Goal: Task Accomplishment & Management: Manage account settings

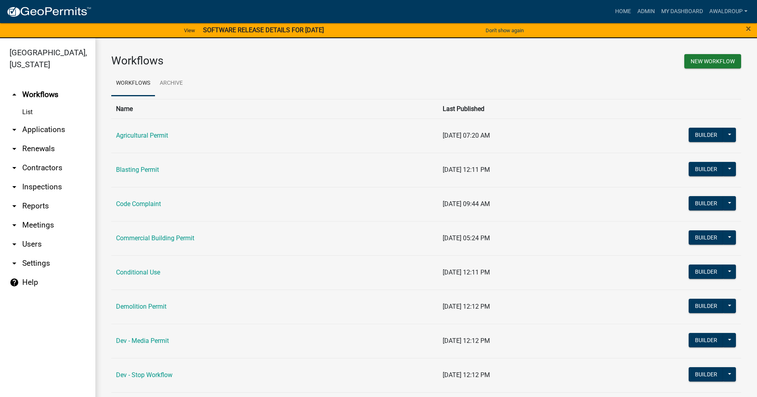
drag, startPoint x: 23, startPoint y: 205, endPoint x: 23, endPoint y: 189, distance: 15.9
click at [23, 205] on link "arrow_drop_down Reports" at bounding box center [47, 205] width 95 height 19
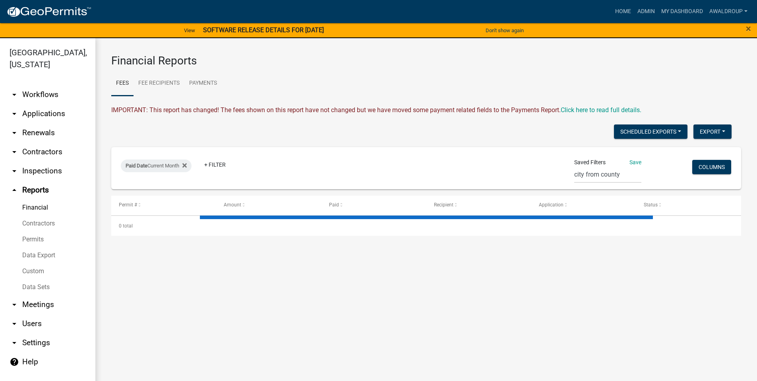
click at [39, 254] on link "Data Export" at bounding box center [47, 255] width 95 height 16
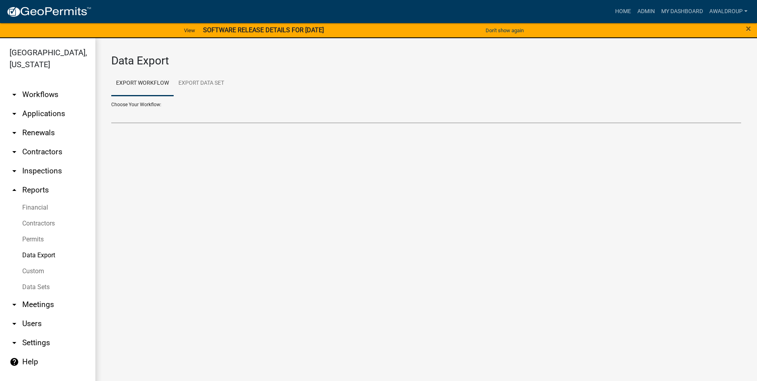
click at [166, 115] on select "Agricultural Permit Blasting Permit Code Complaint Commercial Building Permit C…" at bounding box center [426, 115] width 630 height 16
select select "4: Object"
click at [111, 107] on select "Agricultural Permit Blasting Permit Code Complaint Commercial Building Permit C…" at bounding box center [426, 115] width 630 height 16
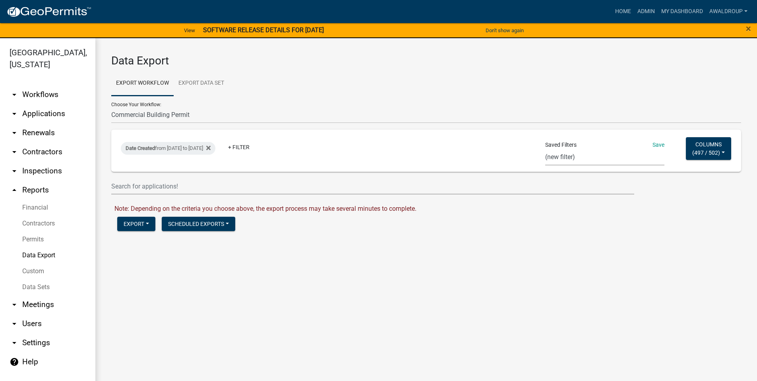
click at [563, 159] on select "CA Res Search Permit Status Test In_progress_BP Occupation Registration Report …" at bounding box center [604, 157] width 119 height 16
select select "28: b7f70e11-c4ad-4721-8b1e-55c58fb8a5e7"
click at [545, 149] on select "CA Res Search Permit Status Test In_progress_BP Occupation Registration Report …" at bounding box center [604, 157] width 119 height 16
click at [215, 149] on div "Date Created from 05/01/2025 to 05/31/2025" at bounding box center [168, 148] width 95 height 13
select select "custom"
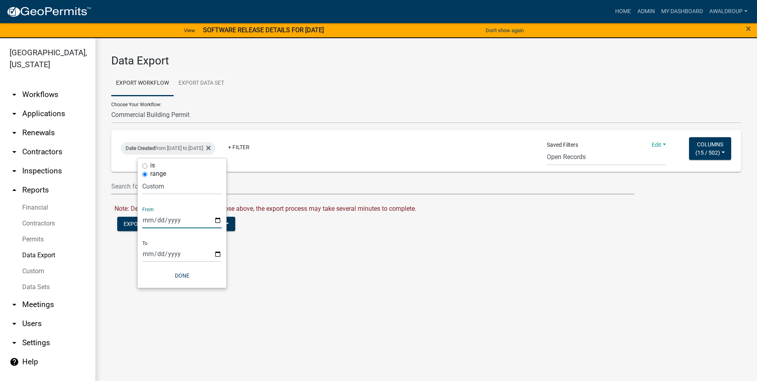
click at [217, 221] on input "2025-05-01" at bounding box center [182, 220] width 80 height 16
type input "2025-07-01"
click at [213, 253] on input "2025-05-31" at bounding box center [182, 254] width 80 height 16
click at [216, 255] on input "2025-05-31" at bounding box center [182, 254] width 80 height 16
type input "2025-08-31"
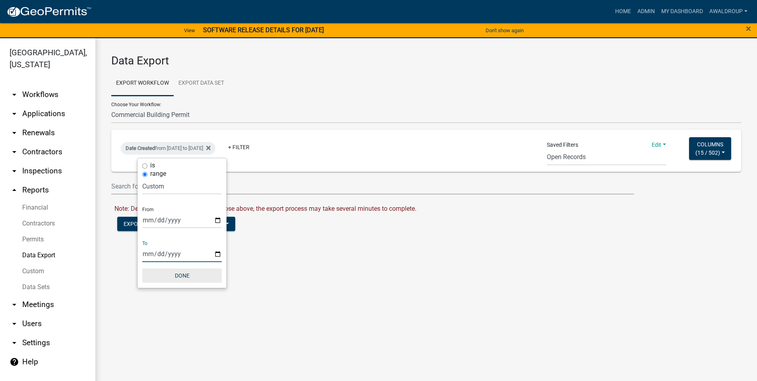
click at [185, 274] on button "Done" at bounding box center [182, 275] width 80 height 14
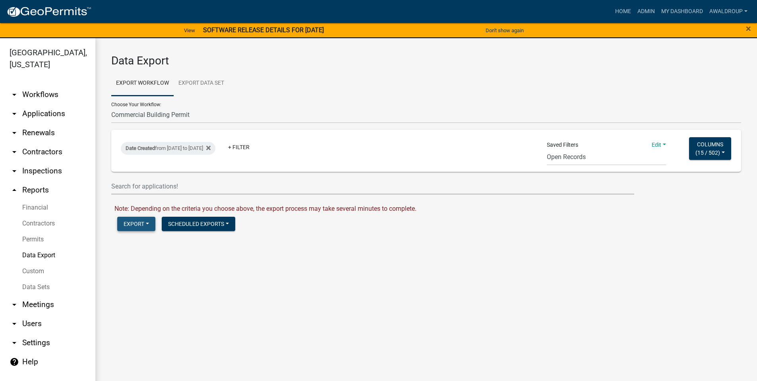
click at [150, 223] on button "Export" at bounding box center [136, 224] width 38 height 14
click at [148, 246] on button "Excel Format (.xlsx)" at bounding box center [157, 244] width 81 height 19
click at [150, 241] on link "Download Commercial Building Permit.xlsx" at bounding box center [175, 241] width 121 height 8
click at [186, 115] on select "Agricultural Permit Blasting Permit Code Complaint Commercial Building Permit C…" at bounding box center [426, 115] width 630 height 16
select select "31: Object"
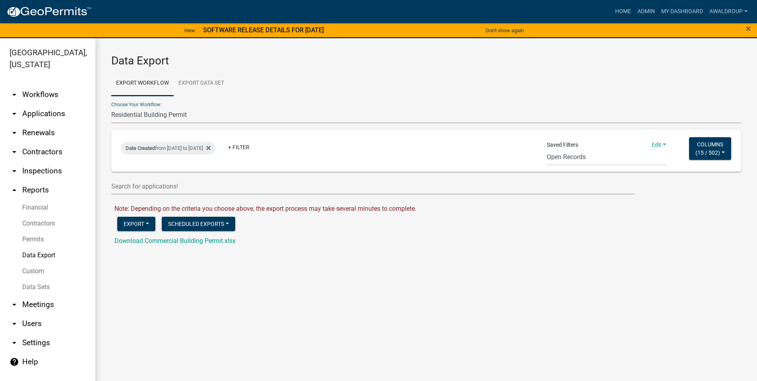
click at [111, 107] on select "Agricultural Permit Blasting Permit Code Complaint Commercial Building Permit C…" at bounding box center [426, 115] width 630 height 16
select select "28: b7f70e11-c4ad-4721-8b1e-55c58fb8a5e7"
click at [214, 146] on div "Date Created from 05/01/2025 to 05/31/2025" at bounding box center [168, 148] width 95 height 13
select select "custom"
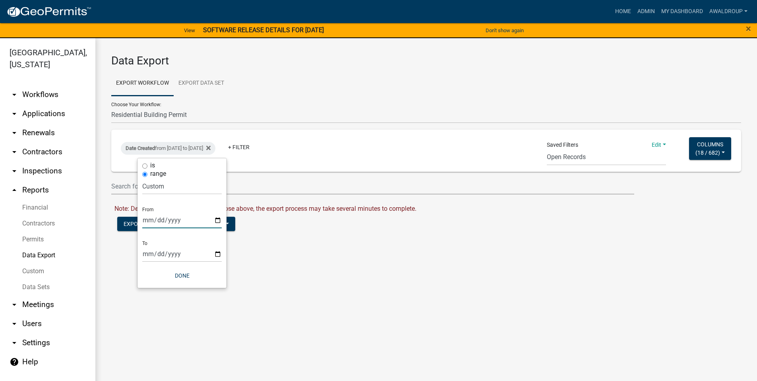
click at [220, 219] on input "2025-05-01" at bounding box center [182, 220] width 80 height 16
type input "2025-07-01"
click at [218, 253] on input "2025-05-31" at bounding box center [182, 254] width 80 height 16
type input "2025-08-31"
click at [191, 276] on button "Done" at bounding box center [182, 275] width 80 height 14
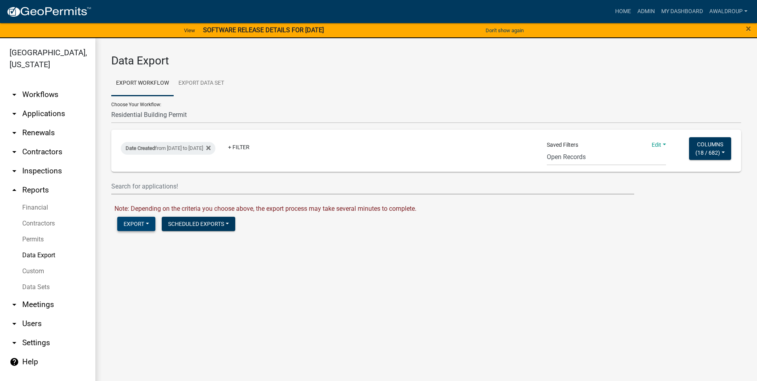
click at [140, 227] on button "Export" at bounding box center [136, 224] width 38 height 14
click at [153, 244] on button "Excel Format (.xlsx)" at bounding box center [157, 244] width 81 height 19
click at [210, 241] on link "Download Residential Building Permit.xlsx" at bounding box center [174, 241] width 118 height 8
drag, startPoint x: 568, startPoint y: 257, endPoint x: 581, endPoint y: 223, distance: 36.4
click at [568, 257] on div "Data Export Export Workflow Export Data Set Choose Your Workflow: Agricultural …" at bounding box center [426, 153] width 662 height 231
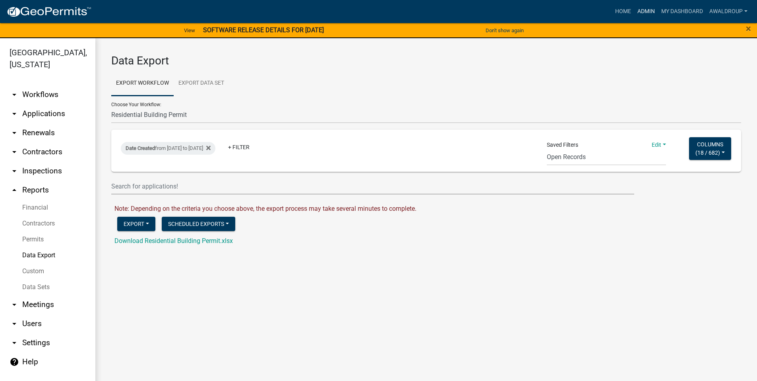
click at [644, 10] on link "Admin" at bounding box center [647, 11] width 24 height 15
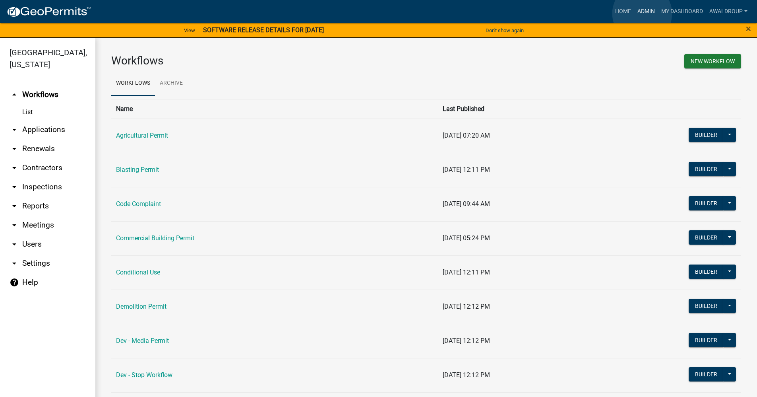
click at [642, 14] on link "Admin" at bounding box center [647, 11] width 24 height 15
click at [43, 130] on link "arrow_drop_down Applications" at bounding box center [47, 129] width 95 height 19
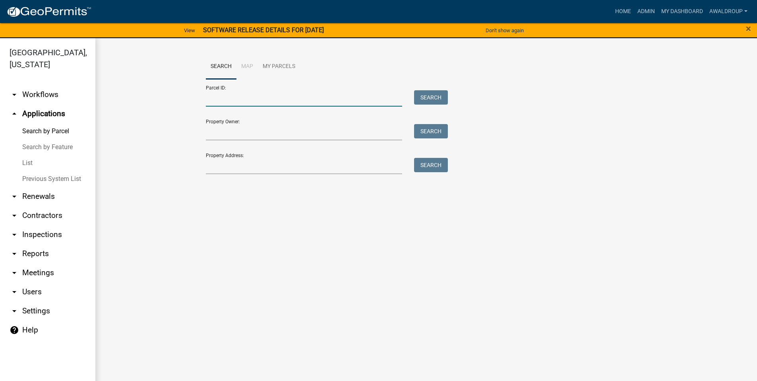
click at [210, 97] on input "Parcel ID:" at bounding box center [304, 98] width 197 height 16
click at [216, 97] on input "103102" at bounding box center [304, 98] width 197 height 16
type input "103 102"
click at [428, 99] on button "Search" at bounding box center [431, 97] width 34 height 14
drag, startPoint x: 237, startPoint y: 101, endPoint x: 147, endPoint y: 115, distance: 90.6
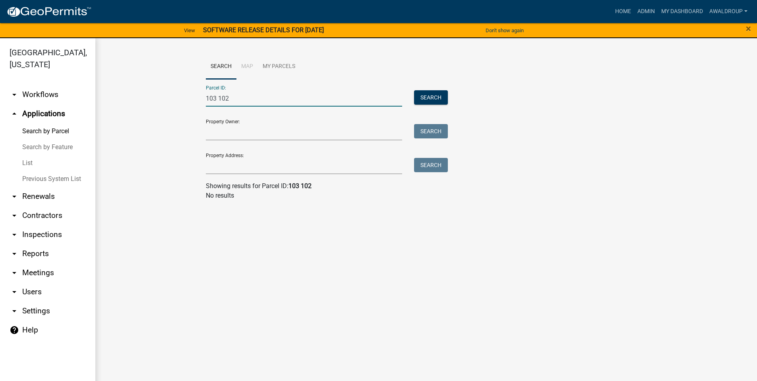
click at [147, 115] on wm-workflow-application-search-view "Search Map My Parcels Parcel ID: 103 102 Search Property Owner: Search Property…" at bounding box center [426, 130] width 630 height 153
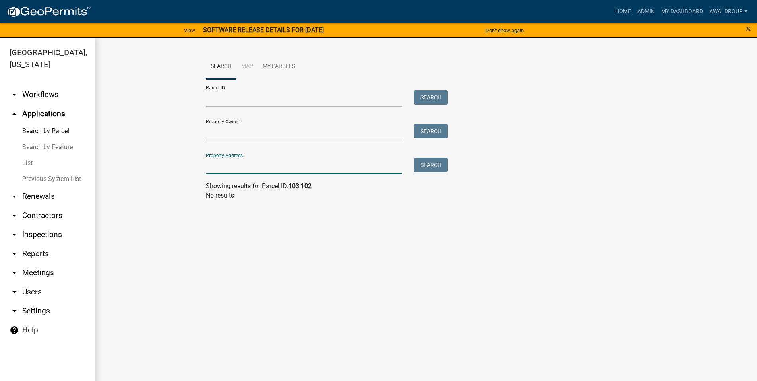
click at [236, 166] on input "Property Address:" at bounding box center [304, 166] width 197 height 16
type input "1024 lake oconee parkway"
click at [417, 167] on button "Search" at bounding box center [431, 165] width 34 height 14
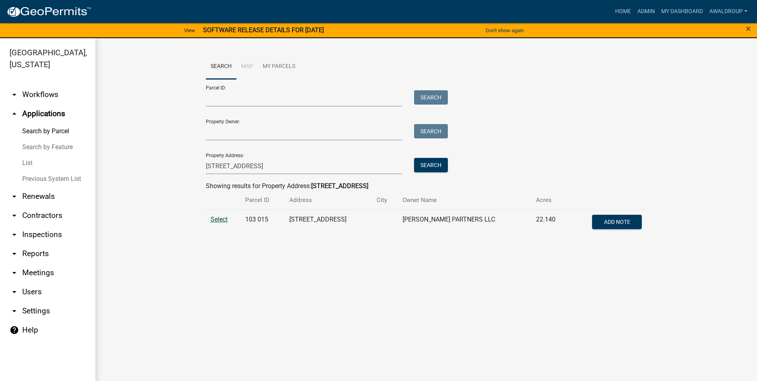
click at [221, 221] on span "Select" at bounding box center [219, 219] width 17 height 8
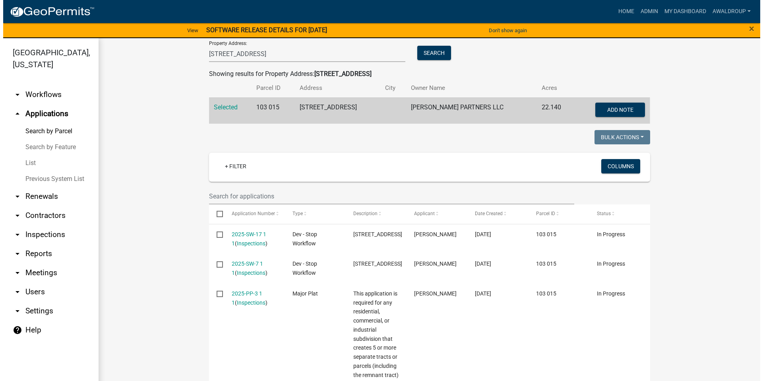
scroll to position [119, 0]
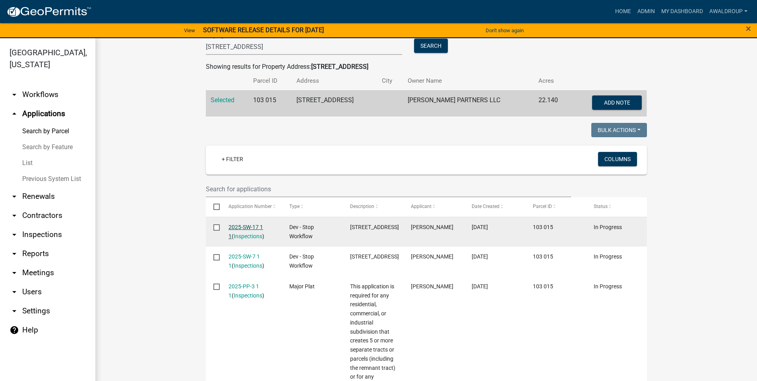
click at [243, 227] on link "2025-SW-17 1 1" at bounding box center [246, 232] width 35 height 16
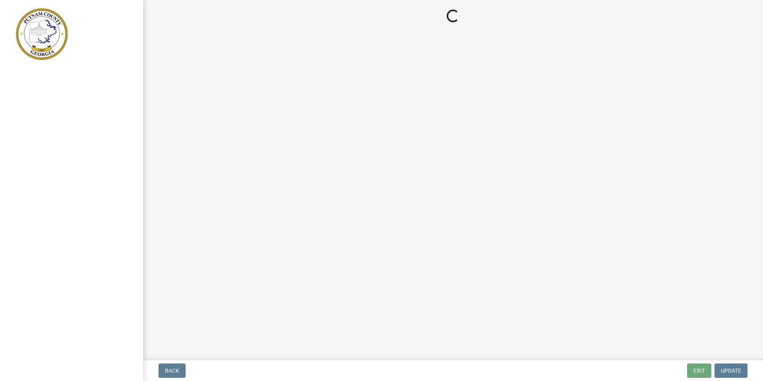
select select "3: 3"
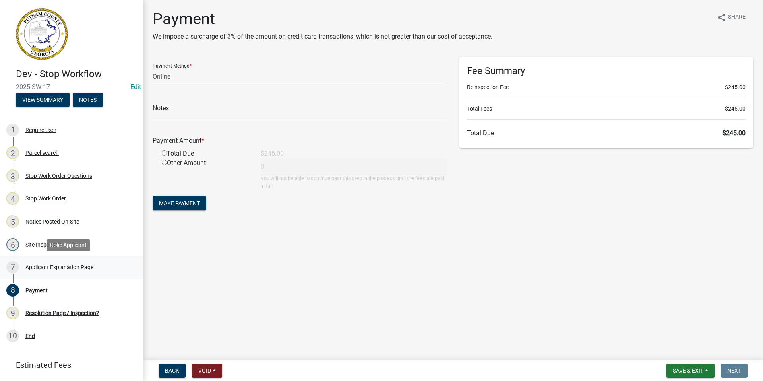
drag, startPoint x: 80, startPoint y: 265, endPoint x: 96, endPoint y: 263, distance: 16.0
click at [82, 265] on div "Applicant Explanation Page" at bounding box center [59, 267] width 68 height 6
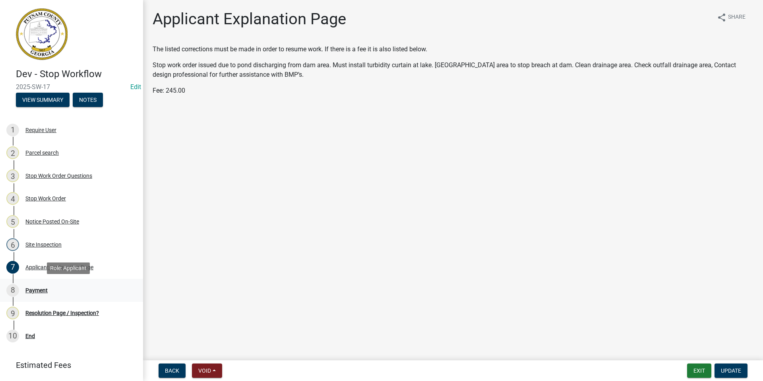
click at [45, 288] on div "Payment" at bounding box center [36, 290] width 22 height 6
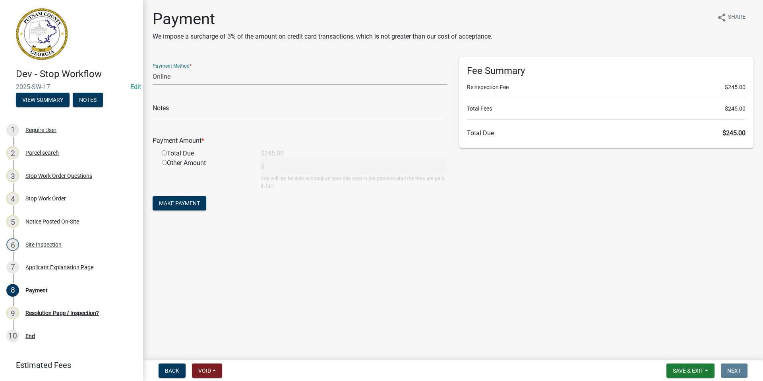
click at [182, 75] on select "Credit Card POS Check Cash Online" at bounding box center [300, 76] width 295 height 16
select select "0: 2"
click at [153, 68] on select "Credit Card POS Check Cash Online" at bounding box center [300, 76] width 295 height 16
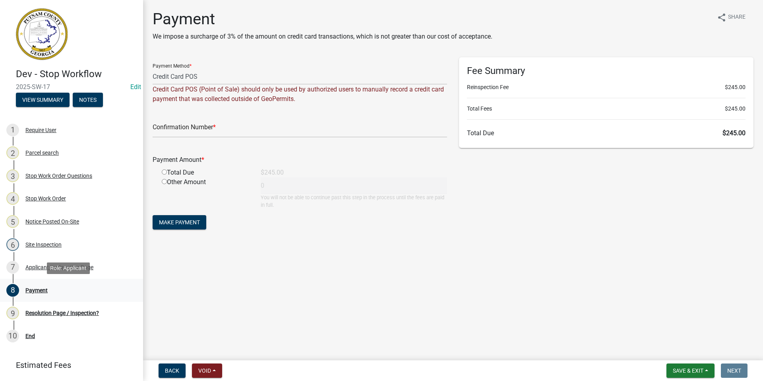
drag, startPoint x: 41, startPoint y: 289, endPoint x: 49, endPoint y: 288, distance: 7.3
click at [49, 288] on div "8 Payment" at bounding box center [68, 290] width 124 height 13
drag, startPoint x: 29, startPoint y: 264, endPoint x: 35, endPoint y: 264, distance: 6.4
click at [32, 264] on div "Applicant Explanation Page" at bounding box center [59, 267] width 68 height 6
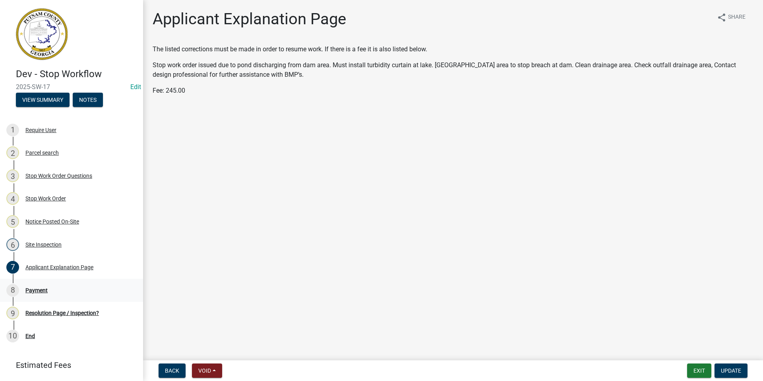
drag, startPoint x: 35, startPoint y: 264, endPoint x: 52, endPoint y: 285, distance: 27.1
click at [48, 288] on div "8 Payment" at bounding box center [68, 290] width 124 height 13
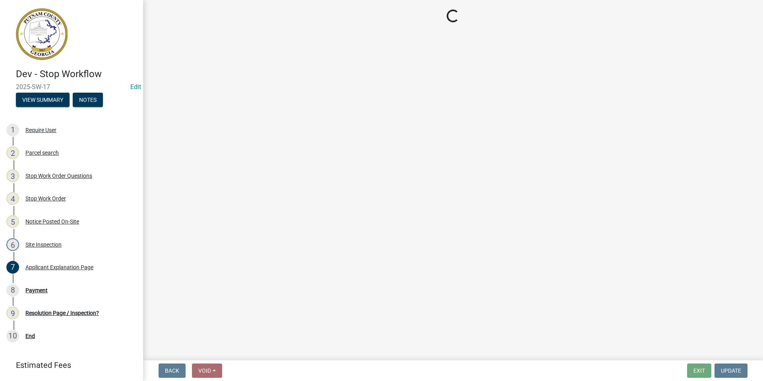
select select "3: 3"
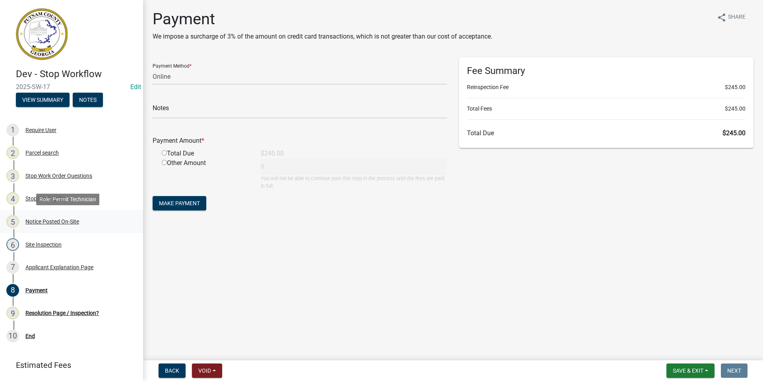
click at [51, 221] on div "Notice Posted On-Site" at bounding box center [52, 222] width 54 height 6
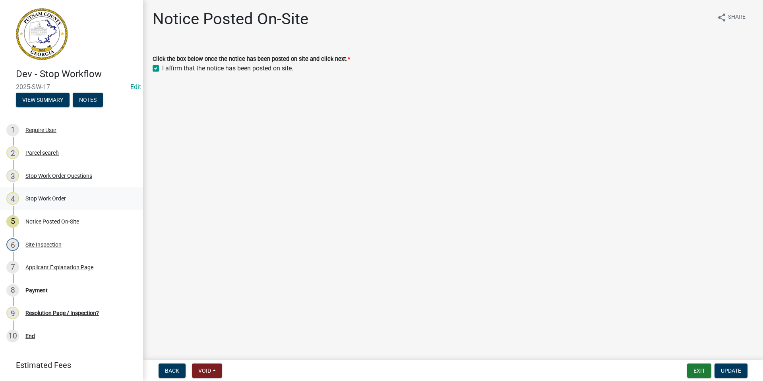
click at [64, 198] on div "Stop Work Order" at bounding box center [45, 199] width 41 height 6
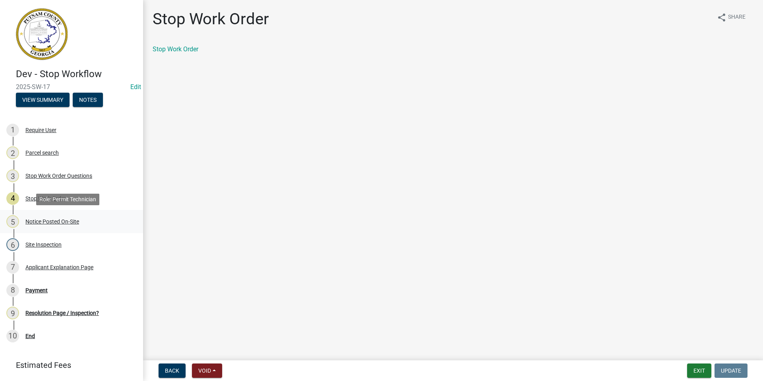
drag, startPoint x: 52, startPoint y: 219, endPoint x: 55, endPoint y: 216, distance: 4.2
click at [54, 217] on div "5 Notice Posted On-Site" at bounding box center [68, 221] width 124 height 13
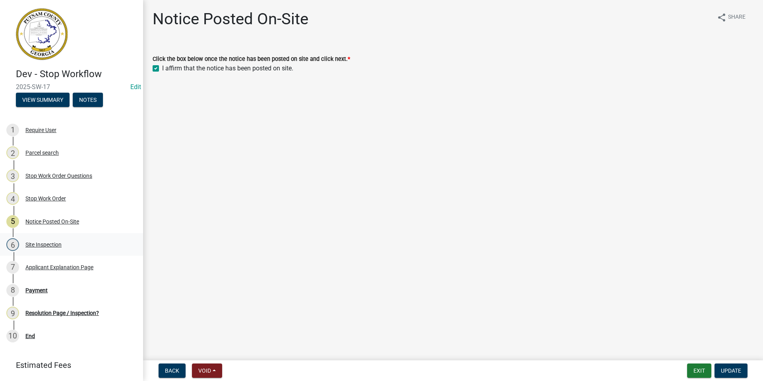
drag, startPoint x: 55, startPoint y: 216, endPoint x: 36, endPoint y: 247, distance: 35.5
click at [36, 247] on div "Site Inspection" at bounding box center [43, 245] width 36 height 6
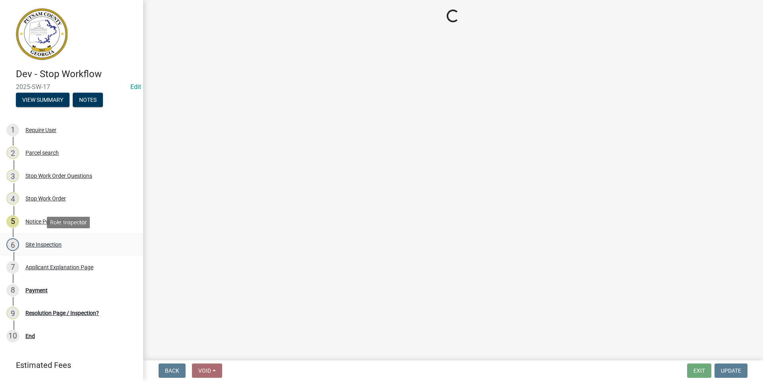
select select "af3c6edf-34d7-49be-824e-99d5d0a3954f"
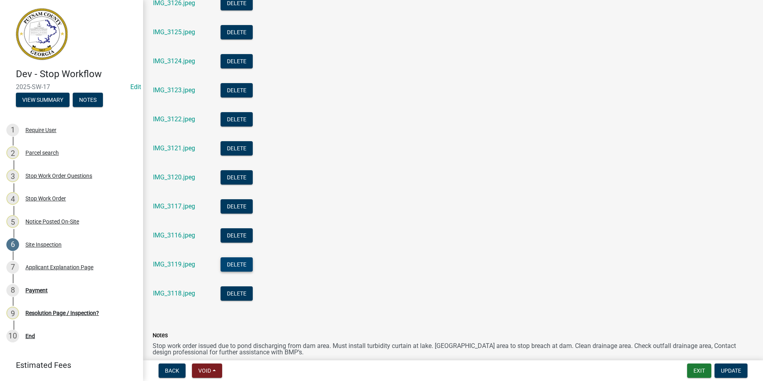
scroll to position [504, 0]
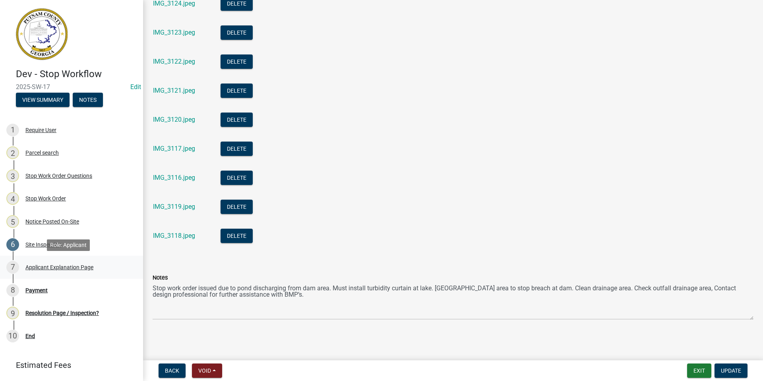
click at [47, 265] on div "Applicant Explanation Page" at bounding box center [59, 267] width 68 height 6
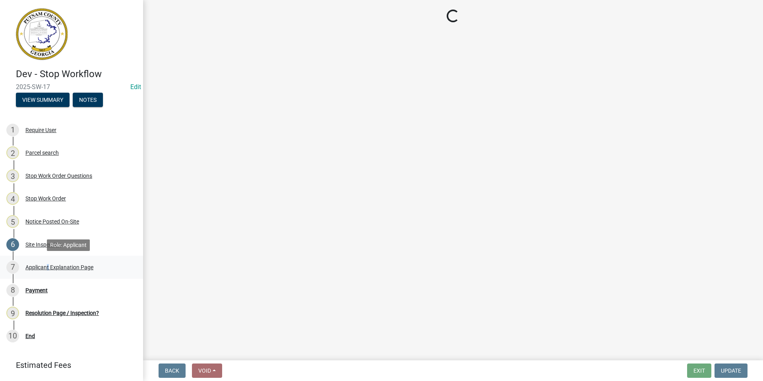
scroll to position [0, 0]
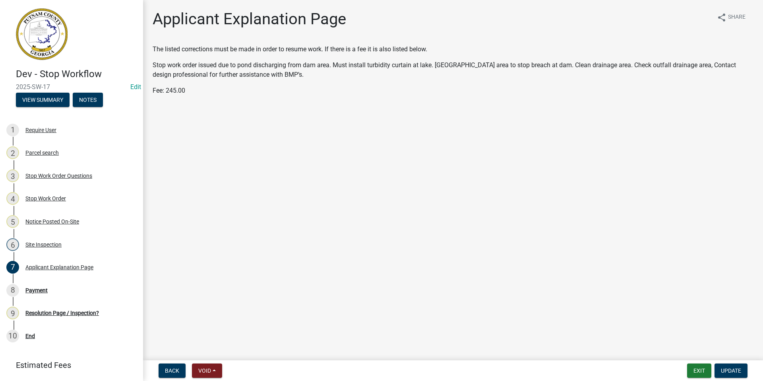
click at [190, 91] on p "Fee: 245.00" at bounding box center [453, 91] width 601 height 10
click at [186, 89] on p "Fee: 245.00" at bounding box center [453, 91] width 601 height 10
click at [184, 91] on p "Fee: 245.00" at bounding box center [453, 91] width 601 height 10
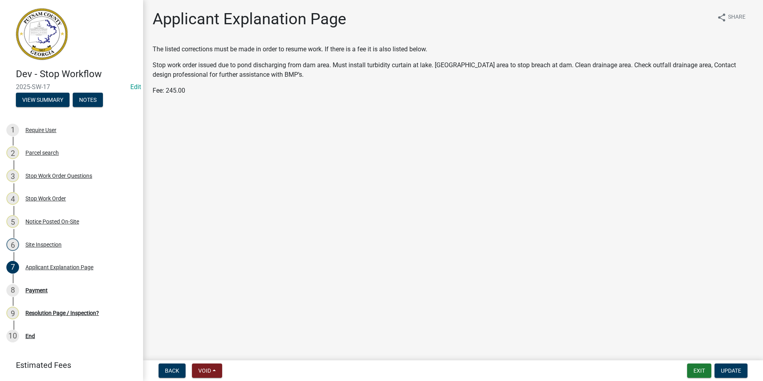
drag, startPoint x: 218, startPoint y: 96, endPoint x: 282, endPoint y: 198, distance: 120.8
click at [219, 98] on wm-data-entity-input "The listed corrections must be made in order to resume work. If there is a fee …" at bounding box center [453, 73] width 601 height 57
drag, startPoint x: 44, startPoint y: 286, endPoint x: 48, endPoint y: 284, distance: 4.4
click at [45, 285] on div "8 Payment" at bounding box center [68, 290] width 124 height 13
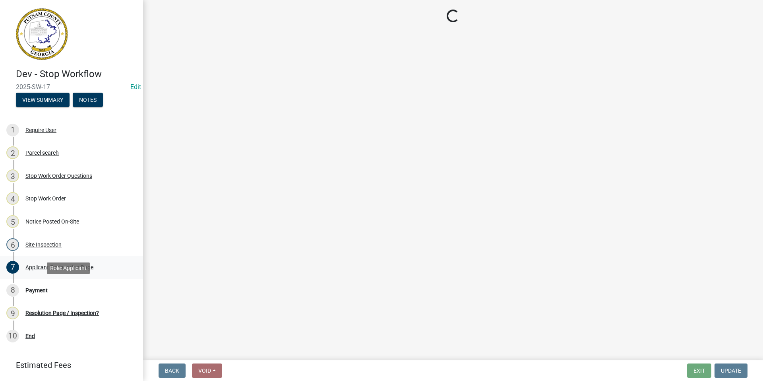
select select "3: 3"
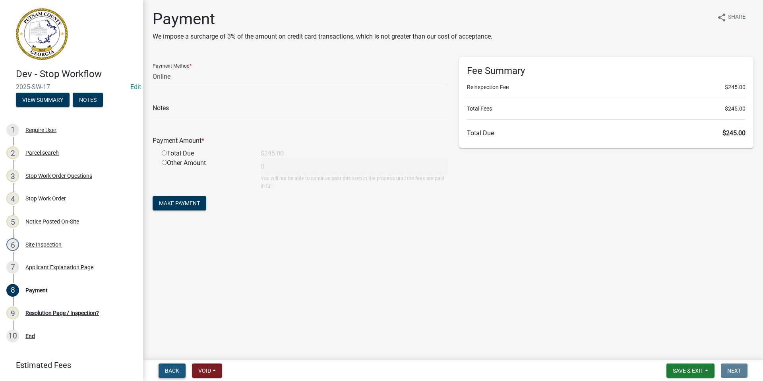
click at [181, 373] on button "Back" at bounding box center [172, 370] width 27 height 14
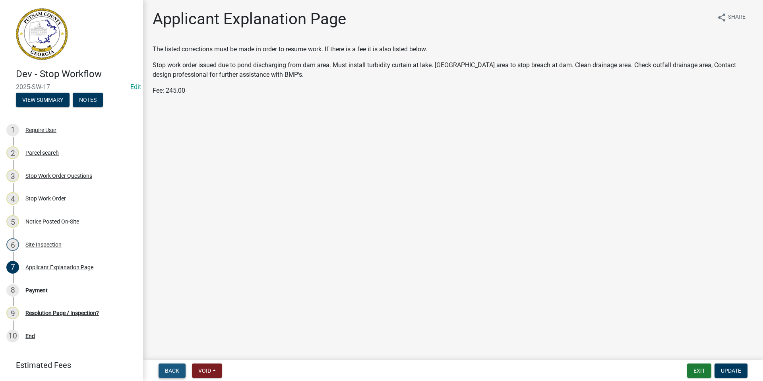
click at [172, 372] on span "Back" at bounding box center [172, 370] width 14 height 6
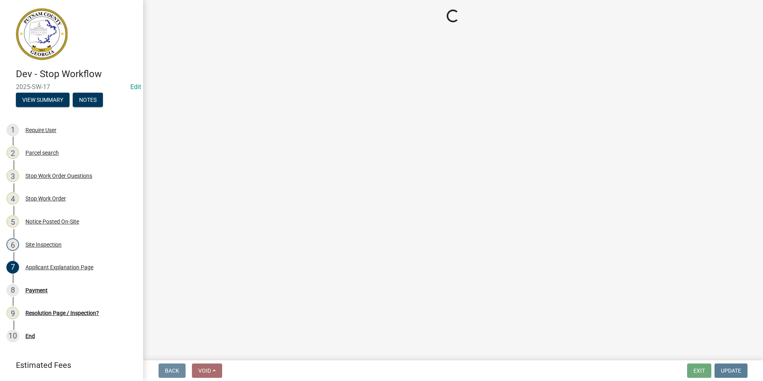
select select "af3c6edf-34d7-49be-824e-99d5d0a3954f"
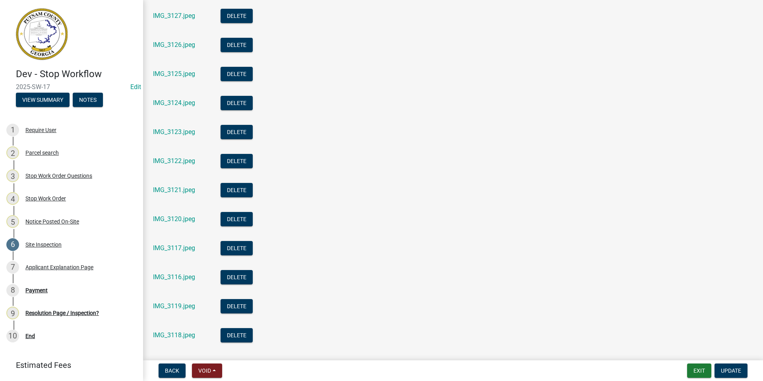
scroll to position [504, 0]
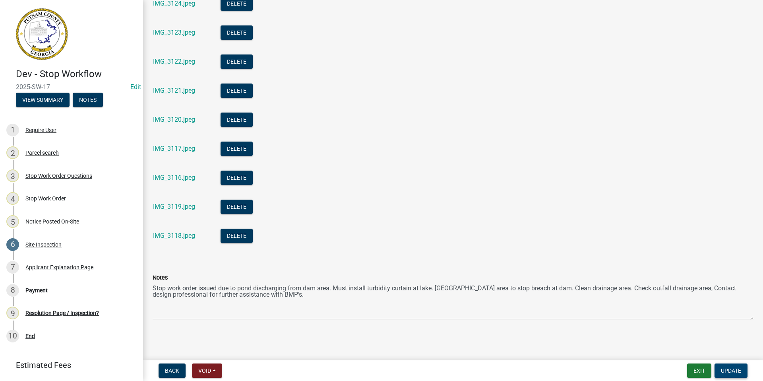
click at [736, 376] on button "Update" at bounding box center [731, 370] width 33 height 14
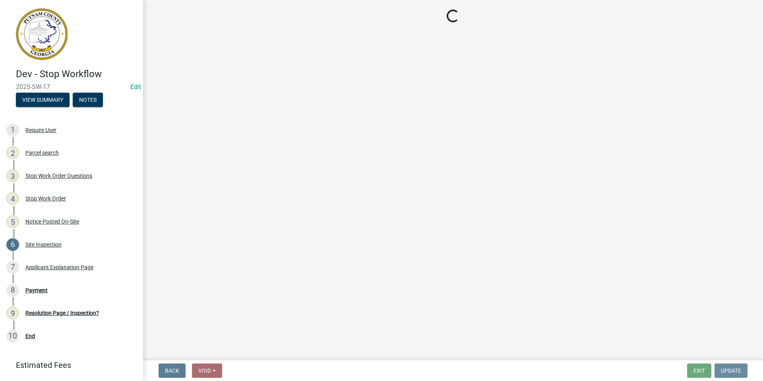
scroll to position [0, 0]
select select "3: 3"
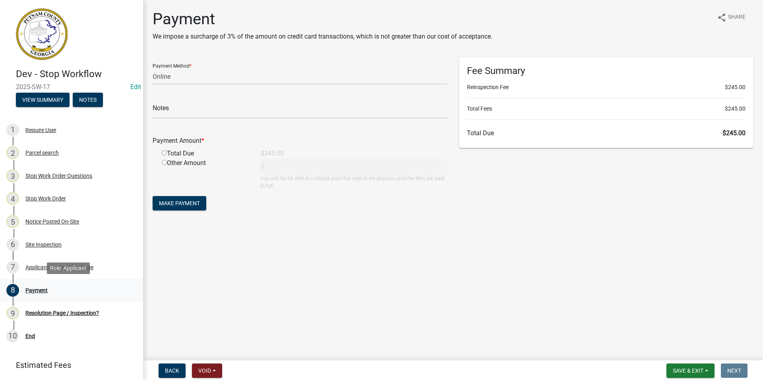
click at [38, 288] on div "Payment" at bounding box center [36, 290] width 22 height 6
drag, startPoint x: 462, startPoint y: 163, endPoint x: 192, endPoint y: 72, distance: 284.9
click at [192, 72] on select "Credit Card POS Check Cash Online" at bounding box center [300, 76] width 295 height 16
drag, startPoint x: 163, startPoint y: 153, endPoint x: 183, endPoint y: 157, distance: 19.8
click at [163, 153] on input "radio" at bounding box center [164, 152] width 5 height 5
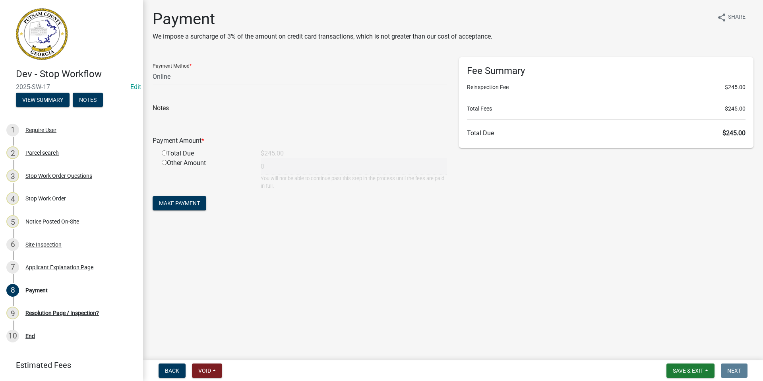
radio input "true"
type input "245"
drag, startPoint x: 185, startPoint y: 202, endPoint x: 214, endPoint y: 208, distance: 29.2
click at [186, 202] on span "Make Payment" at bounding box center [179, 203] width 41 height 6
click at [174, 73] on select "Credit Card POS Check Cash Online" at bounding box center [300, 76] width 295 height 16
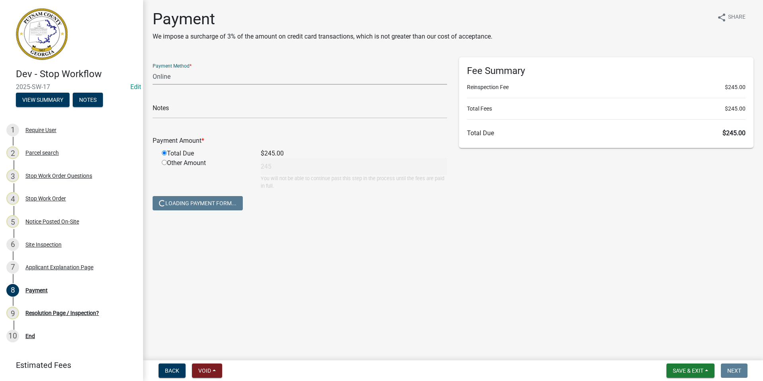
click at [153, 68] on select "Credit Card POS Check Cash Online" at bounding box center [300, 76] width 295 height 16
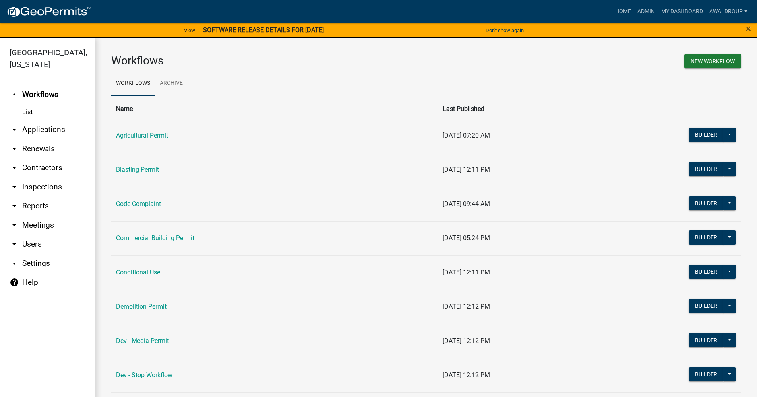
click at [49, 127] on link "arrow_drop_down Applications" at bounding box center [47, 129] width 95 height 19
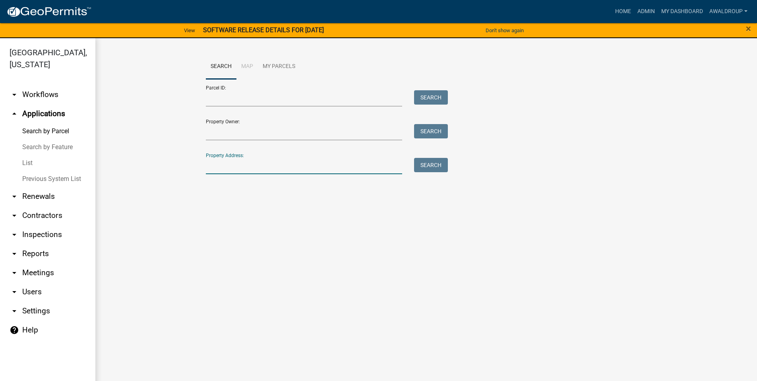
click at [226, 161] on input "Property Address:" at bounding box center [304, 166] width 197 height 16
click at [429, 165] on button "Search" at bounding box center [431, 165] width 34 height 14
click at [217, 167] on input "127n steel" at bounding box center [304, 166] width 197 height 16
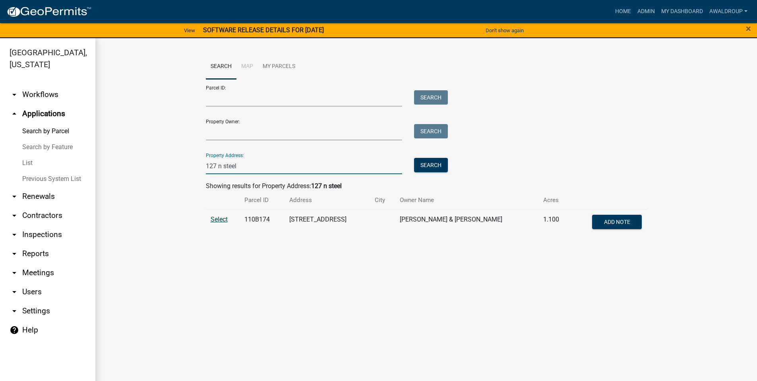
type input "127 n steel"
click at [220, 219] on span "Select" at bounding box center [219, 219] width 17 height 8
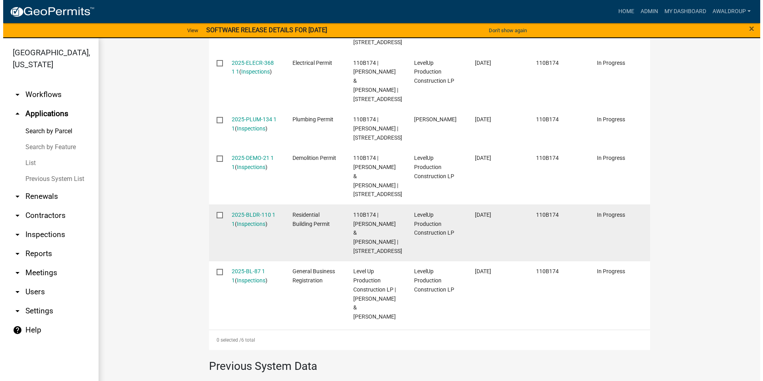
scroll to position [358, 0]
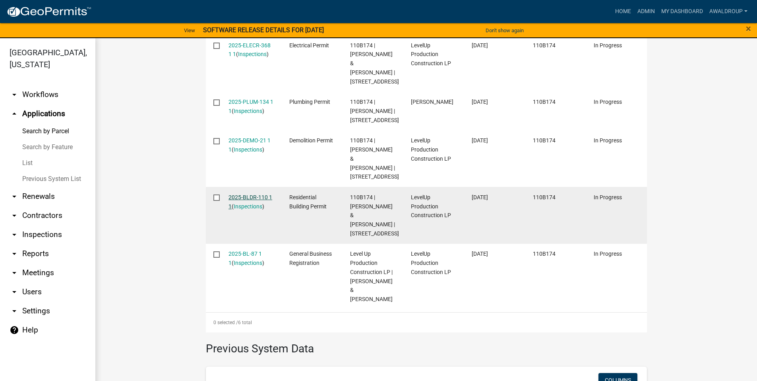
click at [244, 196] on link "2025-BLDR-110 1 1" at bounding box center [251, 202] width 44 height 16
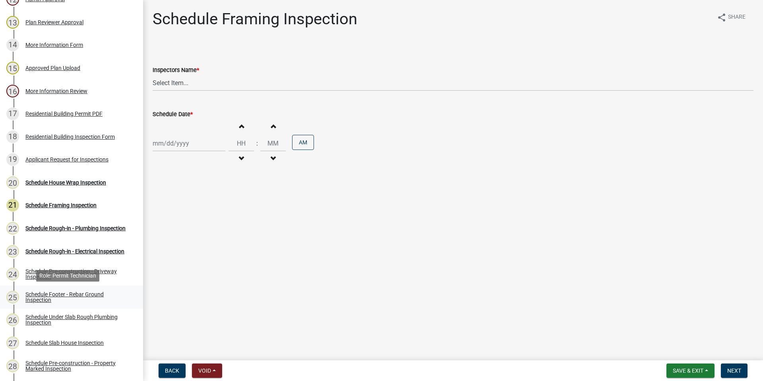
scroll to position [398, 0]
click at [87, 158] on div "Applicant Request for Inspections" at bounding box center [66, 160] width 83 height 6
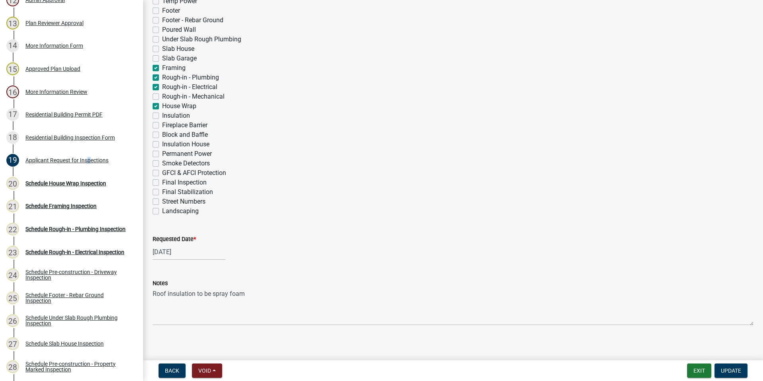
scroll to position [250, 0]
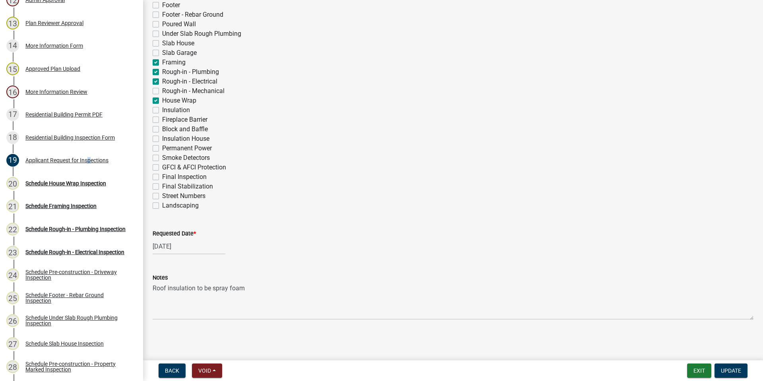
select select "7"
select select "2025"
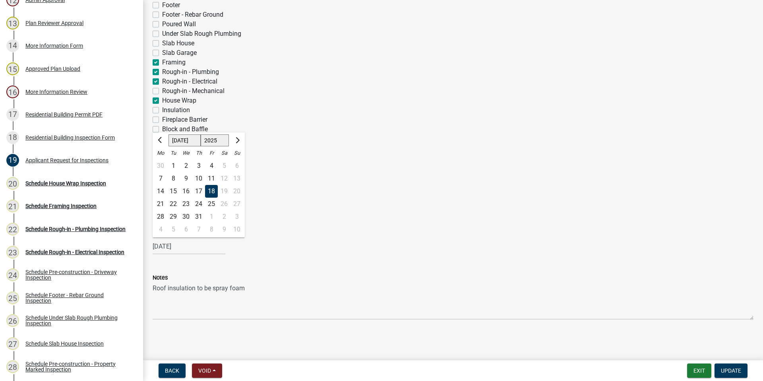
click at [194, 241] on div "07/18/2025 Jan Feb Mar Apr May Jun Jul Aug Sep Oct Nov Dec 1525 1526 1527 1528 …" at bounding box center [189, 246] width 73 height 16
click at [238, 143] on button "Next month" at bounding box center [237, 140] width 10 height 13
select select "9"
click at [186, 177] on div "10" at bounding box center [186, 178] width 13 height 13
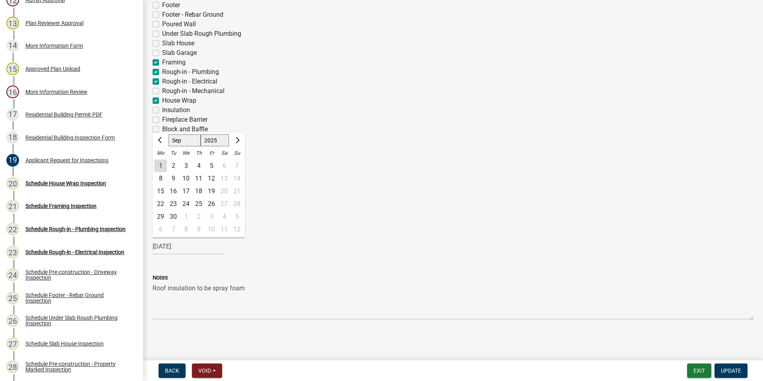
type input "[DATE]"
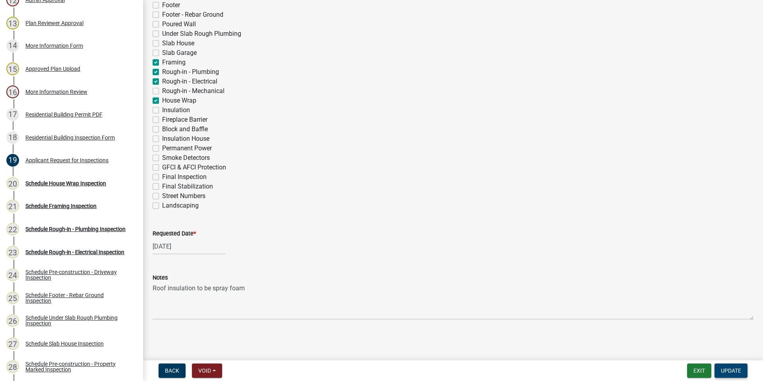
click at [731, 370] on span "Update" at bounding box center [731, 370] width 20 height 6
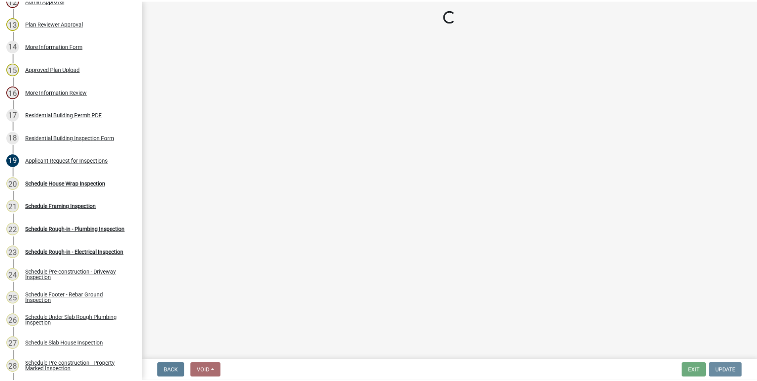
scroll to position [0, 0]
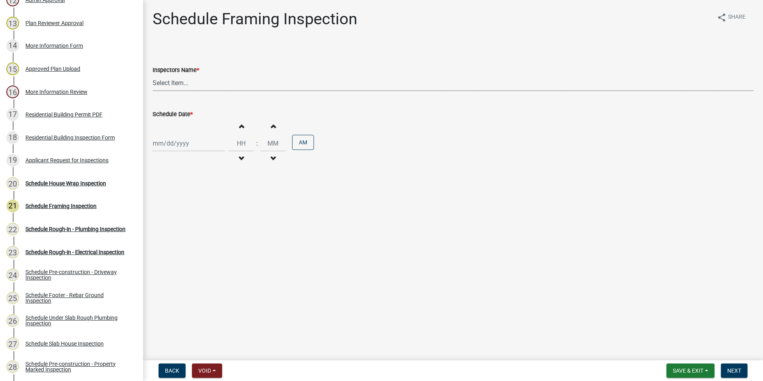
click at [184, 85] on select "Select Item... mrivera (Michele Rivera) StephanieM (Stephanie Morris ) QGrissom…" at bounding box center [453, 83] width 601 height 16
select select "a0ea4169-8540-4a2c-b9f4-cf4c1ffdeb95"
click at [153, 75] on select "Select Item... mrivera (Michele Rivera) StephanieM (Stephanie Morris ) QGrissom…" at bounding box center [453, 83] width 601 height 16
select select "9"
select select "2025"
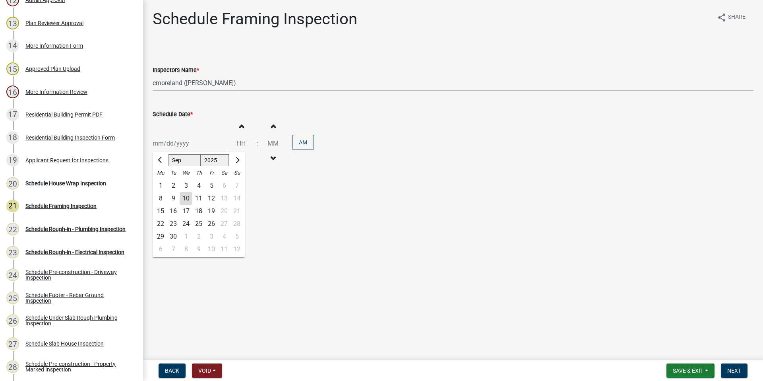
click at [190, 146] on div "[PERSON_NAME] Feb Mar Apr [PERSON_NAME][DATE] Oct Nov [DATE] 1526 1527 1528 152…" at bounding box center [189, 143] width 73 height 16
click at [198, 198] on div "11" at bounding box center [198, 198] width 13 height 13
type input "[DATE]"
click at [732, 369] on span "Next" at bounding box center [735, 370] width 14 height 6
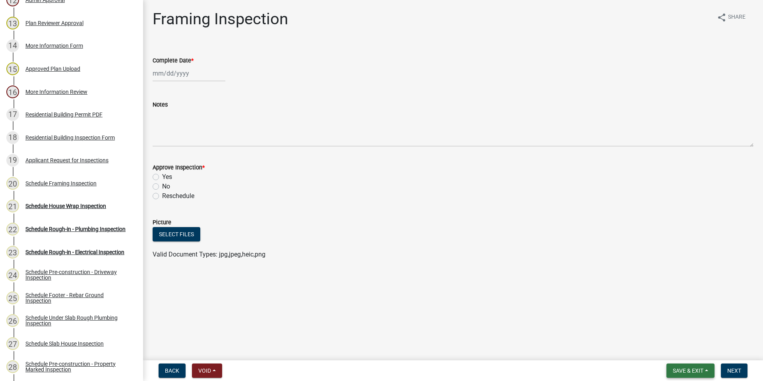
click at [669, 370] on button "Save & Exit" at bounding box center [691, 370] width 48 height 14
click at [662, 350] on button "Save & Exit" at bounding box center [683, 349] width 64 height 19
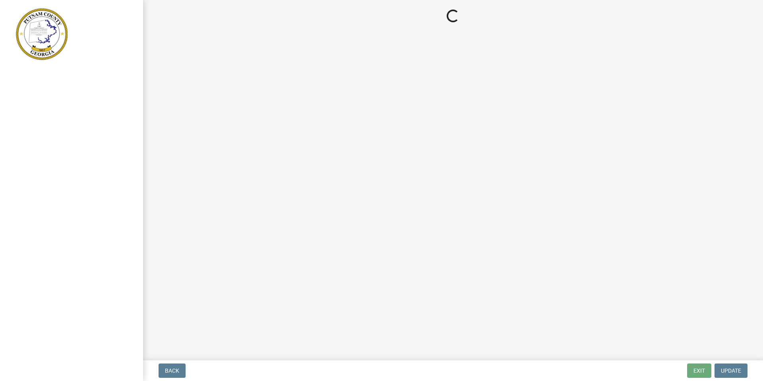
select select "3: 3"
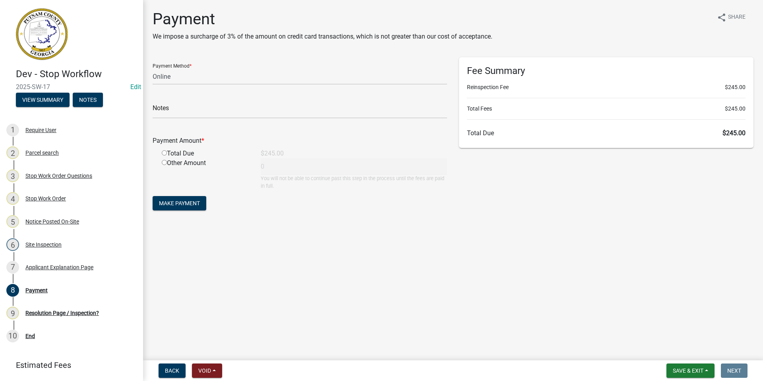
click at [163, 151] on input "radio" at bounding box center [164, 152] width 5 height 5
radio input "true"
type input "245"
drag, startPoint x: 183, startPoint y: 206, endPoint x: 186, endPoint y: 204, distance: 4.1
click at [186, 204] on span "Make Payment" at bounding box center [179, 203] width 41 height 6
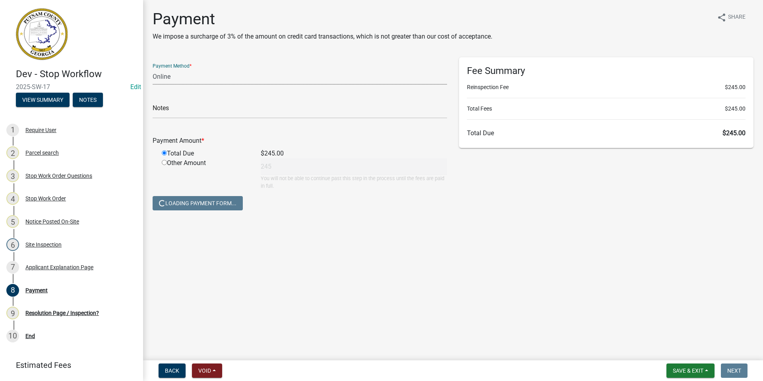
click at [173, 79] on select "Credit Card POS Check Cash Online" at bounding box center [300, 76] width 295 height 16
click at [182, 80] on select "Credit Card POS Check Cash Online" at bounding box center [300, 76] width 295 height 16
select select "0: 2"
click at [153, 68] on select "Credit Card POS Check Cash Online" at bounding box center [300, 76] width 295 height 16
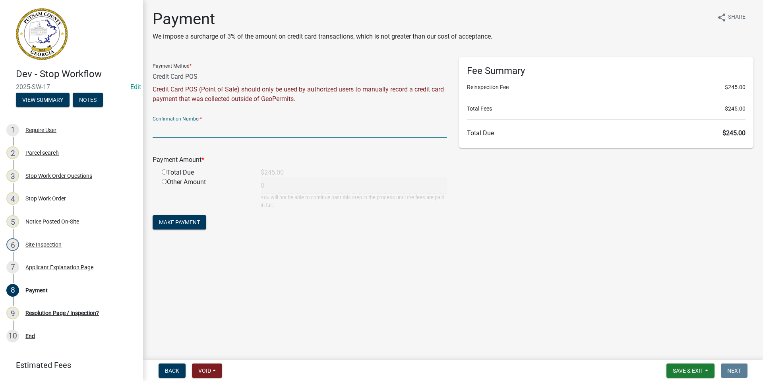
click at [227, 130] on input "text" at bounding box center [300, 129] width 295 height 16
type input "R253111234609"
drag, startPoint x: 163, startPoint y: 173, endPoint x: 217, endPoint y: 193, distance: 57.4
click at [164, 173] on input "radio" at bounding box center [164, 171] width 5 height 5
radio input "true"
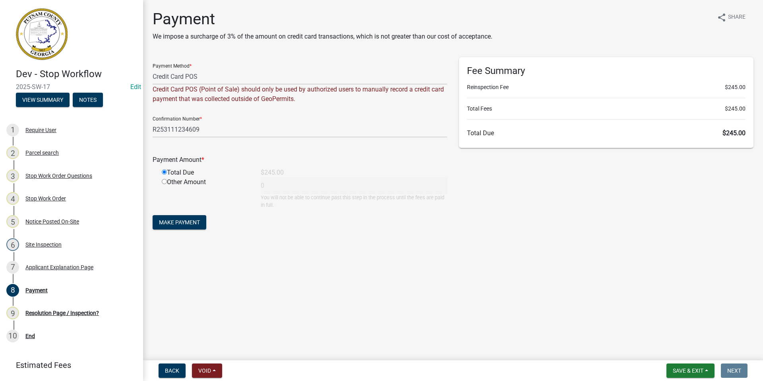
type input "245"
click at [184, 224] on span "Make Payment" at bounding box center [179, 222] width 41 height 6
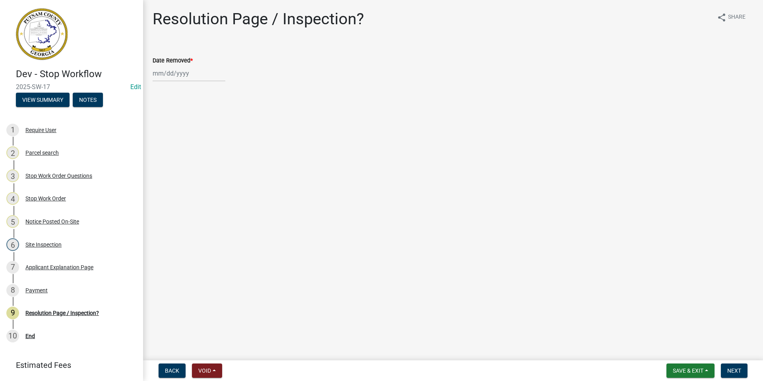
click at [186, 75] on div at bounding box center [189, 73] width 73 height 16
select select "9"
select select "2025"
click at [187, 130] on div "10" at bounding box center [186, 128] width 13 height 13
type input "[DATE]"
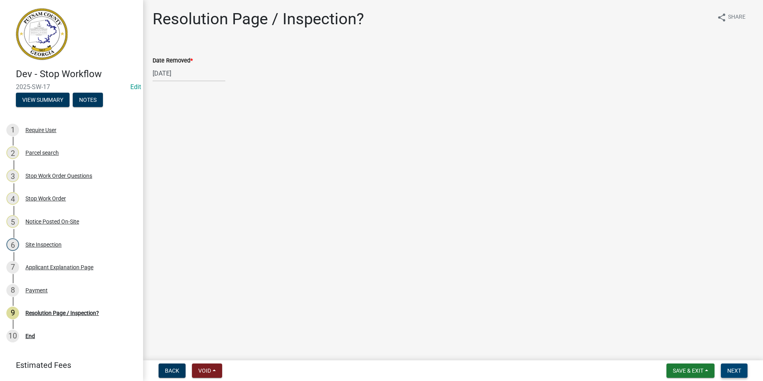
click at [733, 373] on span "Next" at bounding box center [735, 370] width 14 height 6
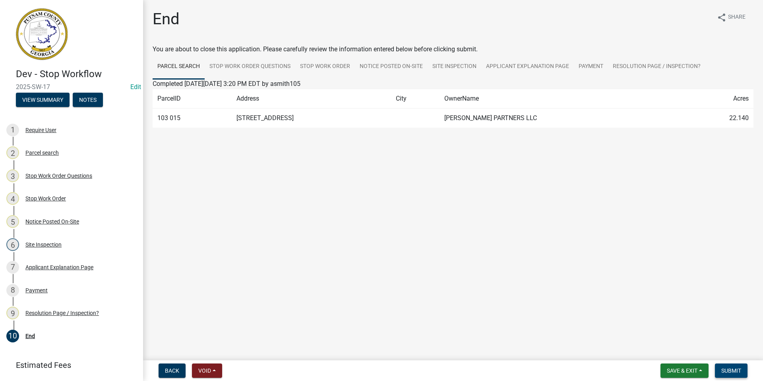
click at [730, 372] on span "Submit" at bounding box center [732, 370] width 20 height 6
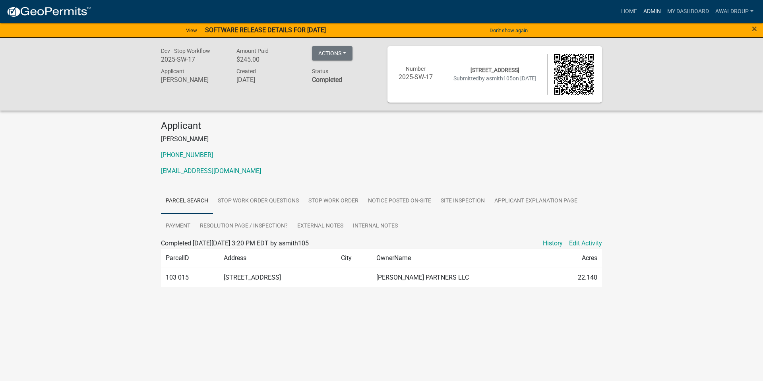
click at [644, 14] on link "Admin" at bounding box center [653, 11] width 24 height 15
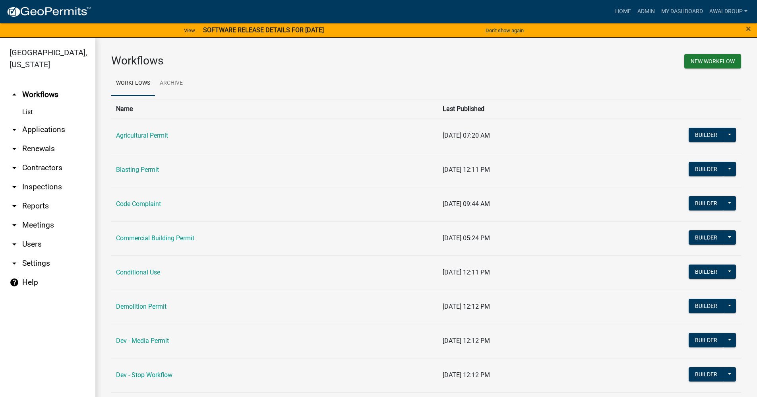
click at [43, 130] on link "arrow_drop_down Applications" at bounding box center [47, 129] width 95 height 19
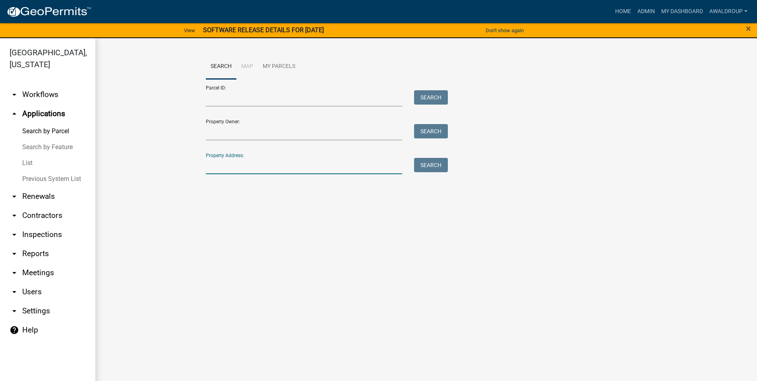
click at [224, 167] on input "Property Address:" at bounding box center [304, 166] width 197 height 16
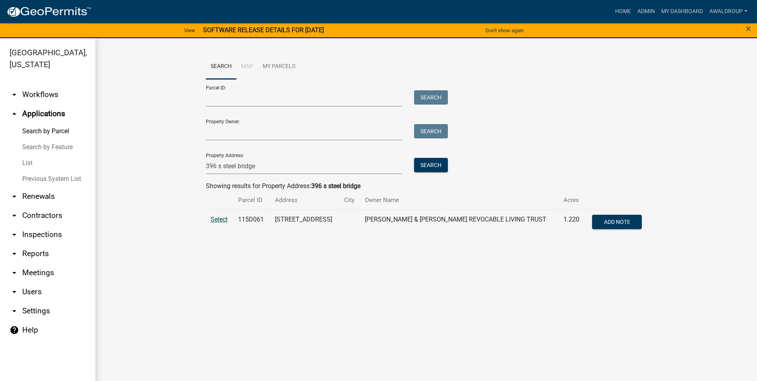
click at [217, 219] on span "Select" at bounding box center [219, 219] width 17 height 8
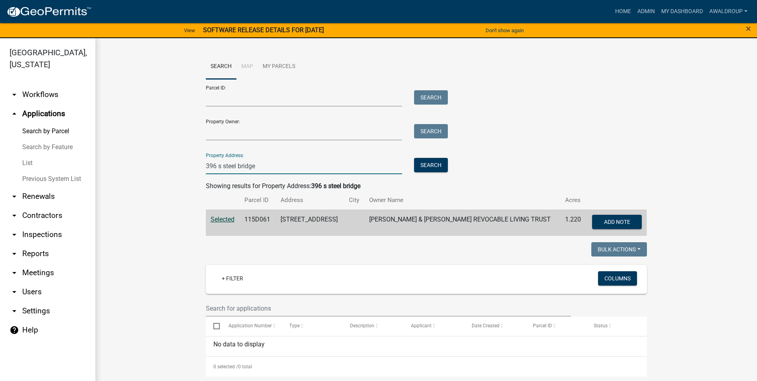
click at [213, 164] on input "396 s steel bridge" at bounding box center [304, 166] width 197 height 16
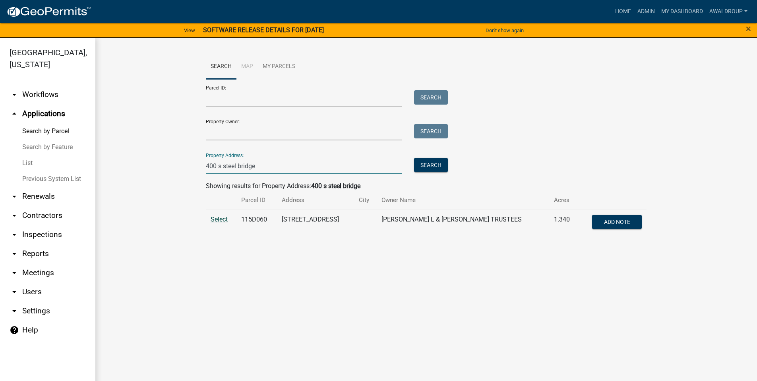
type input "400 s steel bridge"
click at [221, 219] on span "Select" at bounding box center [219, 219] width 17 height 8
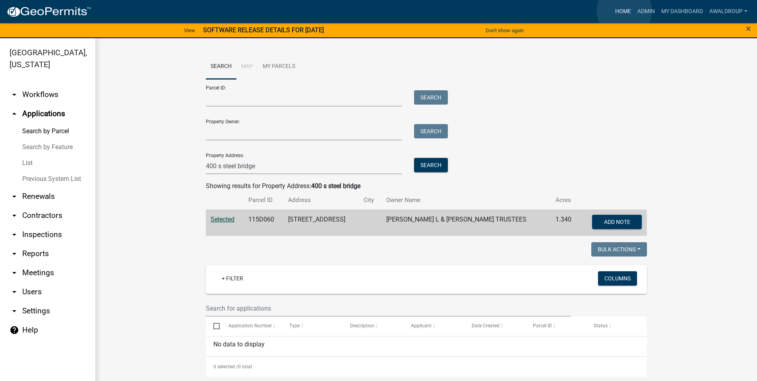
click at [625, 11] on link "Home" at bounding box center [623, 11] width 22 height 15
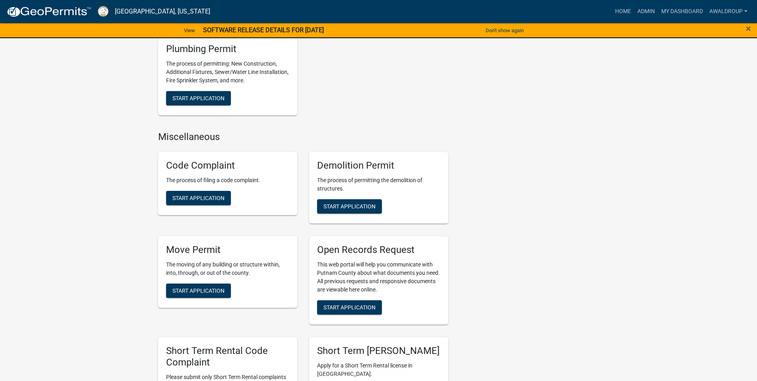
scroll to position [3022, 0]
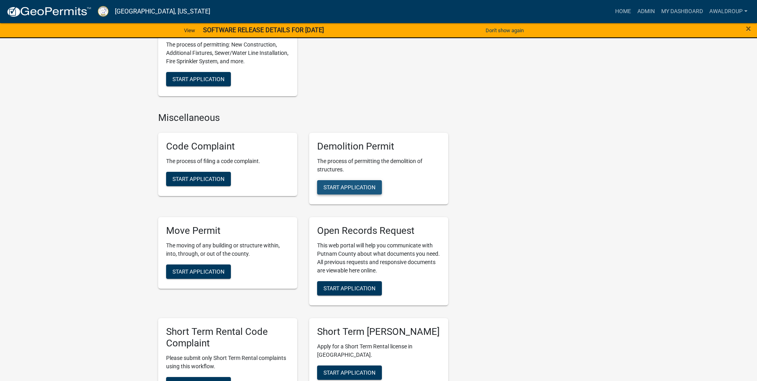
click at [350, 180] on button "Start Application" at bounding box center [349, 187] width 65 height 14
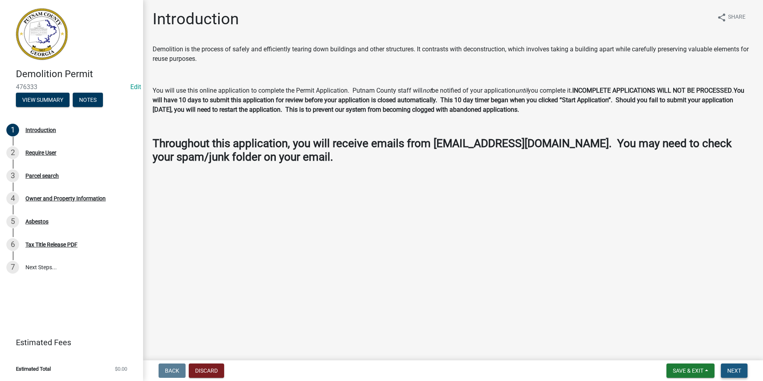
click at [730, 368] on span "Next" at bounding box center [735, 370] width 14 height 6
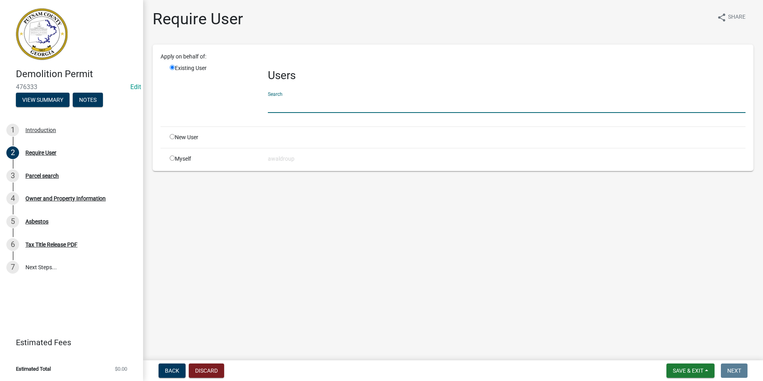
click at [278, 102] on input "text" at bounding box center [507, 105] width 478 height 16
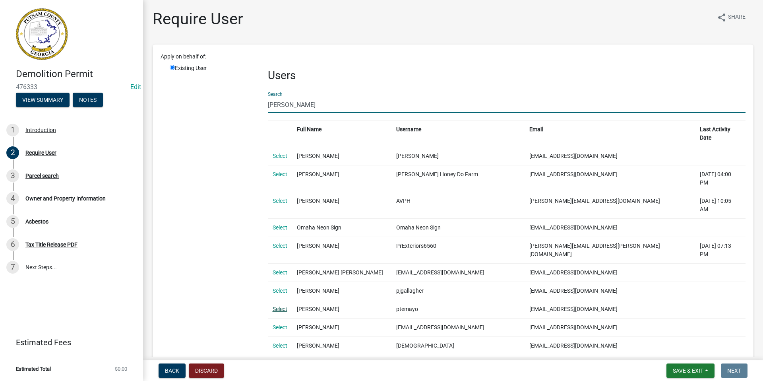
type input "[PERSON_NAME]"
click at [286, 306] on link "Select" at bounding box center [280, 309] width 15 height 6
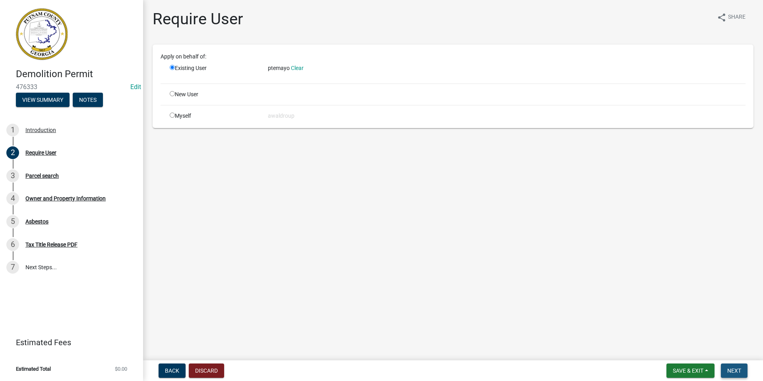
click at [733, 371] on span "Next" at bounding box center [735, 370] width 14 height 6
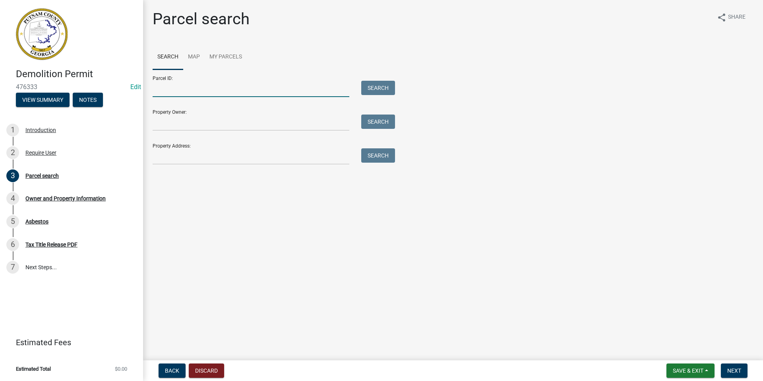
click at [245, 82] on input "Parcel ID:" at bounding box center [251, 89] width 197 height 16
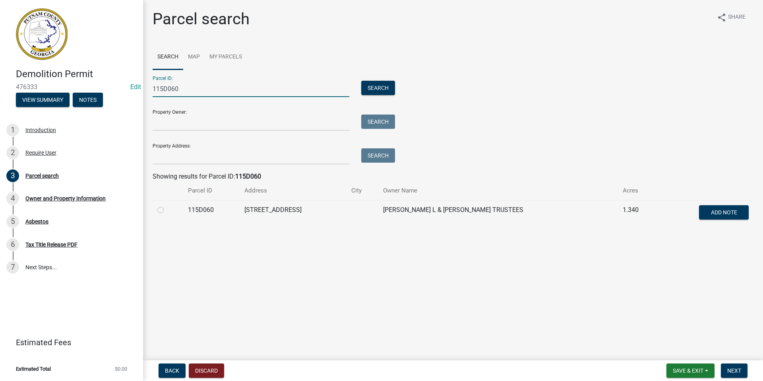
type input "115D060"
drag, startPoint x: 161, startPoint y: 208, endPoint x: 186, endPoint y: 209, distance: 24.7
click at [167, 205] on label at bounding box center [167, 205] width 0 height 0
click at [167, 208] on input "radio" at bounding box center [169, 207] width 5 height 5
radio input "true"
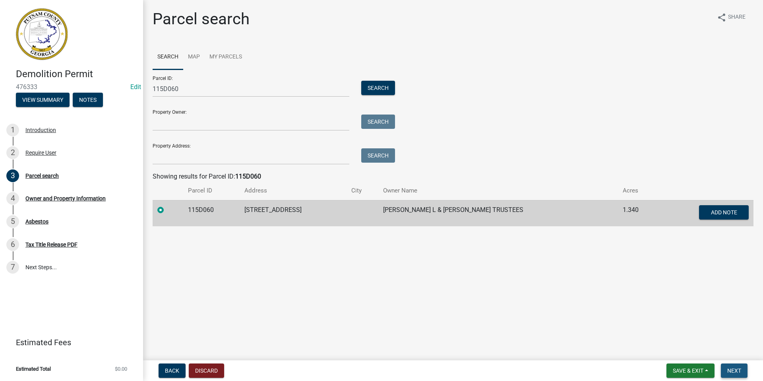
click at [728, 368] on span "Next" at bounding box center [735, 370] width 14 height 6
click at [739, 372] on span "Next" at bounding box center [735, 370] width 14 height 6
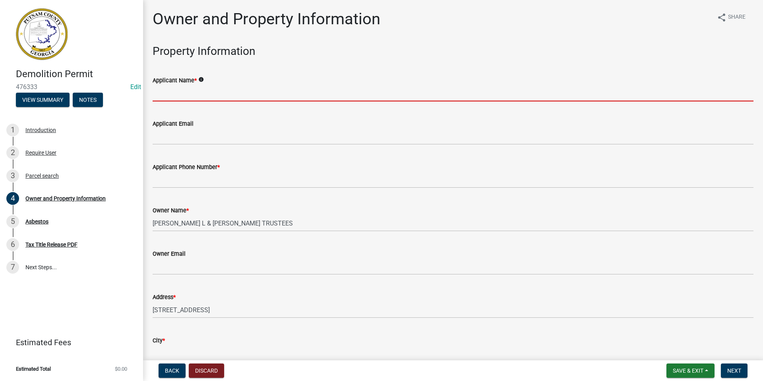
click at [198, 89] on input "Applicant Name *" at bounding box center [453, 93] width 601 height 16
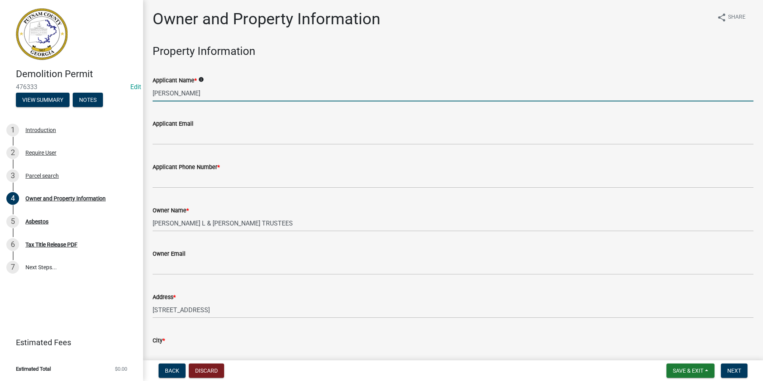
type input "[PERSON_NAME]"
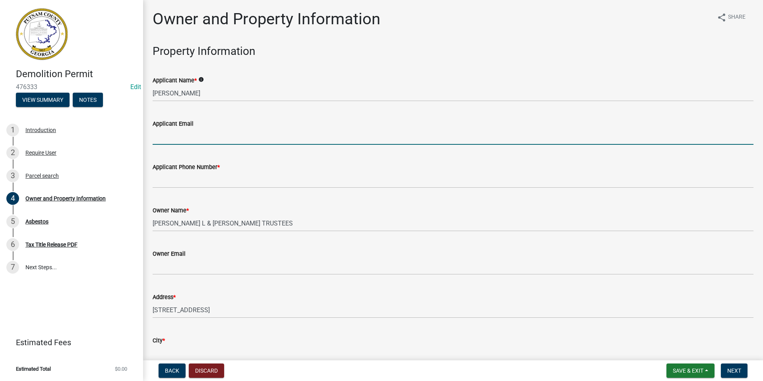
click at [175, 140] on input "Applicant Email" at bounding box center [453, 136] width 601 height 16
type input "pedro0124@yahoo.com"
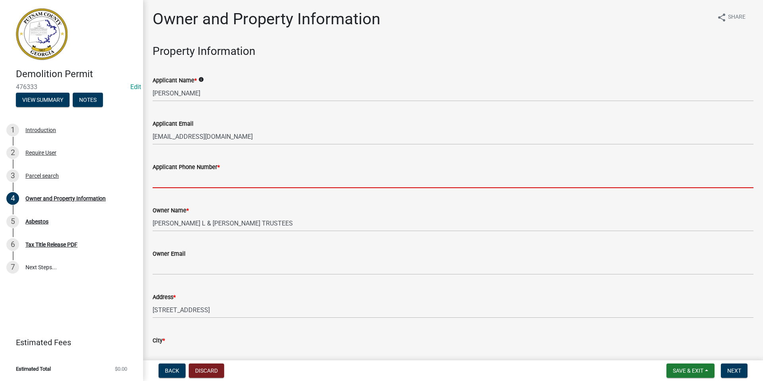
click at [181, 179] on input "Applicant Phone Number *" at bounding box center [453, 180] width 601 height 16
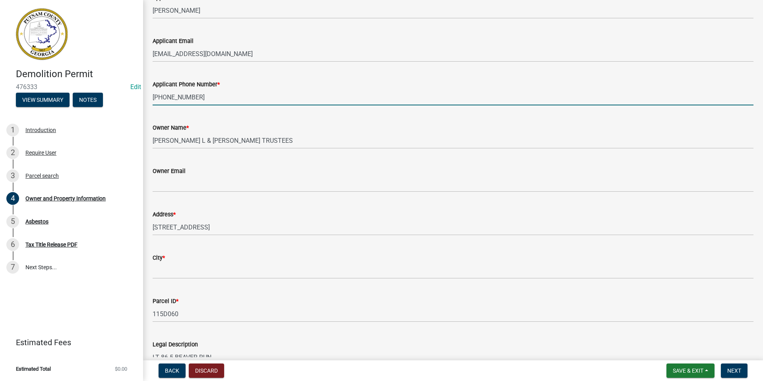
scroll to position [119, 0]
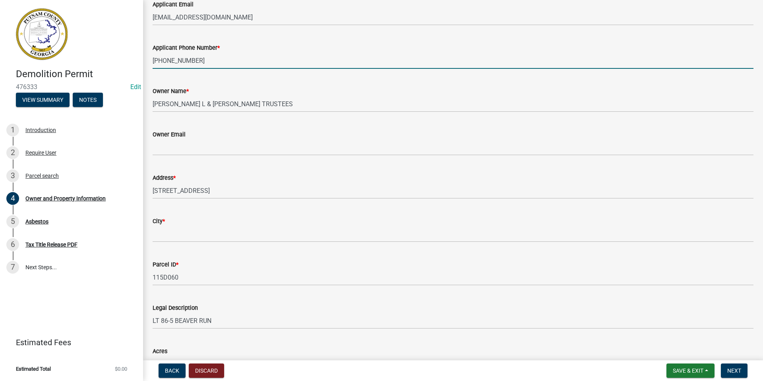
type input "478-454-6265"
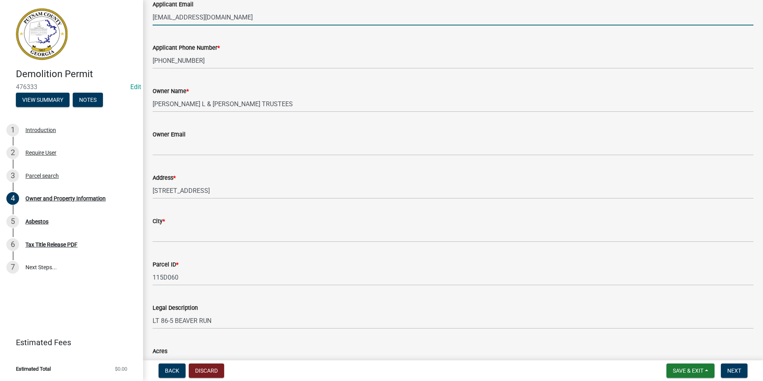
drag, startPoint x: 226, startPoint y: 17, endPoint x: 155, endPoint y: 15, distance: 70.8
click at [149, 15] on div "Applicant Email pedro0124@yahoo.com" at bounding box center [453, 6] width 613 height 37
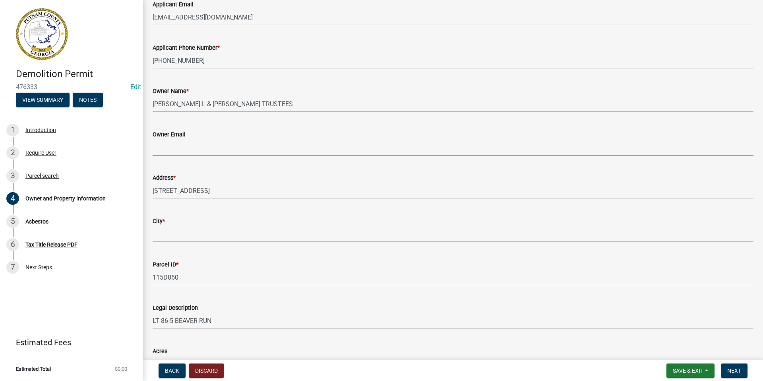
click at [155, 145] on input "Owner Email" at bounding box center [453, 147] width 601 height 16
paste input "pedro0124@yahoo.com"
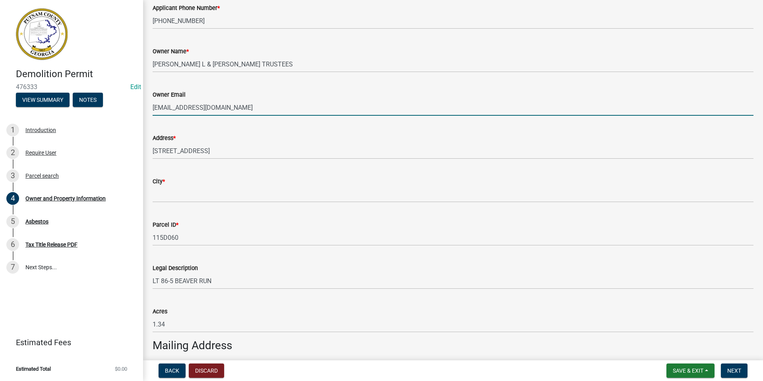
type input "pedro0124@yahoo.com"
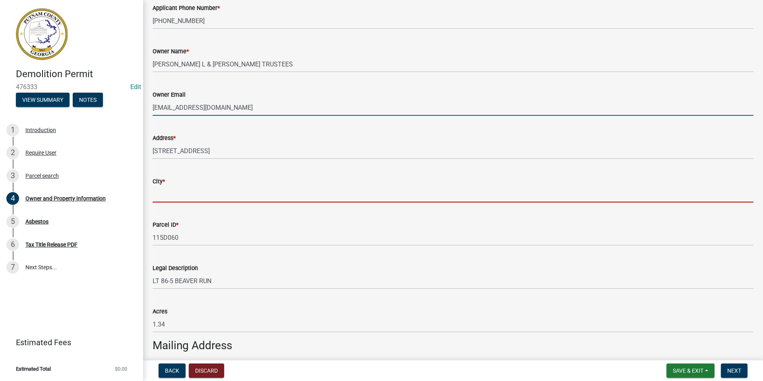
click at [157, 190] on input "City *" at bounding box center [453, 194] width 601 height 16
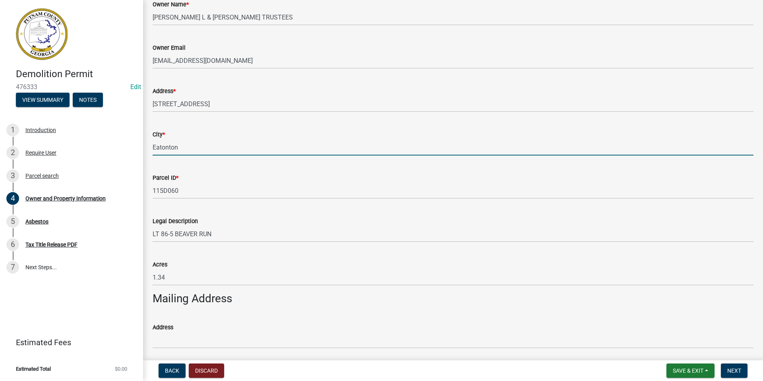
scroll to position [318, 0]
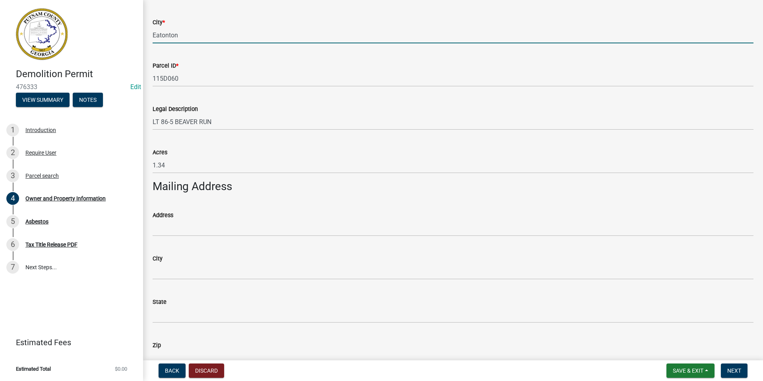
type input "Eatonton"
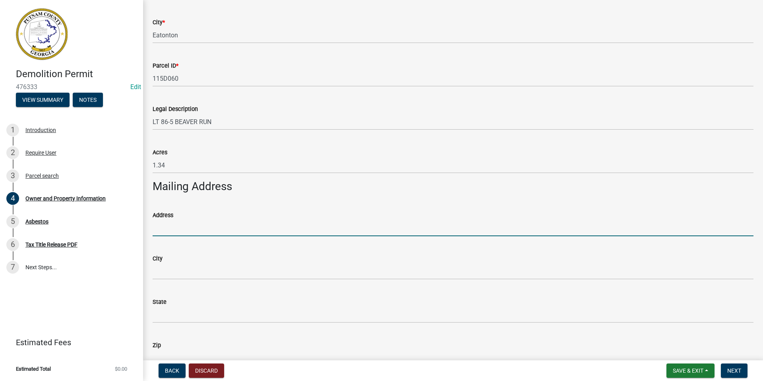
click at [185, 226] on input "Address" at bounding box center [453, 228] width 601 height 16
type input "396 S.SteelBridge Road"
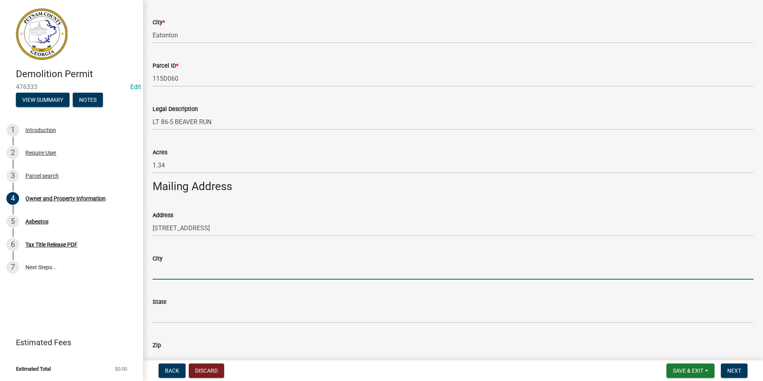
click at [158, 269] on input "City" at bounding box center [453, 271] width 601 height 16
type input "Eatonton"
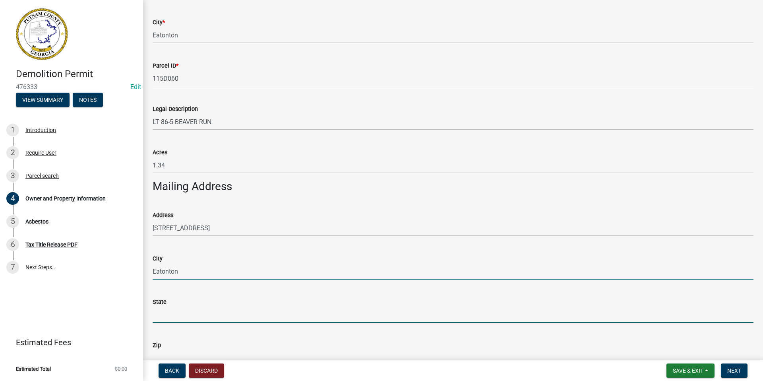
click at [157, 318] on input "State" at bounding box center [453, 315] width 601 height 16
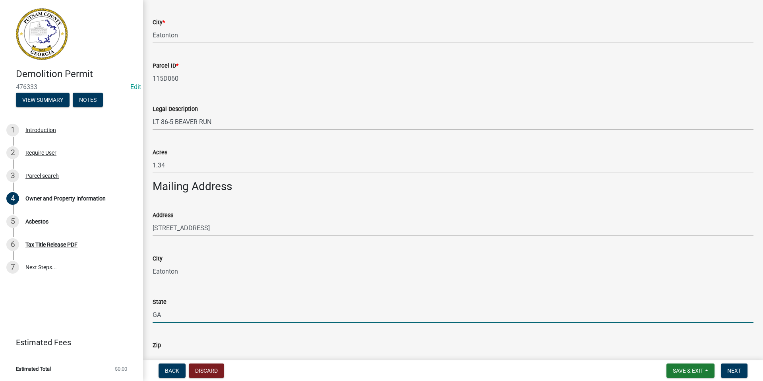
scroll to position [437, 0]
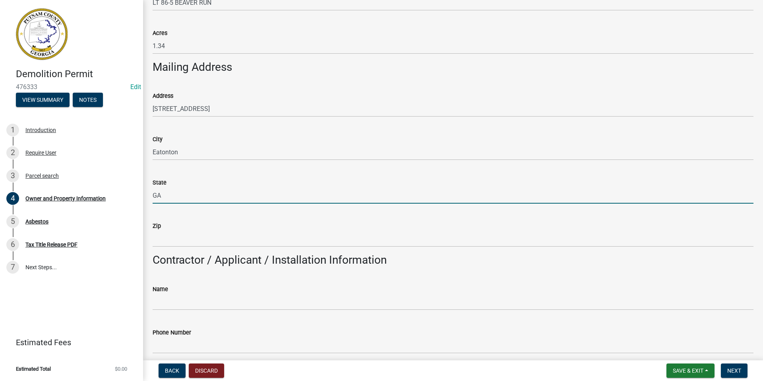
type input "GA"
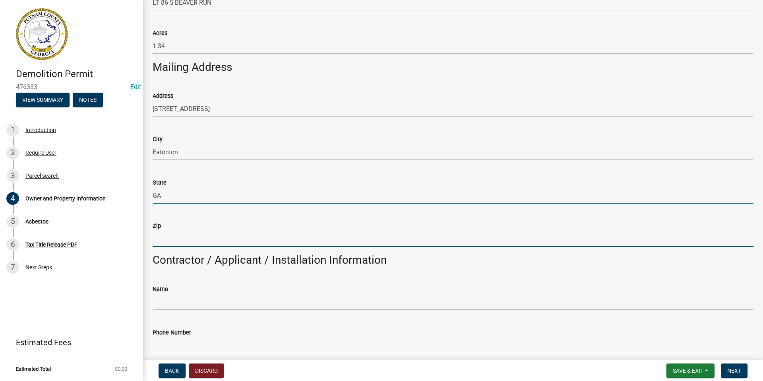
click at [167, 239] on input "Zip" at bounding box center [453, 239] width 601 height 16
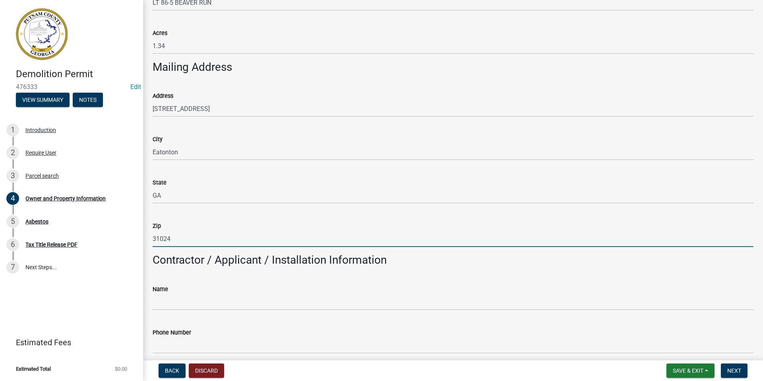
type input "31024"
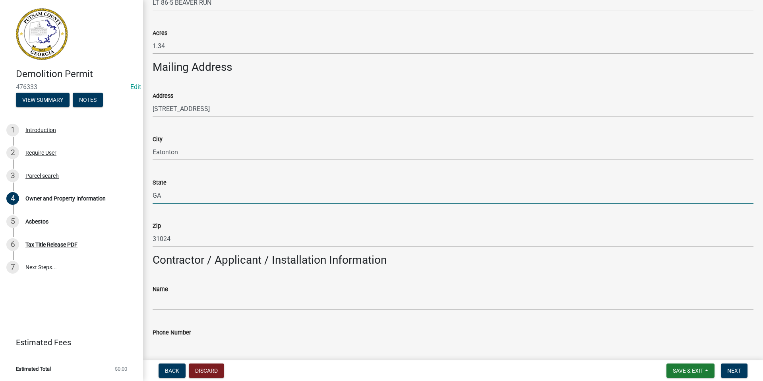
click at [351, 203] on input "GA" at bounding box center [453, 195] width 601 height 16
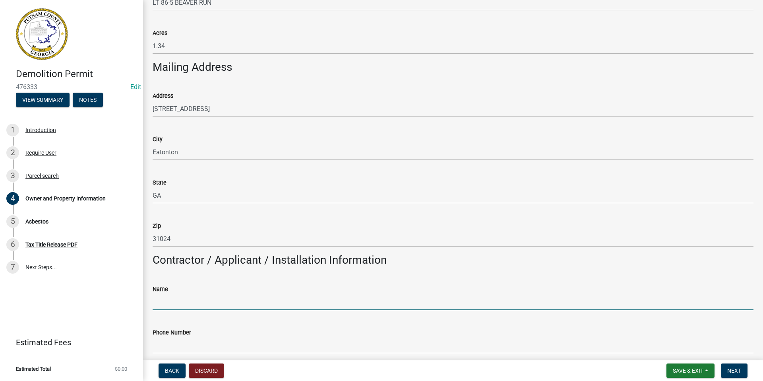
click at [169, 303] on input "Name" at bounding box center [453, 302] width 601 height 16
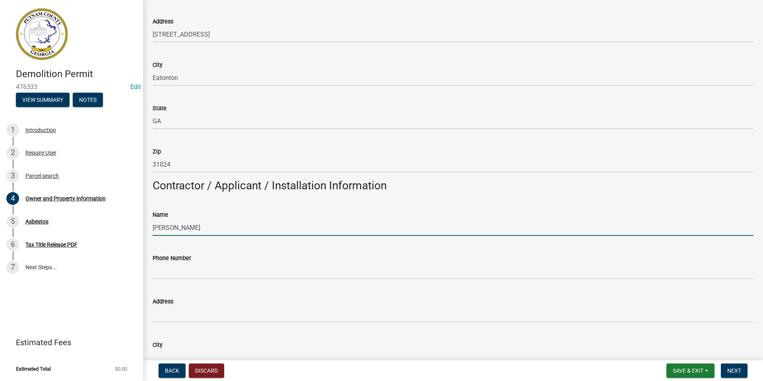
scroll to position [517, 0]
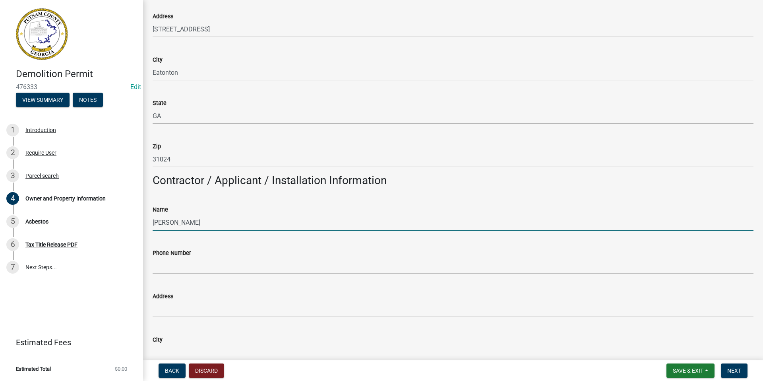
type input "Pedro L. Tamayo"
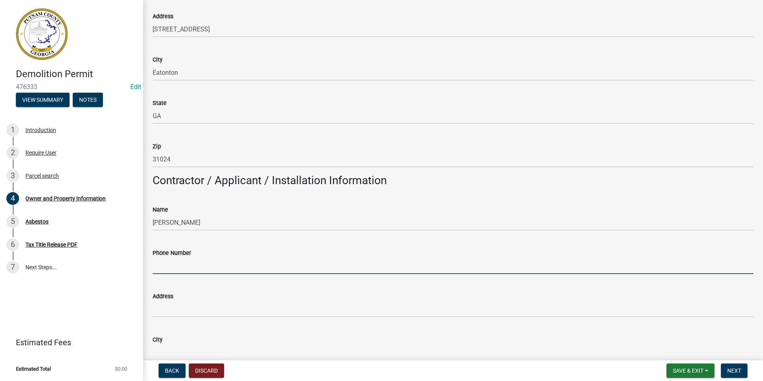
click at [170, 262] on input "Phone Number" at bounding box center [453, 266] width 601 height 16
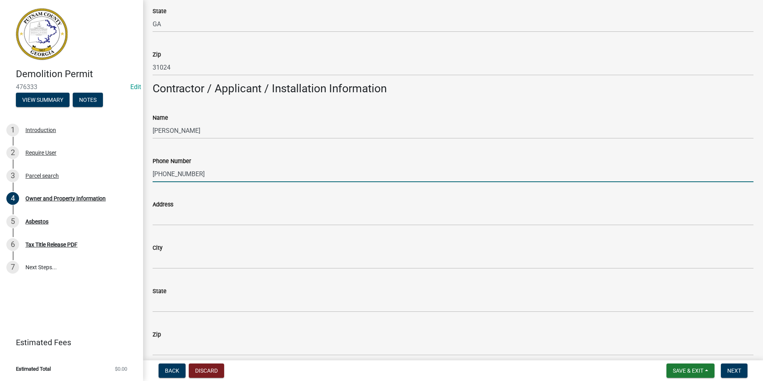
scroll to position [636, 0]
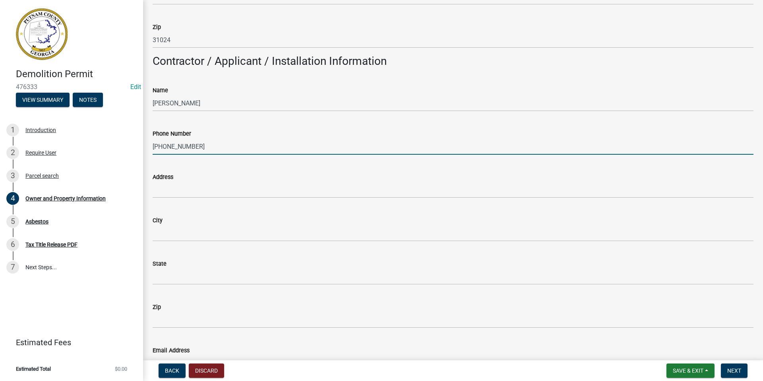
type input "478-454-6265"
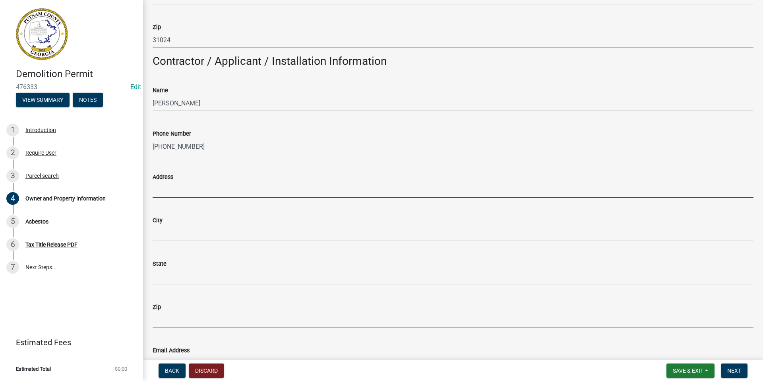
click at [171, 190] on input "Address" at bounding box center [453, 190] width 601 height 16
drag, startPoint x: 204, startPoint y: 189, endPoint x: 221, endPoint y: 191, distance: 16.8
click at [173, 190] on input "118" at bounding box center [453, 190] width 601 height 16
click at [232, 187] on input "118" at bounding box center [453, 190] width 601 height 16
click at [165, 190] on input "118" at bounding box center [453, 190] width 601 height 16
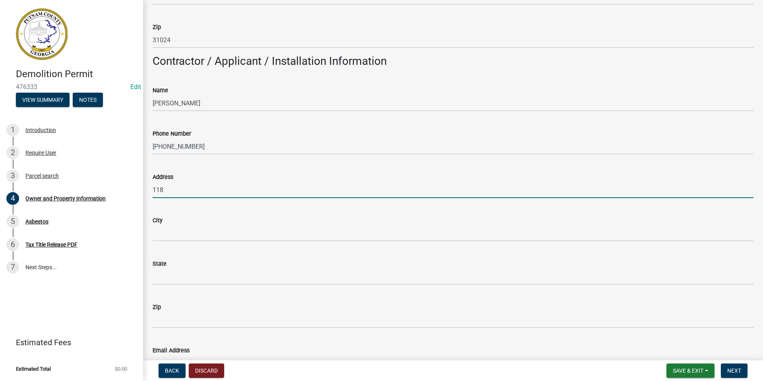
click at [208, 189] on input "118" at bounding box center [453, 190] width 601 height 16
click at [211, 188] on input "118" at bounding box center [453, 190] width 601 height 16
drag, startPoint x: 161, startPoint y: 188, endPoint x: 166, endPoint y: 189, distance: 4.5
click at [165, 189] on input "118" at bounding box center [453, 190] width 601 height 16
click at [165, 191] on input "118" at bounding box center [453, 190] width 601 height 16
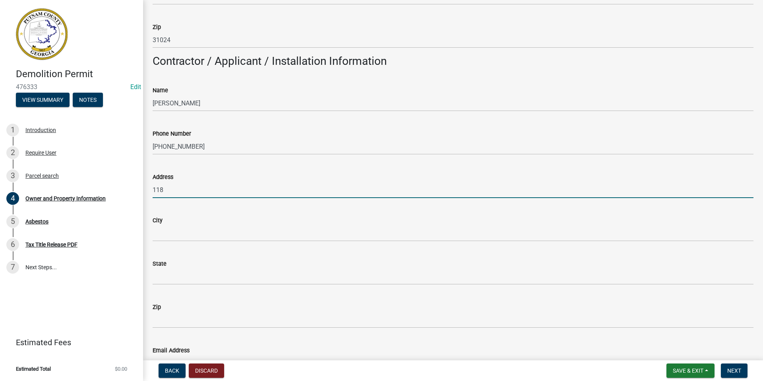
drag, startPoint x: 204, startPoint y: 189, endPoint x: 182, endPoint y: 182, distance: 23.5
click at [176, 187] on input "118" at bounding box center [453, 190] width 601 height 16
click at [193, 189] on input "118 ReginaDr.N.W." at bounding box center [453, 190] width 601 height 16
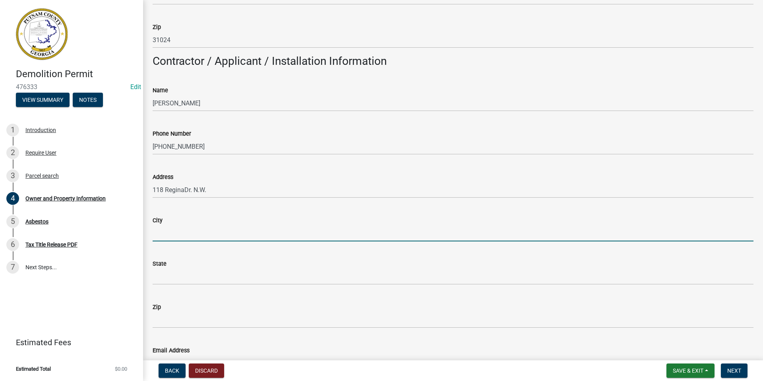
click at [163, 230] on input "City" at bounding box center [453, 233] width 601 height 16
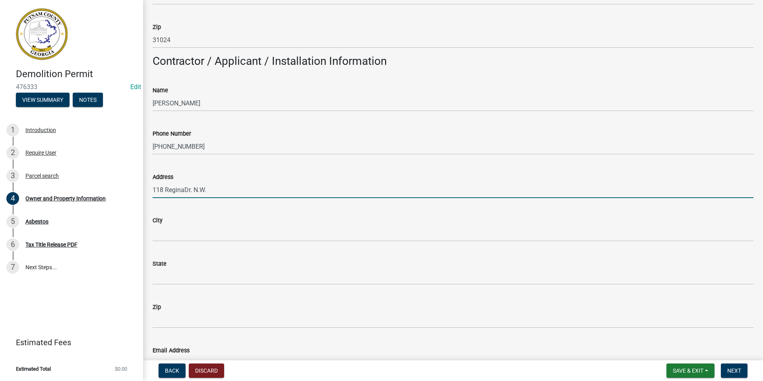
click at [184, 189] on input "118 ReginaDr. N.W." at bounding box center [453, 190] width 601 height 16
type input "118 Regina Dr. N.W."
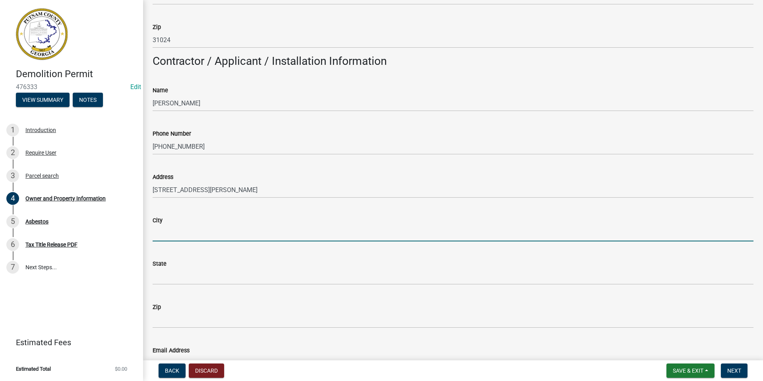
click at [165, 231] on input "City" at bounding box center [453, 233] width 601 height 16
type input "Milledgeville"
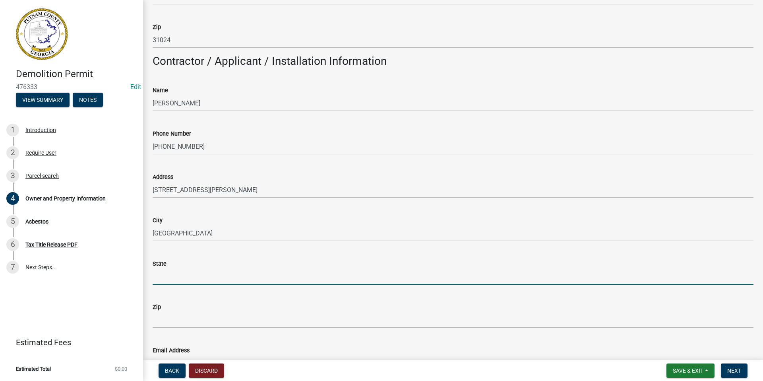
click at [160, 278] on input "State" at bounding box center [453, 276] width 601 height 16
type input "GA"
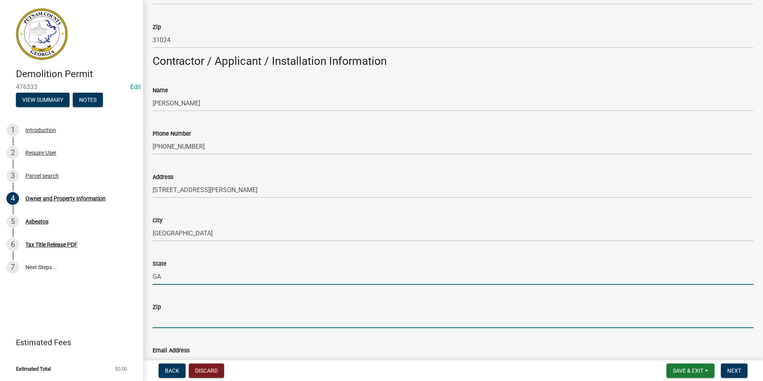
click at [167, 319] on input "Zip" at bounding box center [453, 320] width 601 height 16
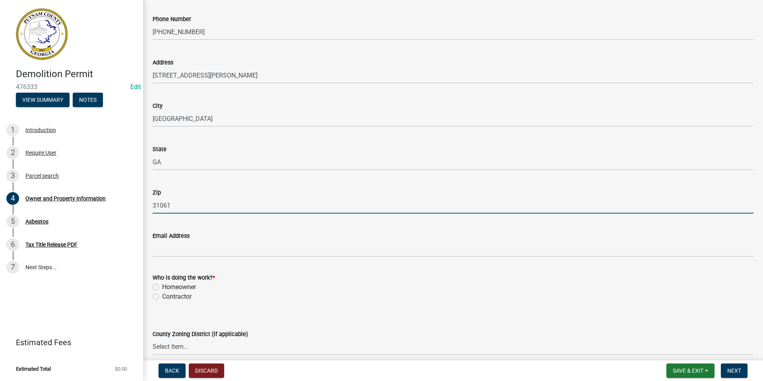
scroll to position [755, 0]
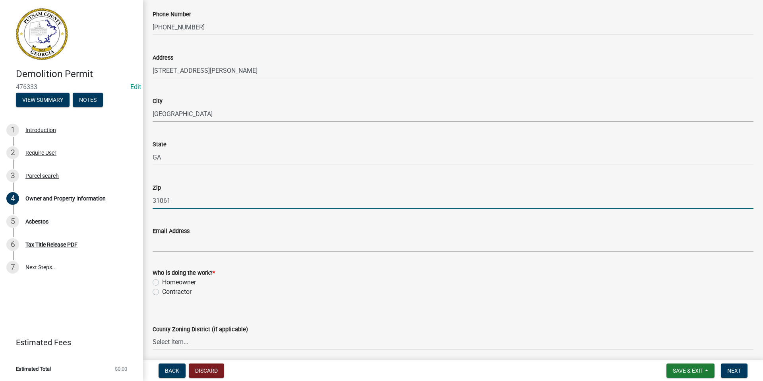
type input "31061"
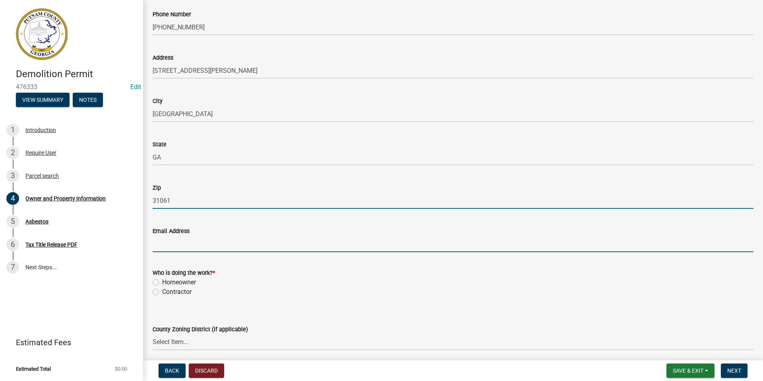
click at [176, 242] on input "Email Address" at bounding box center [453, 244] width 601 height 16
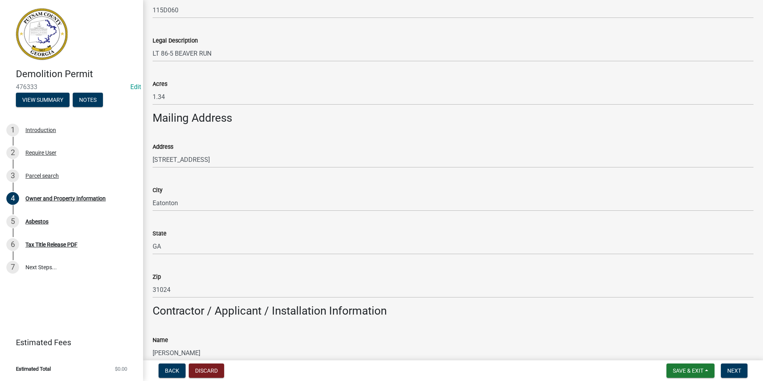
scroll to position [398, 0]
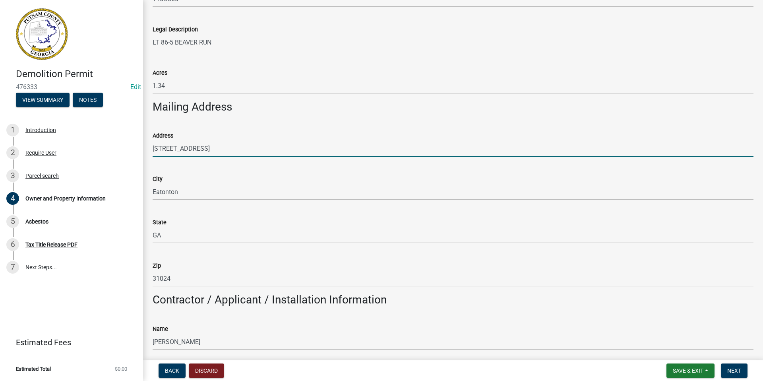
click at [171, 148] on input "396 S.SteelBridge Road" at bounding box center [453, 148] width 601 height 16
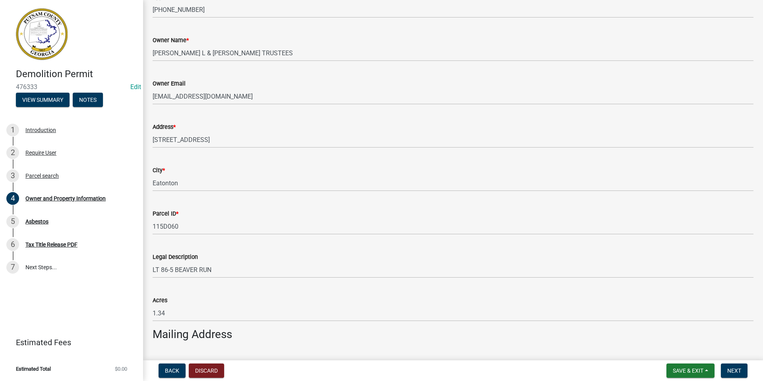
scroll to position [119, 0]
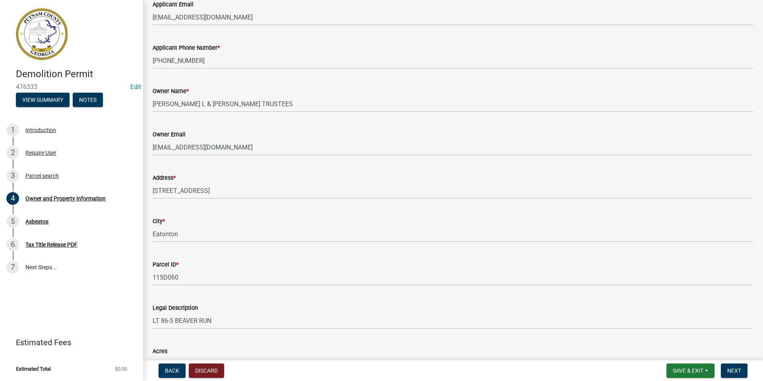
type input "396 S. SteelBridge Road"
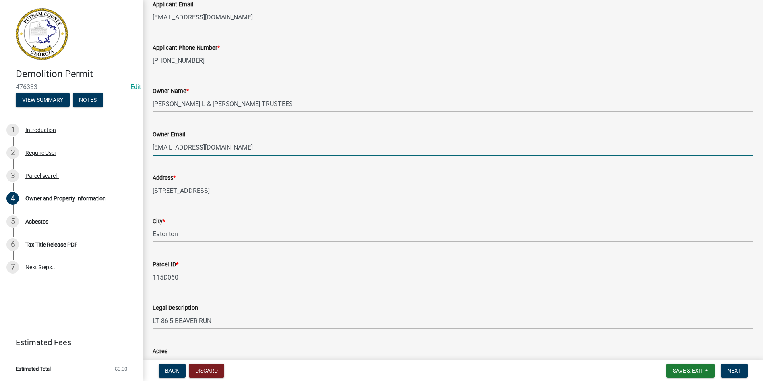
drag, startPoint x: 223, startPoint y: 148, endPoint x: 173, endPoint y: 152, distance: 49.9
click at [155, 150] on input "pedro0124@yahoo.com" at bounding box center [453, 147] width 601 height 16
drag, startPoint x: 177, startPoint y: 143, endPoint x: 246, endPoint y: 132, distance: 70.1
click at [246, 132] on div "Owner Email" at bounding box center [453, 135] width 601 height 10
drag, startPoint x: 223, startPoint y: 147, endPoint x: 145, endPoint y: 149, distance: 78.0
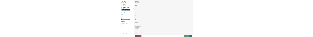
scroll to position [948, 0]
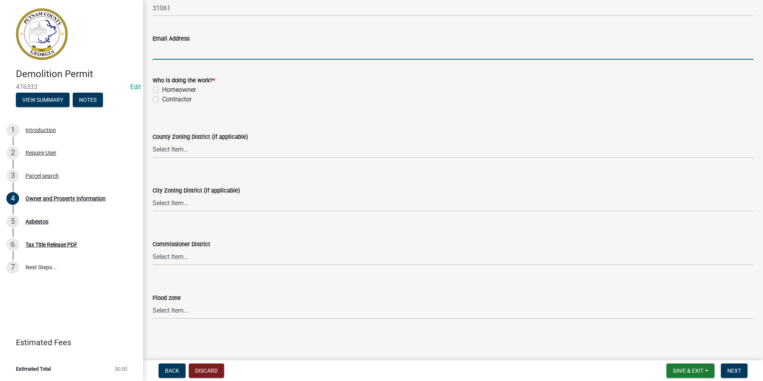
click at [155, 52] on input "Email Address" at bounding box center [453, 51] width 601 height 16
paste input "pedro0124@yahoo.com"
type input "pedro0124@yahoo.com"
click at [162, 100] on label "Contractor" at bounding box center [176, 100] width 29 height 10
click at [162, 100] on input "Contractor" at bounding box center [164, 97] width 5 height 5
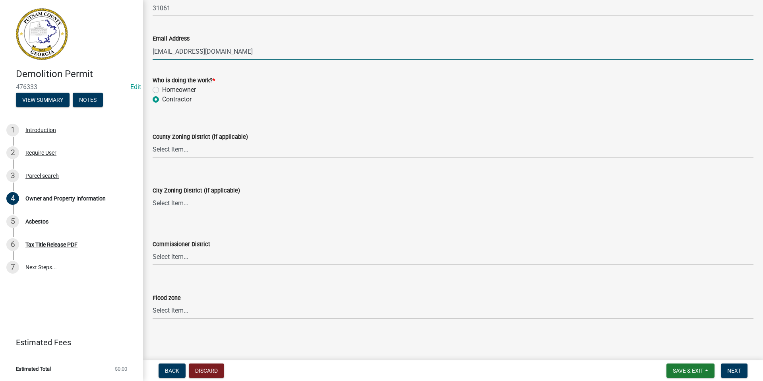
radio input "true"
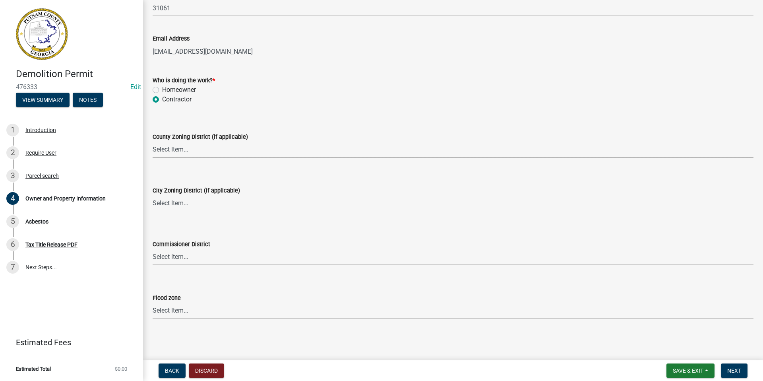
click at [165, 146] on select "Select Item... AG-1 R-1R R-1 R-2 MHP RM-1 RM-3 C-1 C-2 I-M PUD N/A" at bounding box center [453, 150] width 601 height 16
click at [153, 142] on select "Select Item... AG-1 R-1R R-1 R-2 MHP RM-1 RM-3 C-1 C-2 I-M PUD N/A" at bounding box center [453, 150] width 601 height 16
select select "78bfdc44-73ff-456e-a557-d4c99b9c08be"
click at [166, 200] on select "Select Item... A-1 A-2 R-1 R-2 R-3 R-4 MHP C-1 C-2 I-1 I-2 DB FH H-P N/A" at bounding box center [453, 203] width 601 height 16
click at [153, 195] on select "Select Item... A-1 A-2 R-1 R-2 R-3 R-4 MHP C-1 C-2 I-1 I-2 DB FH H-P N/A" at bounding box center [453, 203] width 601 height 16
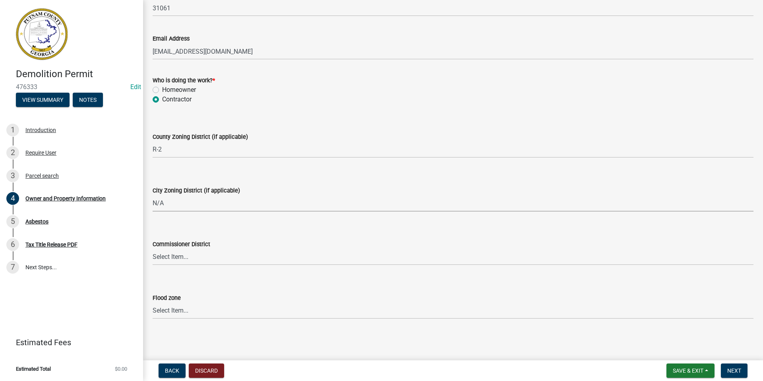
select select "83394b22-4a11-496c-8e5c-75ade2e72faf"
click at [169, 253] on select "Select Item... District 1 District 2 District 3 District 4" at bounding box center [453, 257] width 601 height 16
click at [153, 249] on select "Select Item... District 1 District 2 District 3 District 4" at bounding box center [453, 257] width 601 height 16
select select "469c5908-2854-42d5-89ed-bee7fc26529e"
click at [160, 311] on select "Select Item... Zone A Zone V Zone A99 Zone AE Zone AO Zone AH Zone VE Zone AR Z…" at bounding box center [453, 311] width 601 height 16
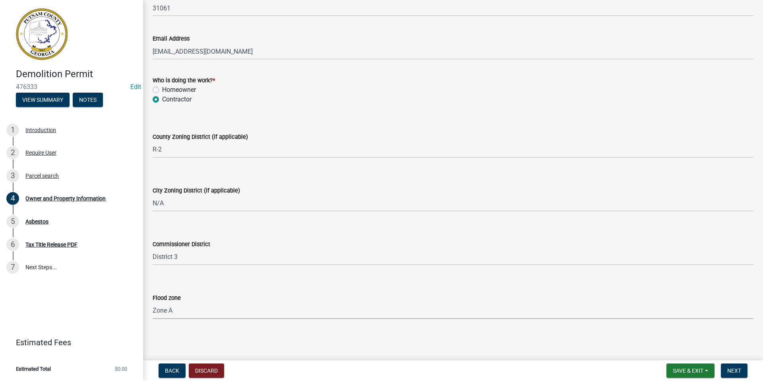
click at [153, 303] on select "Select Item... Zone A Zone V Zone A99 Zone AE Zone AO Zone AH Zone VE Zone AR Z…" at bounding box center [453, 311] width 601 height 16
select select "6f1acead-4b1a-4680-ba5d-beeb03d30465"
click at [741, 370] on span "Next" at bounding box center [735, 370] width 14 height 6
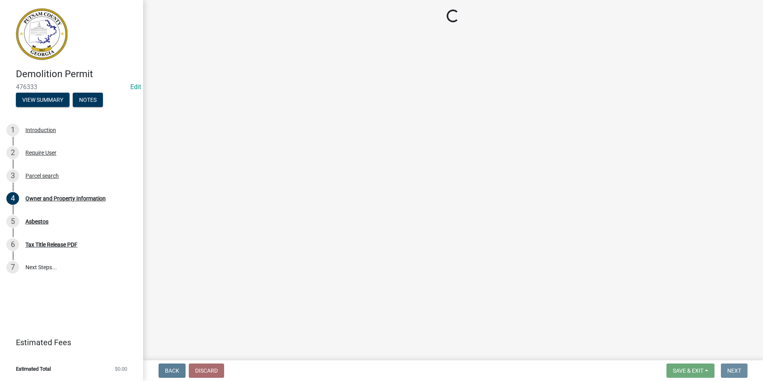
scroll to position [0, 0]
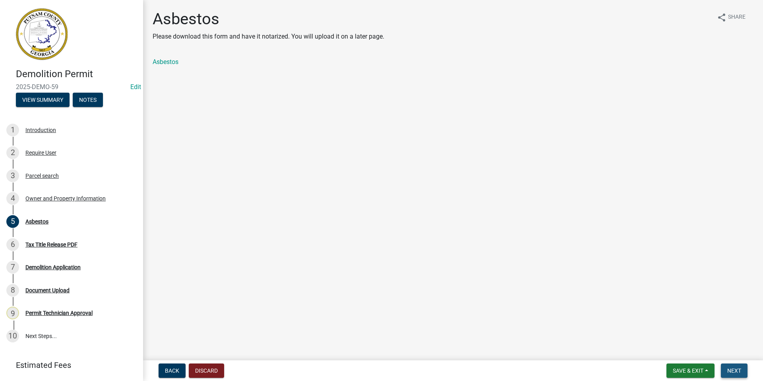
click at [731, 367] on span "Next" at bounding box center [735, 370] width 14 height 6
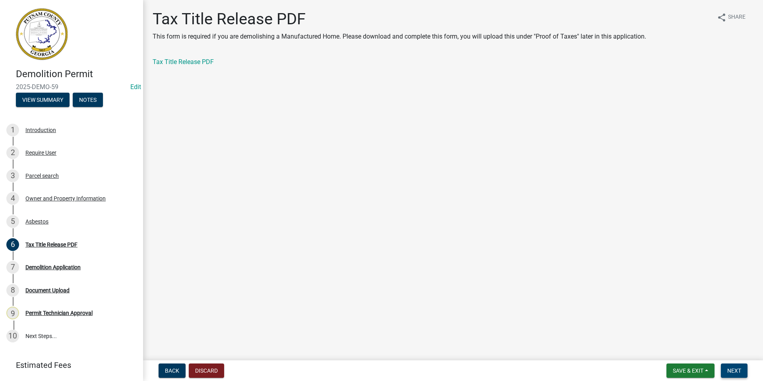
click at [742, 371] on button "Next" at bounding box center [734, 370] width 27 height 14
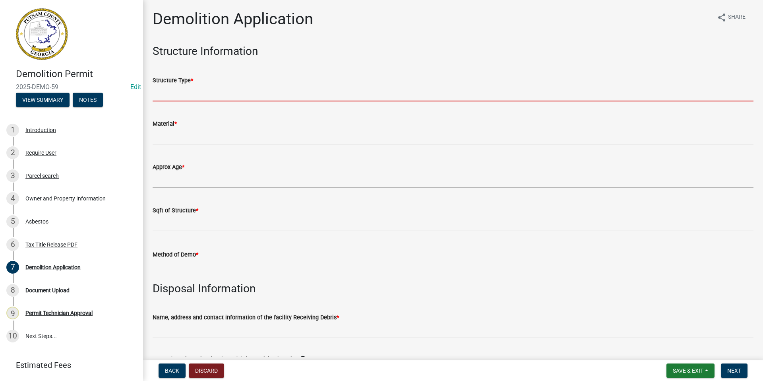
click at [180, 94] on input "Structure Type *" at bounding box center [453, 93] width 601 height 16
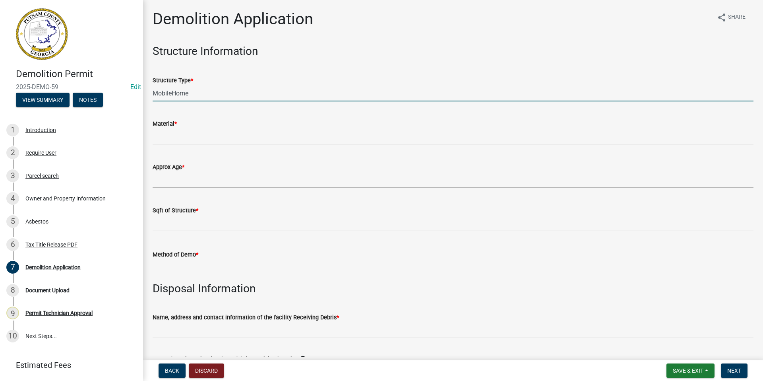
click at [172, 94] on input "MobileHome" at bounding box center [453, 93] width 601 height 16
type input "Mobile Home"
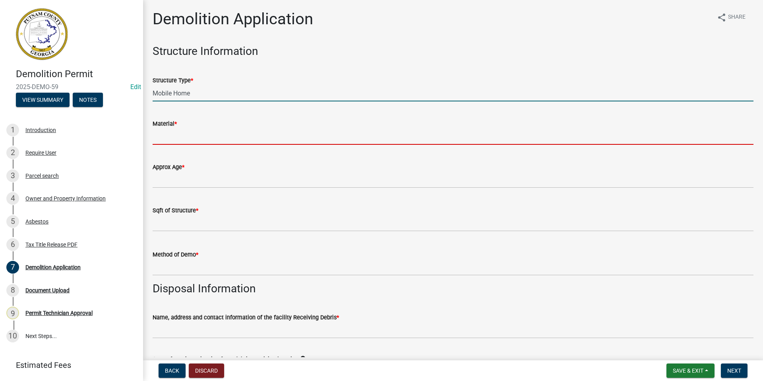
click at [168, 136] on input "Material *" at bounding box center [453, 136] width 601 height 16
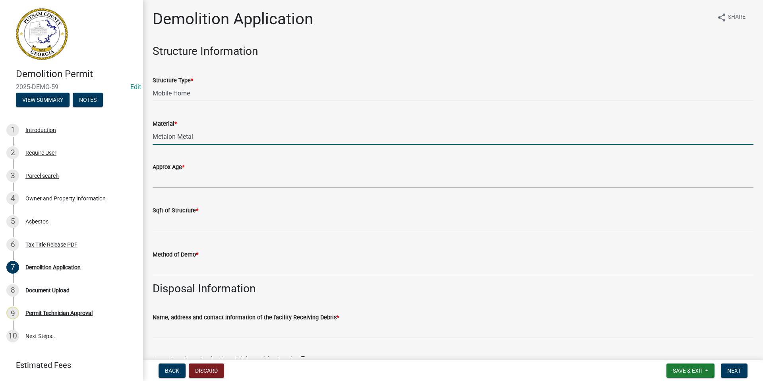
type input "Metalon Metal"
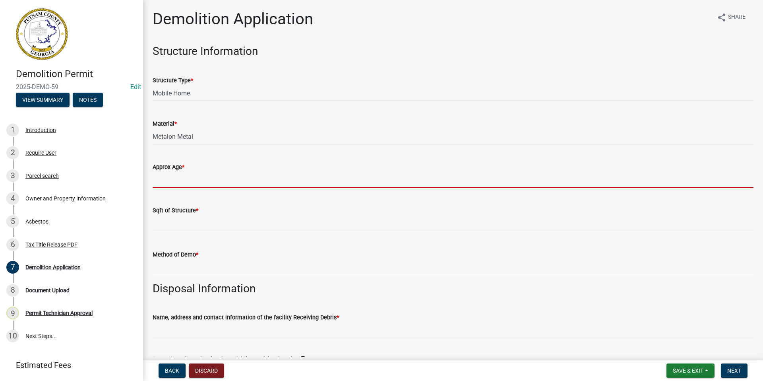
click at [184, 176] on input "Approx Age *" at bounding box center [453, 180] width 601 height 16
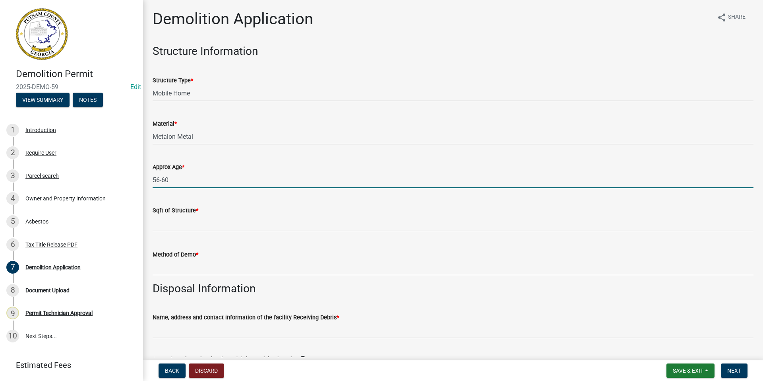
type input "56-60"
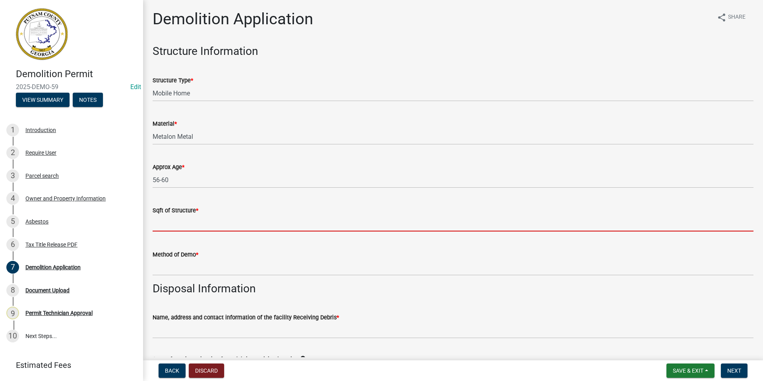
click at [174, 224] on input "text" at bounding box center [453, 223] width 601 height 16
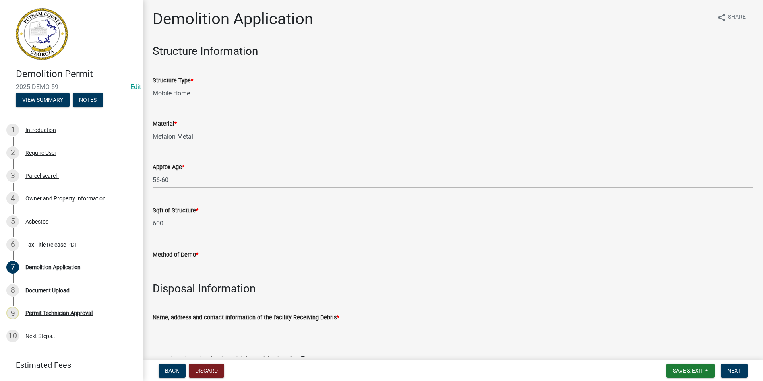
type input "600"
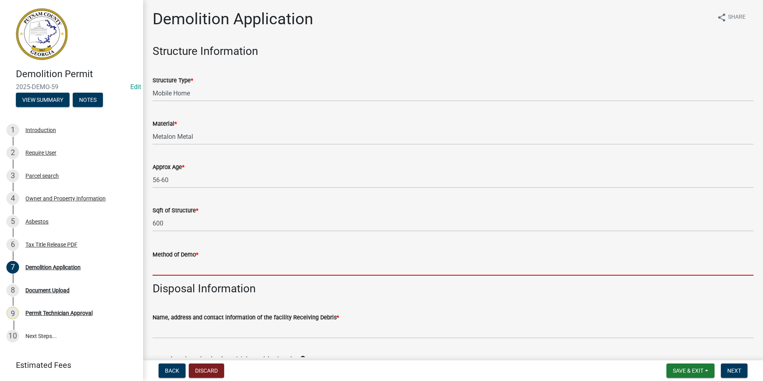
click at [185, 264] on input "Method of Demo *" at bounding box center [453, 267] width 601 height 16
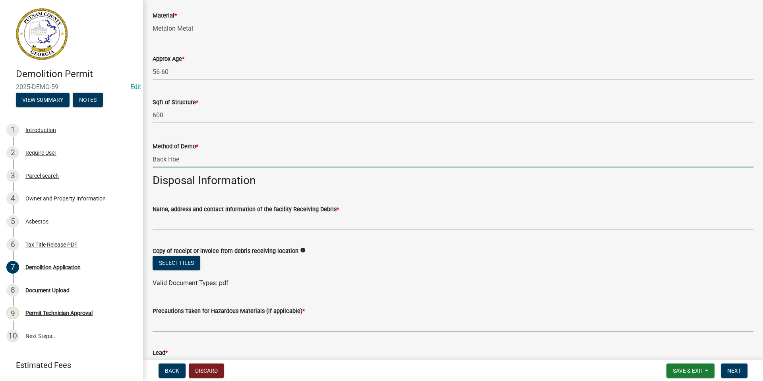
scroll to position [119, 0]
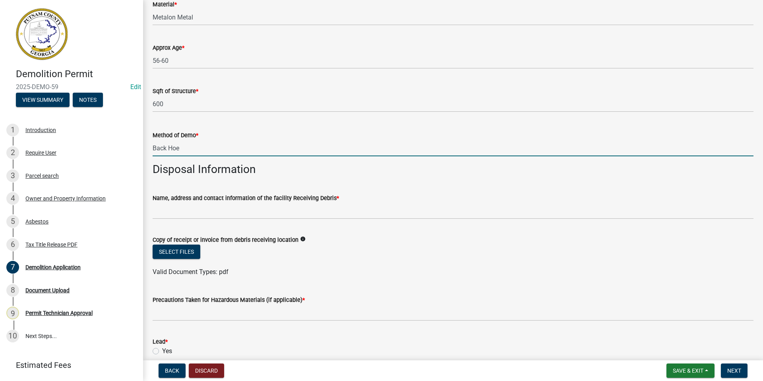
type input "Back Hoe"
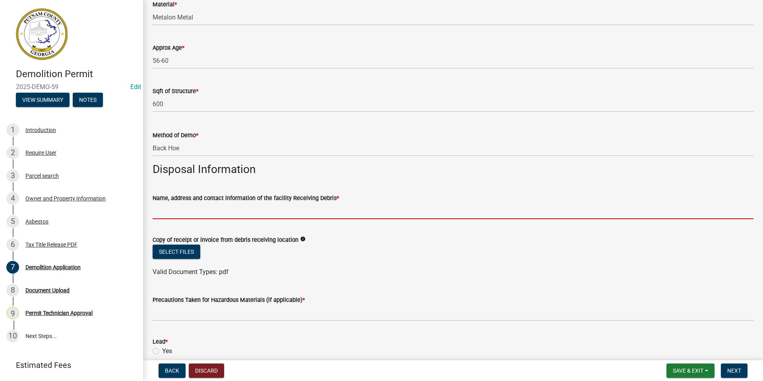
click at [179, 210] on input "Name, address and contact information of the facility Receiving Debris *" at bounding box center [453, 211] width 601 height 16
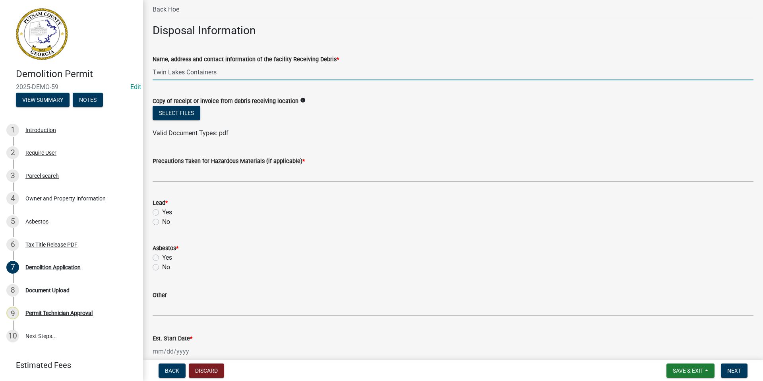
scroll to position [278, 0]
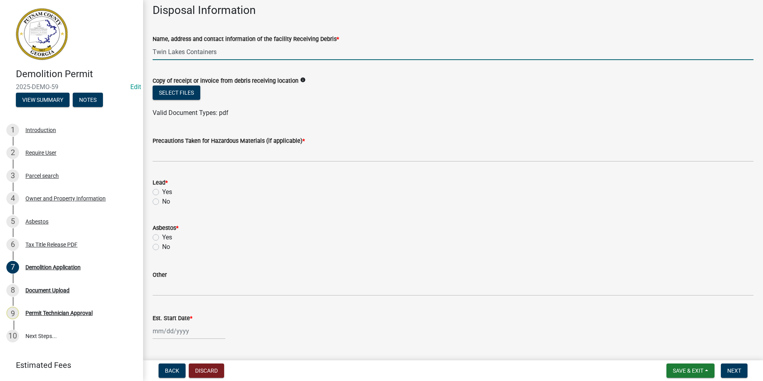
type input "Twin Lakes Containers"
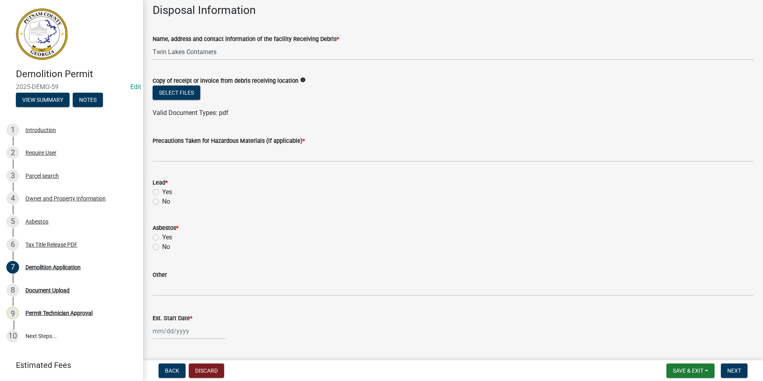
click at [162, 201] on label "No" at bounding box center [166, 202] width 8 height 10
click at [162, 201] on input "No" at bounding box center [164, 199] width 5 height 5
radio input "true"
click at [162, 246] on label "No" at bounding box center [166, 247] width 8 height 10
click at [162, 246] on input "No" at bounding box center [164, 244] width 5 height 5
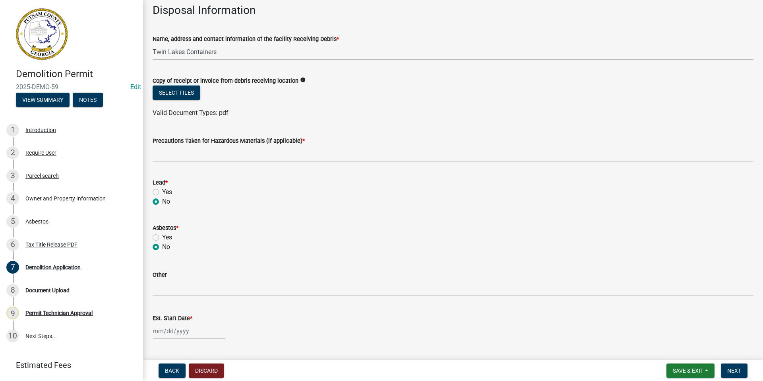
radio input "true"
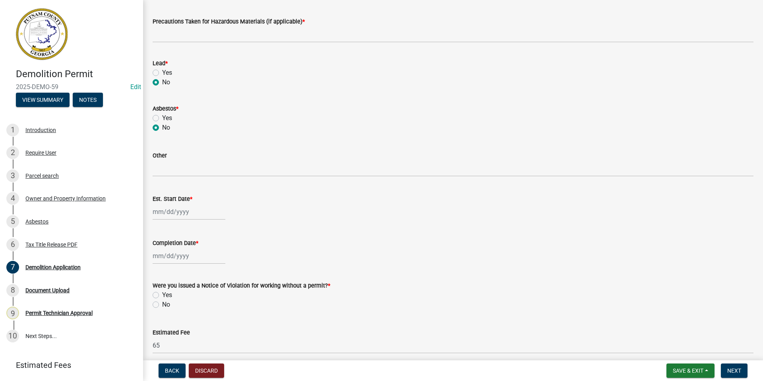
select select "9"
select select "2025"
click at [199, 214] on div "Jan Feb Mar Apr May Jun Jul Aug Sep Oct Nov Dec 1525 1526 1527 1528 1529 1530 1…" at bounding box center [189, 212] width 73 height 16
click at [189, 262] on div "10" at bounding box center [186, 266] width 13 height 13
type input "[DATE]"
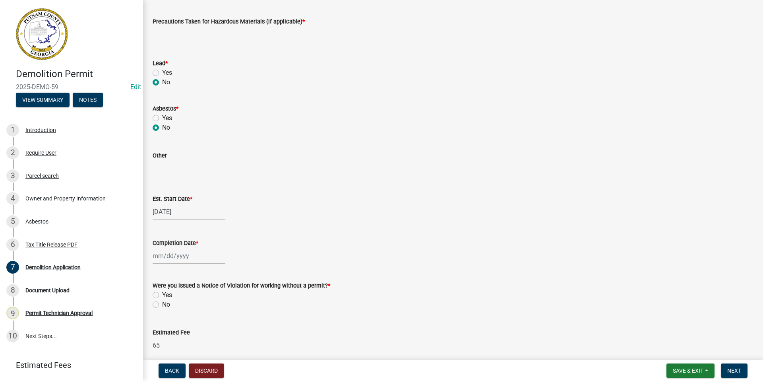
select select "9"
select select "2025"
click at [196, 256] on div "Jan Feb Mar Apr May Jun Jul Aug Sep Oct Nov Dec 1525 1526 1527 1528 1529 1530 1…" at bounding box center [189, 256] width 73 height 16
drag, startPoint x: 196, startPoint y: 184, endPoint x: 228, endPoint y: 194, distance: 33.6
click at [197, 184] on div "11" at bounding box center [198, 188] width 13 height 13
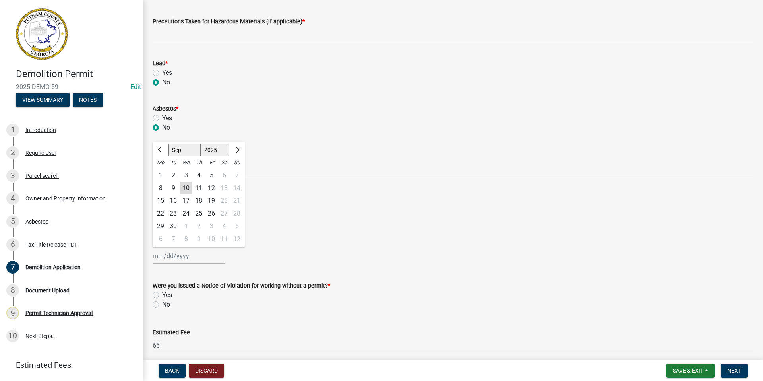
type input "09/11/2025"
click at [162, 304] on label "No" at bounding box center [166, 305] width 8 height 10
click at [162, 304] on input "No" at bounding box center [164, 302] width 5 height 5
radio input "true"
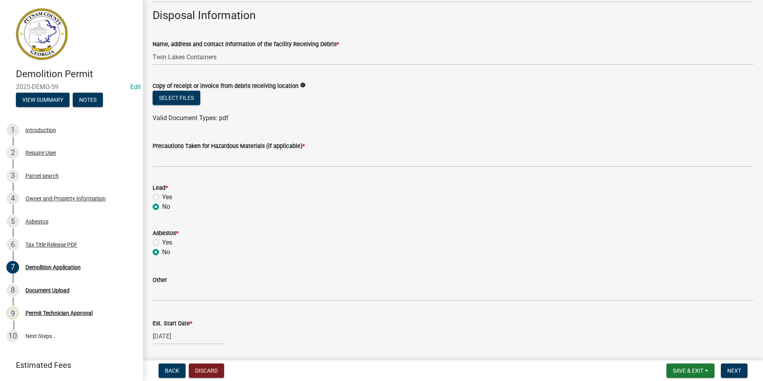
scroll to position [233, 0]
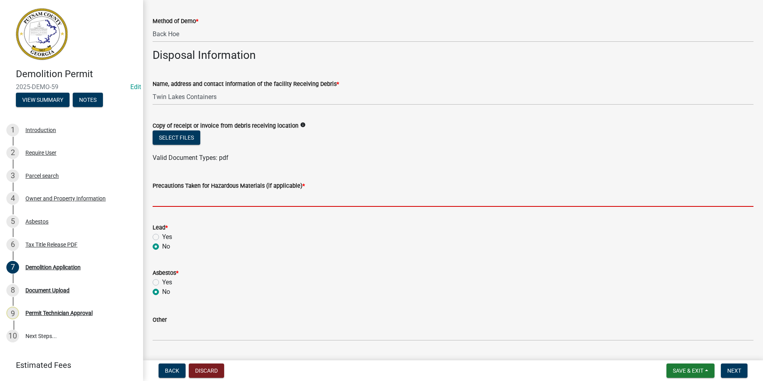
click at [191, 200] on input "Precautions Taken for Hazardous Materials (if applicable) *" at bounding box center [453, 198] width 601 height 16
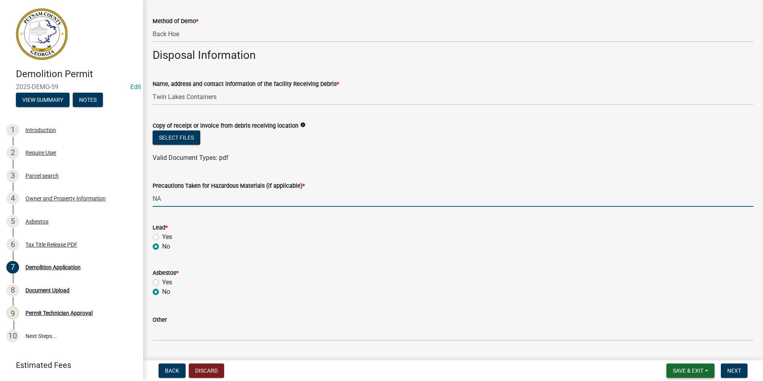
type input "NA"
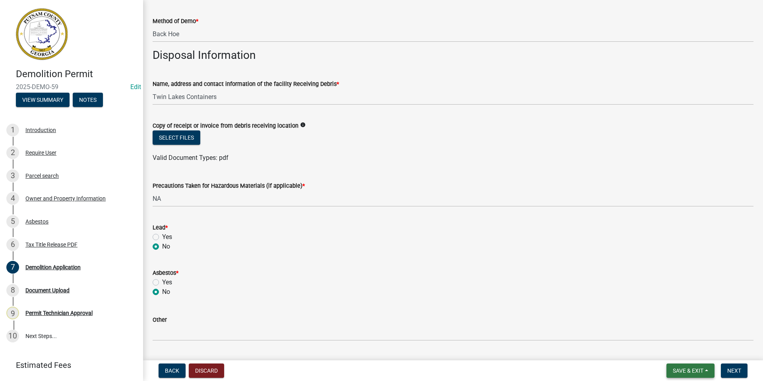
click at [693, 370] on span "Save & Exit" at bounding box center [688, 370] width 31 height 6
click at [681, 353] on button "Save & Exit" at bounding box center [683, 349] width 64 height 19
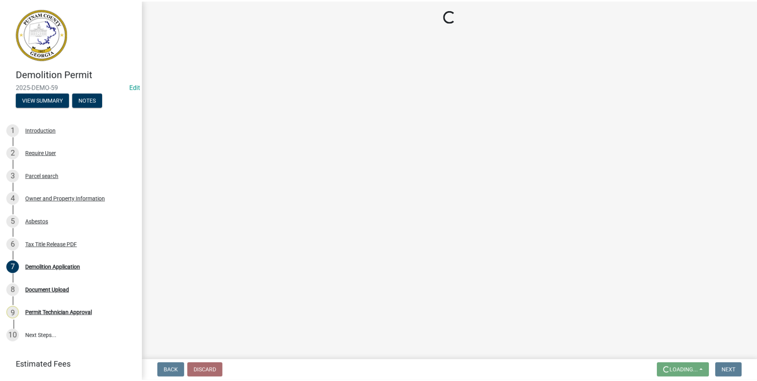
scroll to position [0, 0]
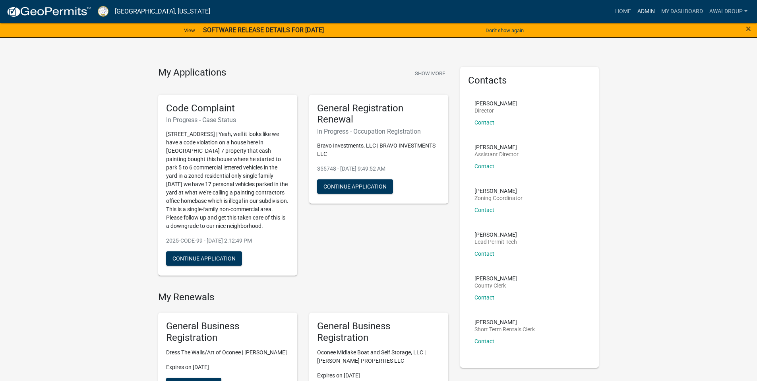
click at [641, 10] on link "Admin" at bounding box center [647, 11] width 24 height 15
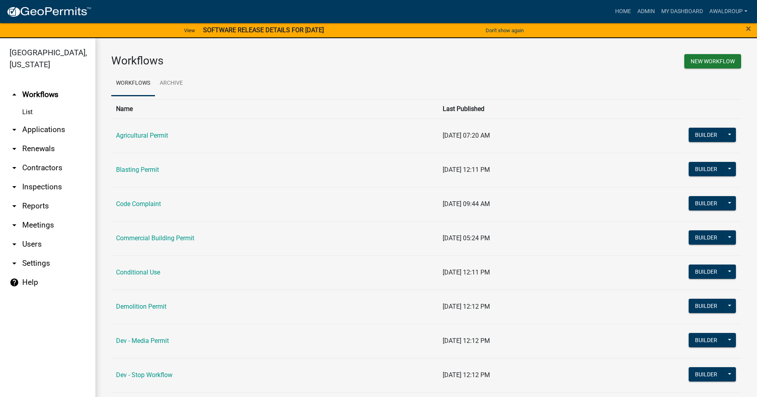
click at [23, 128] on link "arrow_drop_down Applications" at bounding box center [47, 129] width 95 height 19
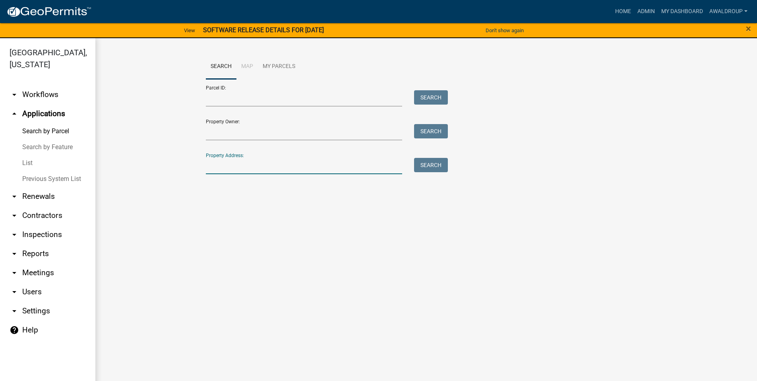
click at [265, 166] on input "Property Address:" at bounding box center [304, 166] width 197 height 16
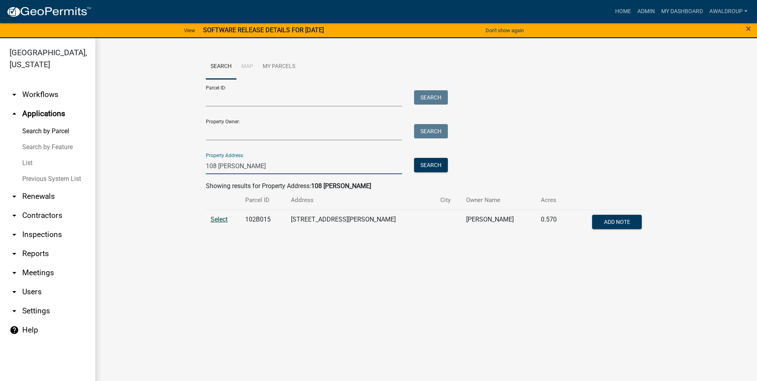
type input "108 clack"
click at [214, 219] on span "Select" at bounding box center [219, 219] width 17 height 8
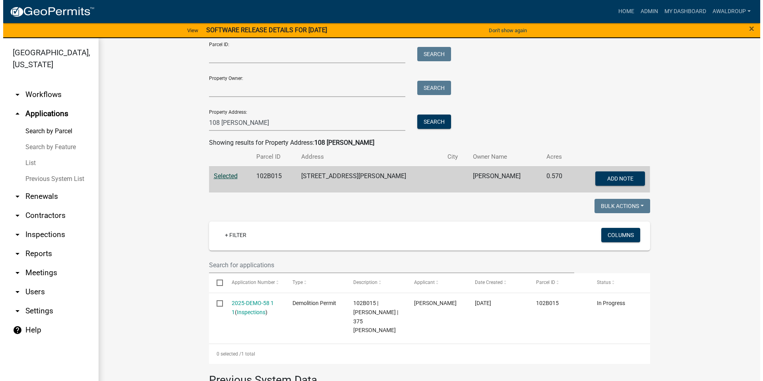
scroll to position [159, 0]
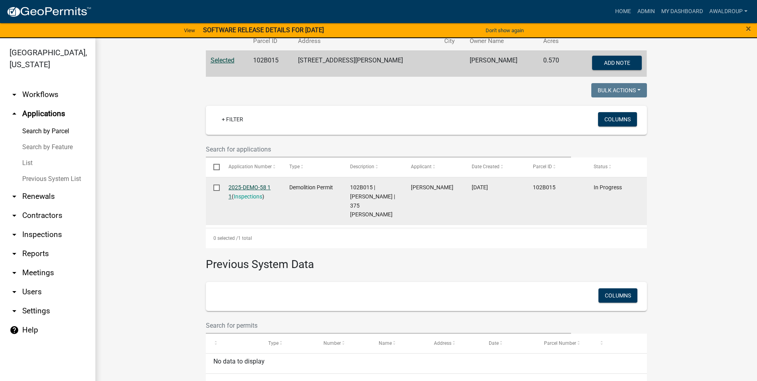
click at [249, 184] on link "2025-DEMO-58 1 1" at bounding box center [250, 192] width 42 height 16
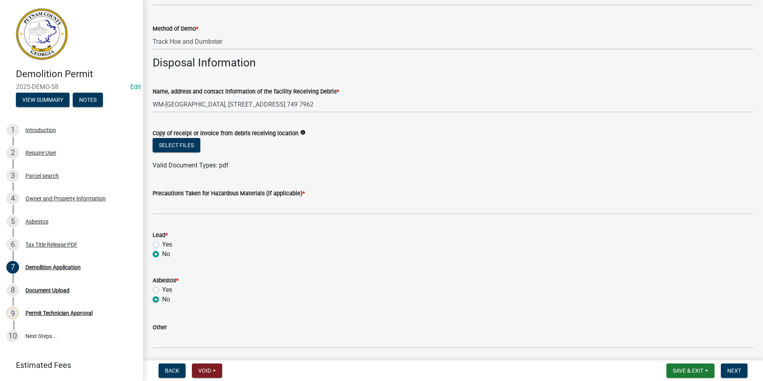
scroll to position [239, 0]
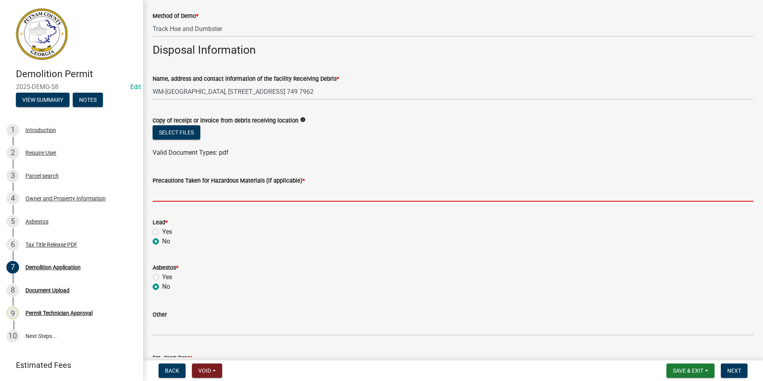
click at [183, 196] on input "Precautions Taken for Hazardous Materials (if applicable) *" at bounding box center [453, 193] width 601 height 16
type input "N"
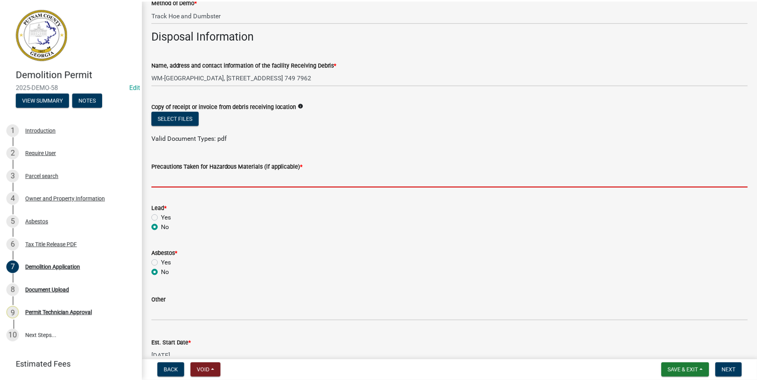
scroll to position [233, 0]
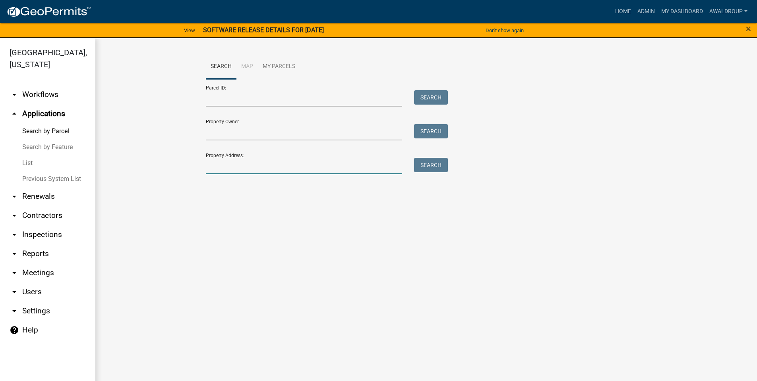
click at [255, 159] on input "Property Address:" at bounding box center [304, 166] width 197 height 16
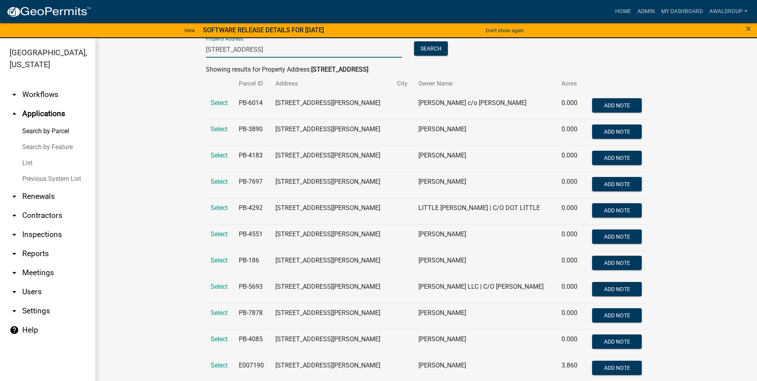
scroll to position [156, 0]
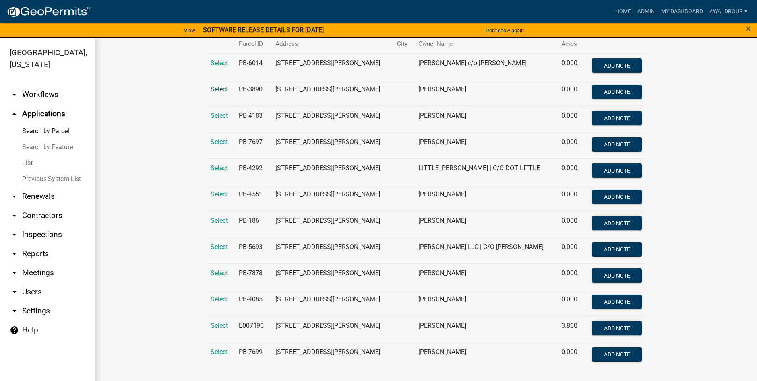
type input "220 alexander drive"
drag, startPoint x: 221, startPoint y: 90, endPoint x: 421, endPoint y: 89, distance: 199.6
click at [221, 89] on span "Select" at bounding box center [219, 89] width 17 height 8
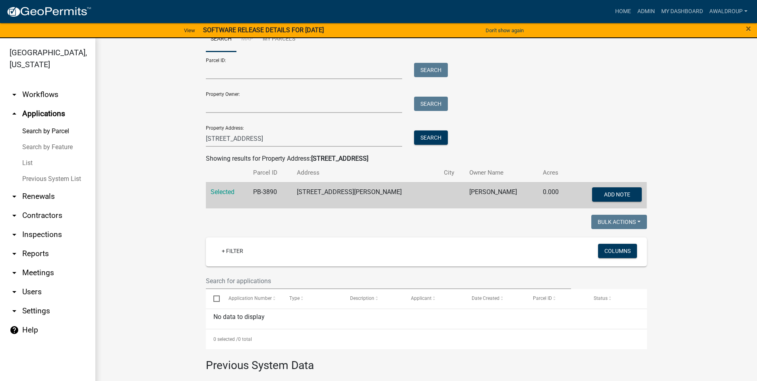
scroll to position [40, 0]
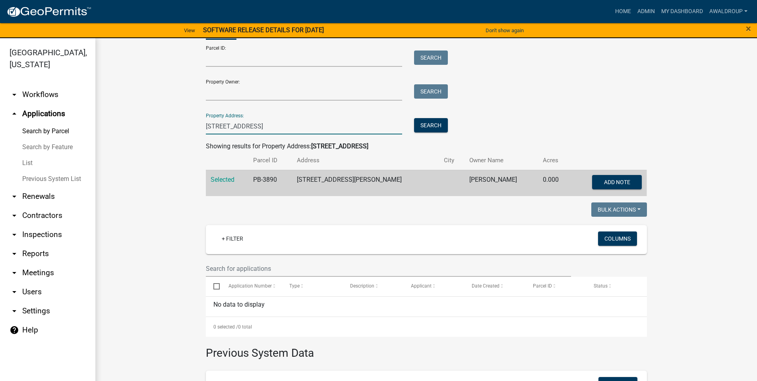
drag, startPoint x: 289, startPoint y: 130, endPoint x: 155, endPoint y: 130, distance: 134.4
click at [155, 130] on wm-workflow-application-search-view "Search Map My Parcels Parcel ID: Search Property Owner: Search Property Address…" at bounding box center [426, 248] width 630 height 468
type input "400 s steel bridge"
drag, startPoint x: 435, startPoint y: 128, endPoint x: 417, endPoint y: 120, distance: 19.2
click at [435, 128] on button "Search" at bounding box center [431, 125] width 34 height 14
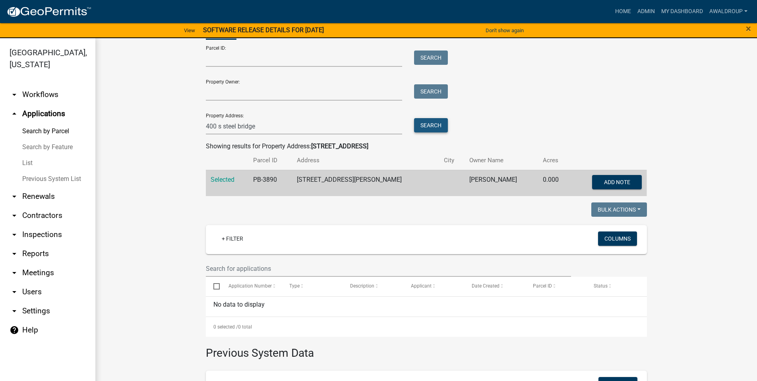
scroll to position [0, 0]
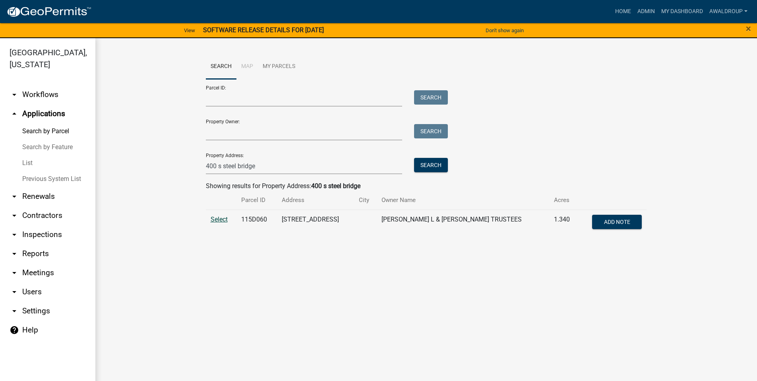
click at [224, 221] on span "Select" at bounding box center [219, 219] width 17 height 8
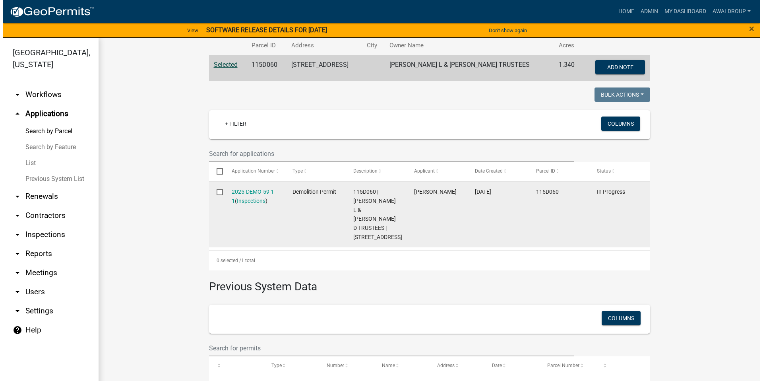
scroll to position [159, 0]
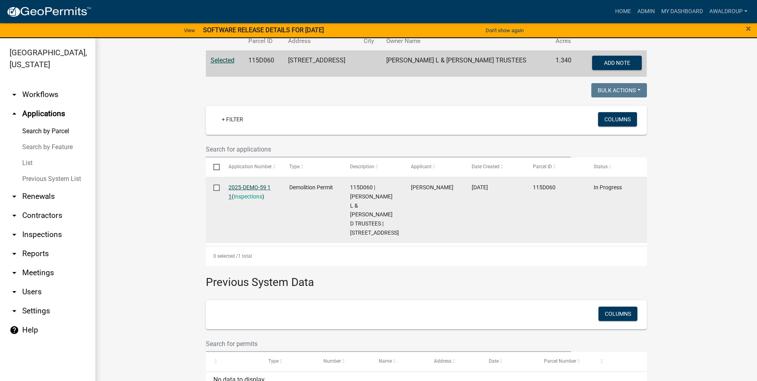
drag, startPoint x: 245, startPoint y: 188, endPoint x: 258, endPoint y: 184, distance: 13.2
click at [245, 188] on link "2025-DEMO-59 1 1" at bounding box center [250, 192] width 42 height 16
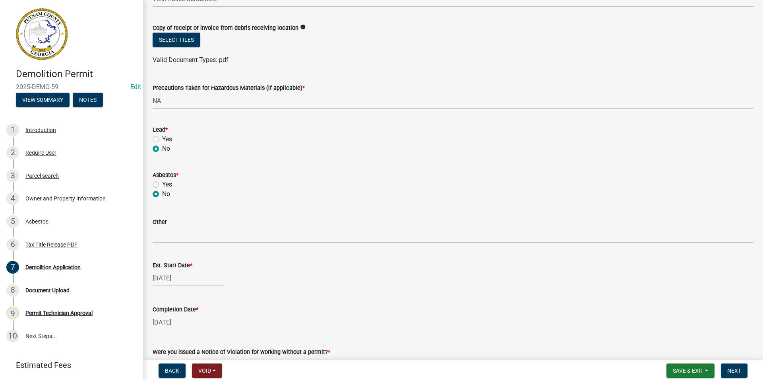
scroll to position [432, 0]
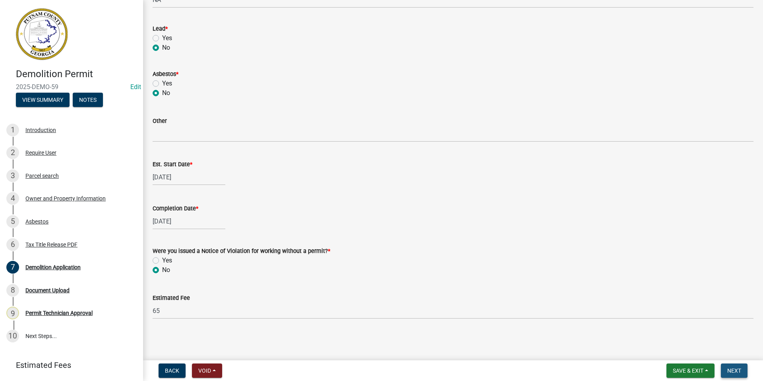
click at [725, 369] on button "Next" at bounding box center [734, 370] width 27 height 14
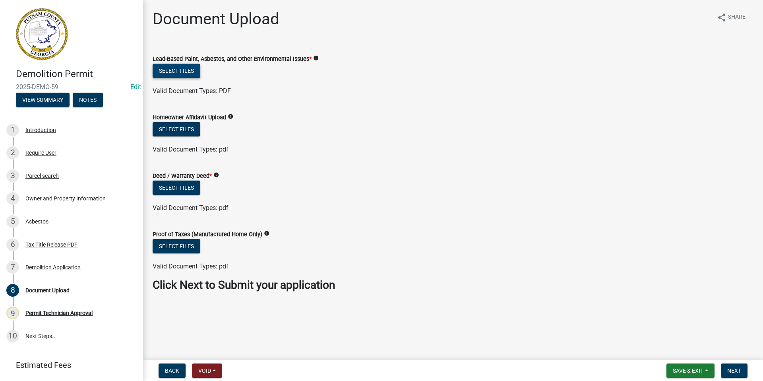
drag, startPoint x: 187, startPoint y: 68, endPoint x: 194, endPoint y: 69, distance: 7.2
click at [194, 69] on button "Select files" at bounding box center [177, 71] width 48 height 14
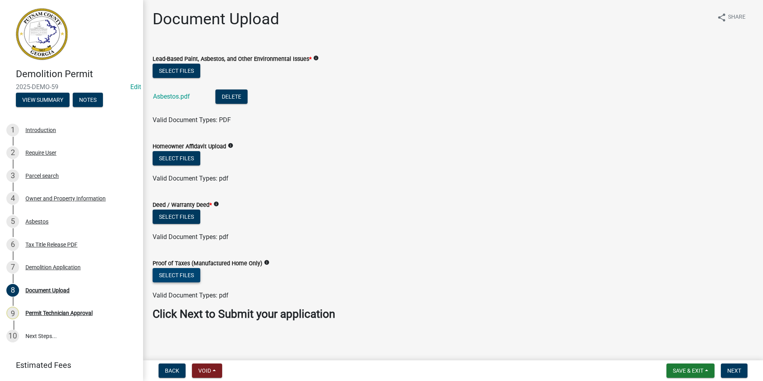
drag, startPoint x: 189, startPoint y: 278, endPoint x: 198, endPoint y: 275, distance: 9.2
click at [198, 275] on button "Select files" at bounding box center [177, 275] width 48 height 14
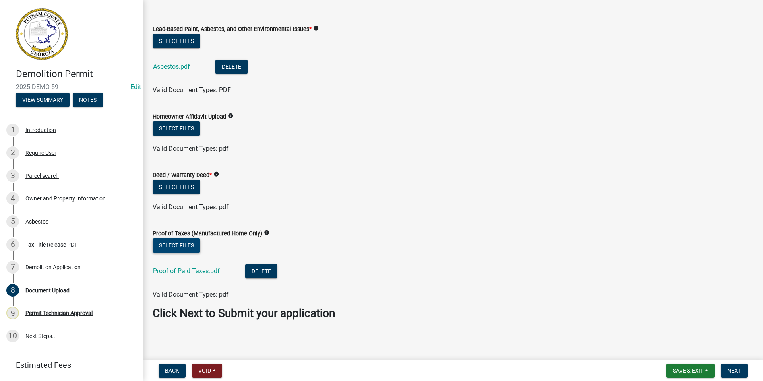
scroll to position [30, 0]
click at [684, 372] on span "Save & Exit" at bounding box center [688, 370] width 31 height 6
click at [677, 352] on button "Save & Exit" at bounding box center [683, 349] width 64 height 19
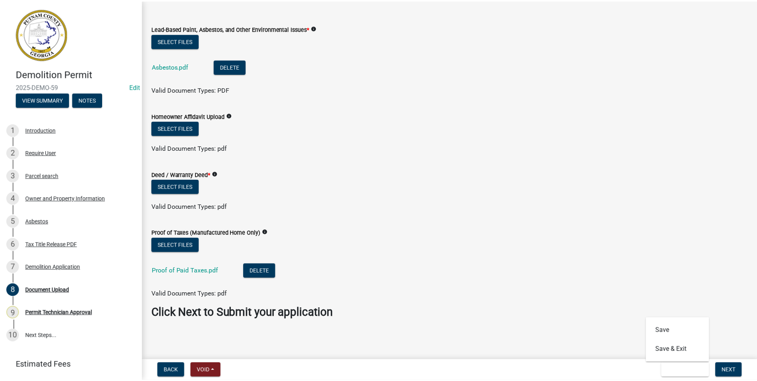
scroll to position [0, 0]
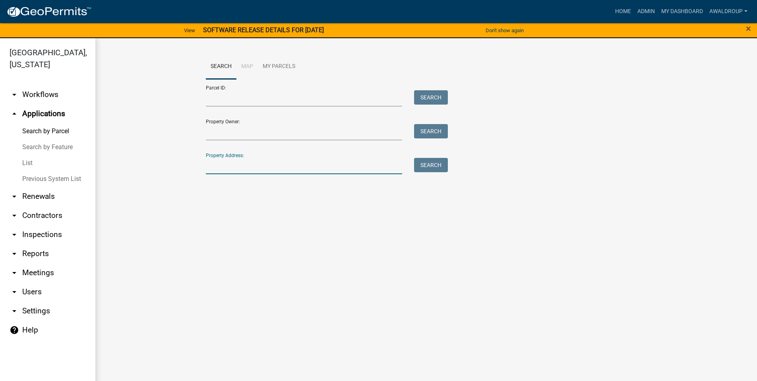
click at [241, 170] on input "Property Address:" at bounding box center [304, 166] width 197 height 16
click at [426, 161] on button "Search" at bounding box center [431, 165] width 34 height 14
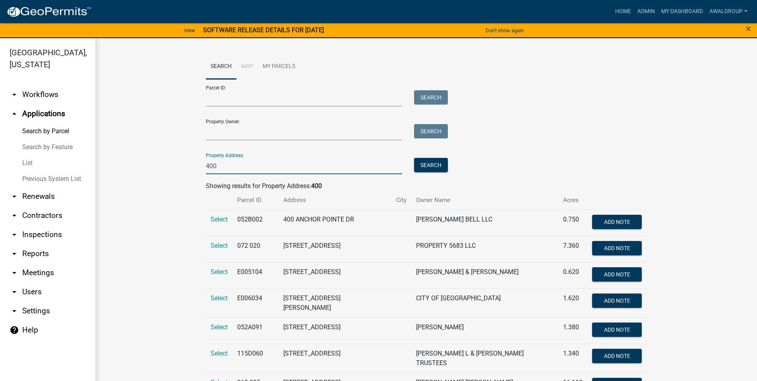
click at [221, 161] on input "400" at bounding box center [304, 166] width 197 height 16
drag, startPoint x: 225, startPoint y: 166, endPoint x: 231, endPoint y: 176, distance: 11.7
click at [231, 176] on wm-search-parcel-data-activity-input "Search Map My Parcels Parcel ID: Search Property Owner: Search Property Address…" at bounding box center [426, 334] width 441 height 560
type input "400 s steel bridge"
click at [434, 164] on button "Search" at bounding box center [431, 165] width 34 height 14
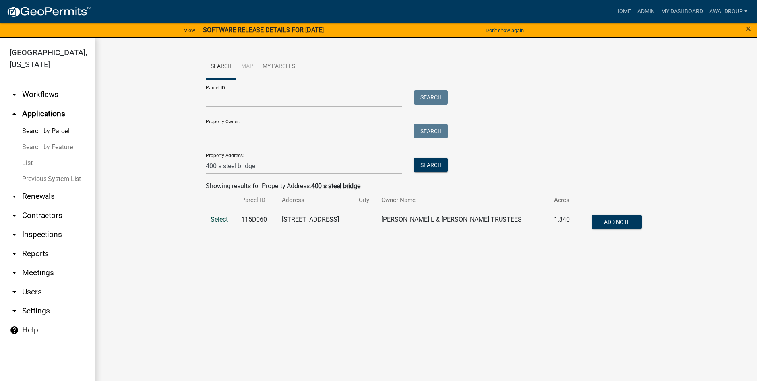
drag, startPoint x: 220, startPoint y: 216, endPoint x: 237, endPoint y: 212, distance: 17.7
click at [221, 216] on span "Select" at bounding box center [219, 219] width 17 height 8
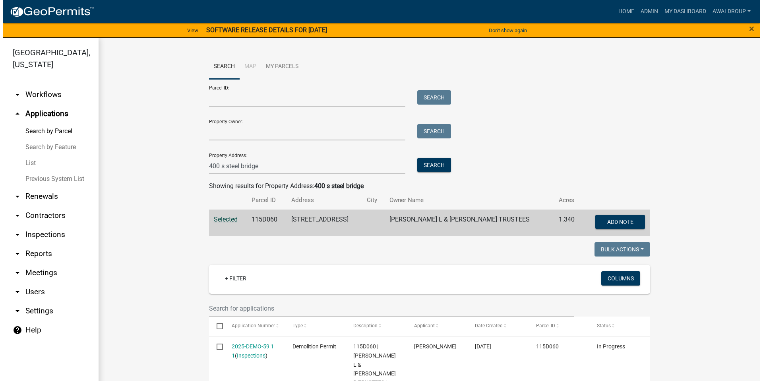
scroll to position [159, 0]
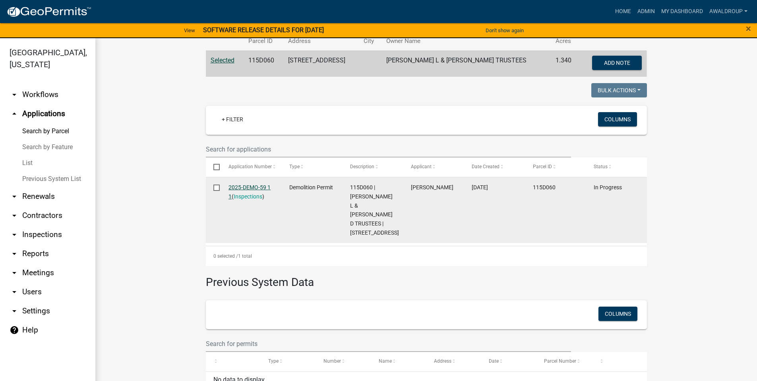
click at [251, 184] on link "2025-DEMO-59 1 1" at bounding box center [250, 192] width 42 height 16
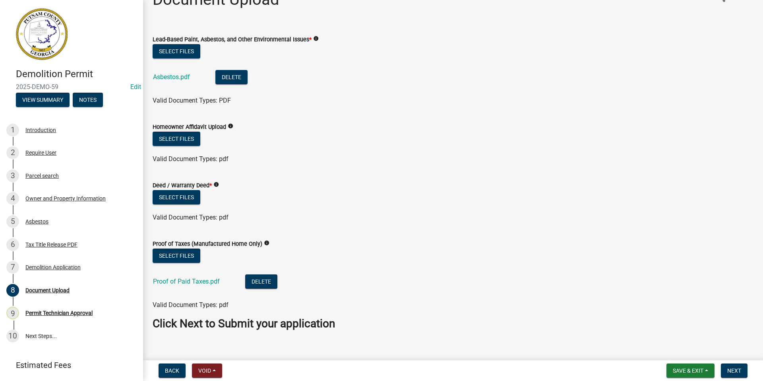
scroll to position [30, 0]
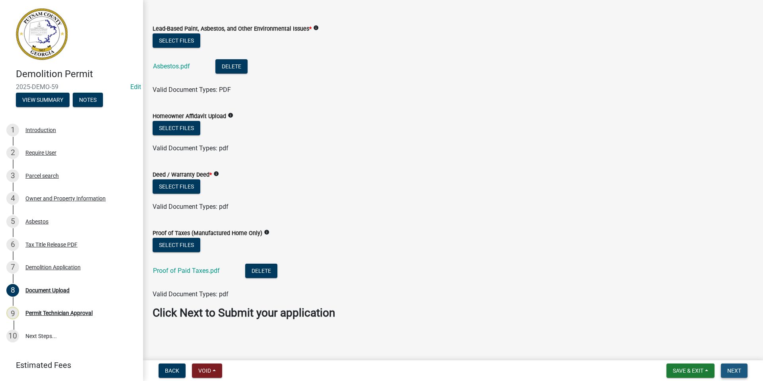
click at [732, 367] on span "Next" at bounding box center [735, 370] width 14 height 6
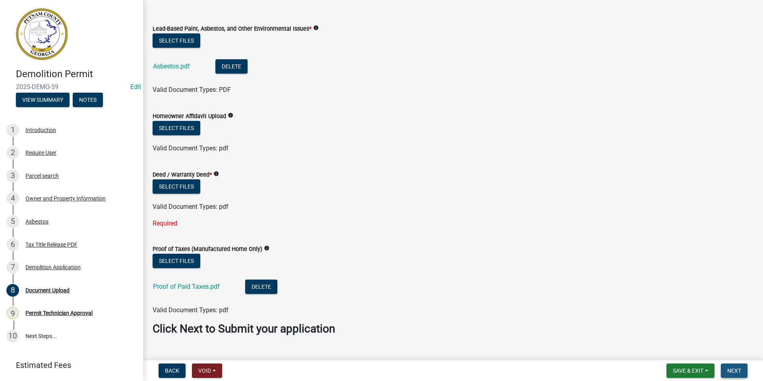
click at [730, 373] on span "Next" at bounding box center [735, 370] width 14 height 6
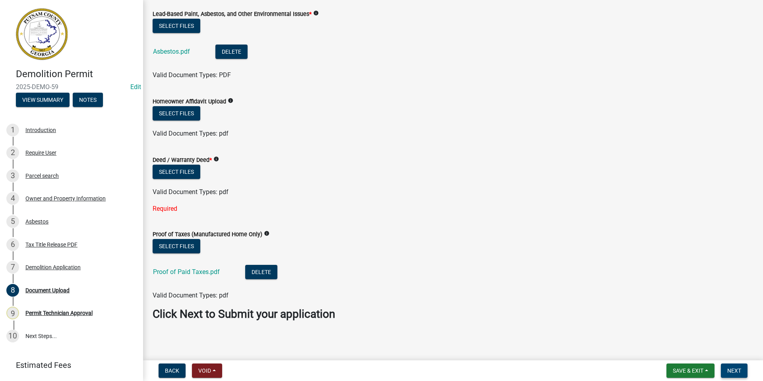
scroll to position [46, 0]
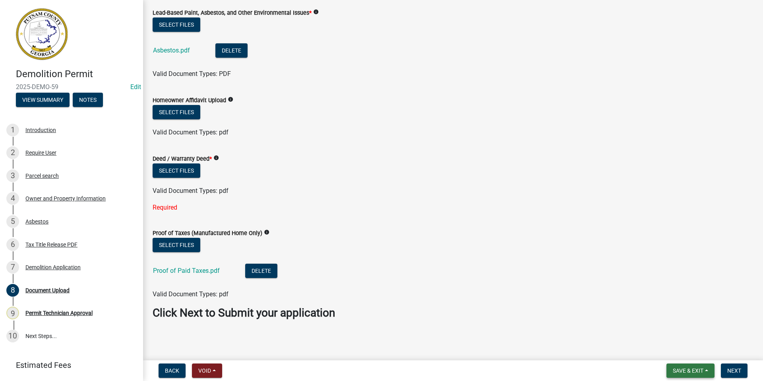
click at [694, 369] on span "Save & Exit" at bounding box center [688, 370] width 31 height 6
click at [681, 352] on button "Save & Exit" at bounding box center [683, 349] width 64 height 19
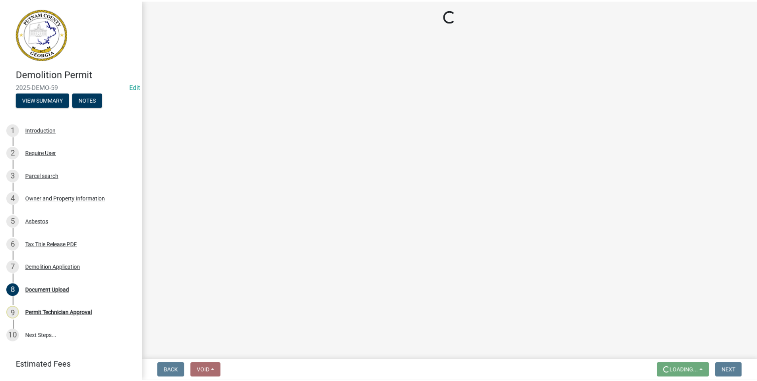
scroll to position [0, 0]
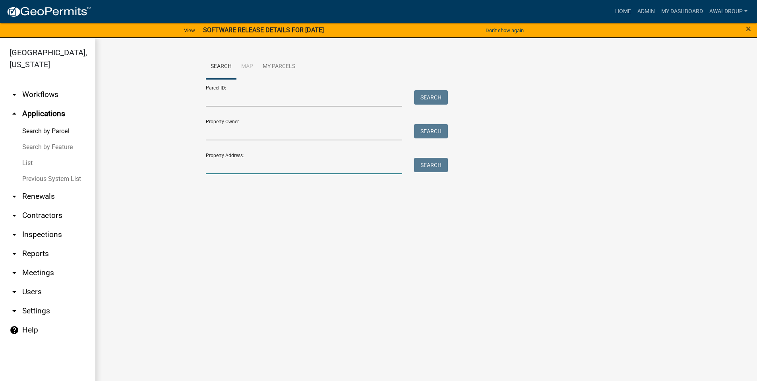
click at [245, 167] on input "Property Address:" at bounding box center [304, 166] width 197 height 16
click at [168, 283] on main "Search Map My Parcels Parcel ID: Search Property Owner: Search Property Address…" at bounding box center [426, 214] width 662 height 352
click at [343, 164] on input "Property Address:" at bounding box center [304, 166] width 197 height 16
type input "400 s steel bridge"
drag, startPoint x: 440, startPoint y: 165, endPoint x: 716, endPoint y: 254, distance: 290.3
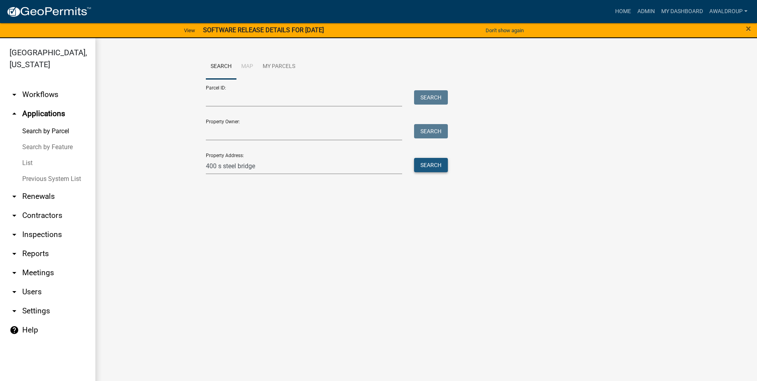
click at [440, 165] on button "Search" at bounding box center [431, 165] width 34 height 14
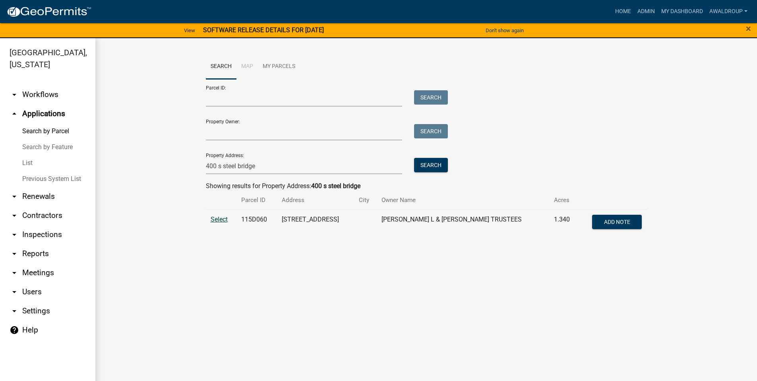
click at [219, 218] on span "Select" at bounding box center [219, 219] width 17 height 8
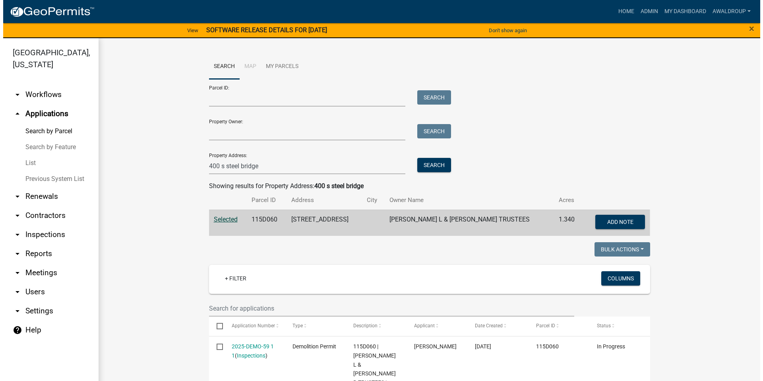
scroll to position [119, 0]
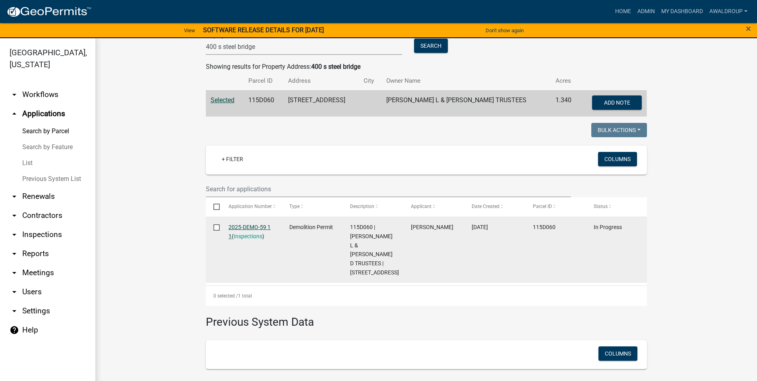
click at [253, 225] on link "2025-DEMO-59 1 1" at bounding box center [250, 232] width 42 height 16
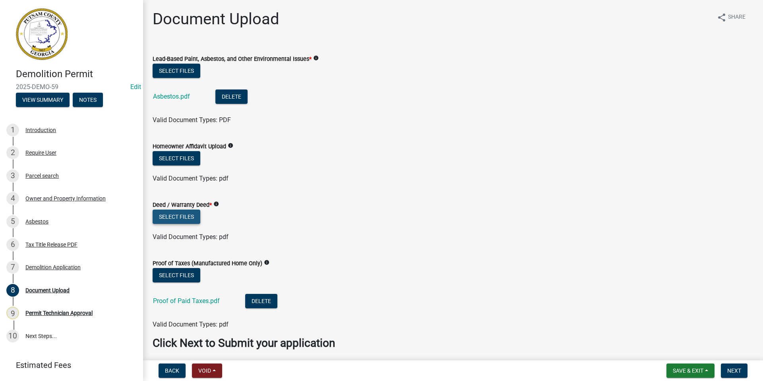
drag, startPoint x: 160, startPoint y: 213, endPoint x: 166, endPoint y: 214, distance: 6.0
click at [166, 214] on button "Select files" at bounding box center [177, 217] width 48 height 14
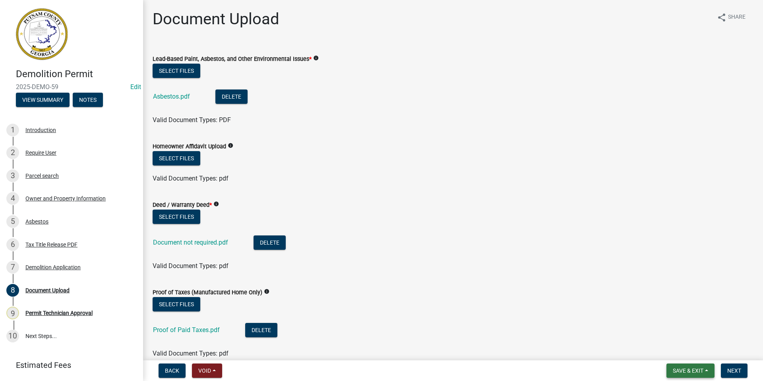
click at [675, 365] on button "Save & Exit" at bounding box center [691, 370] width 48 height 14
drag, startPoint x: 663, startPoint y: 348, endPoint x: 254, endPoint y: 297, distance: 411.9
click at [660, 348] on button "Save & Exit" at bounding box center [683, 349] width 64 height 19
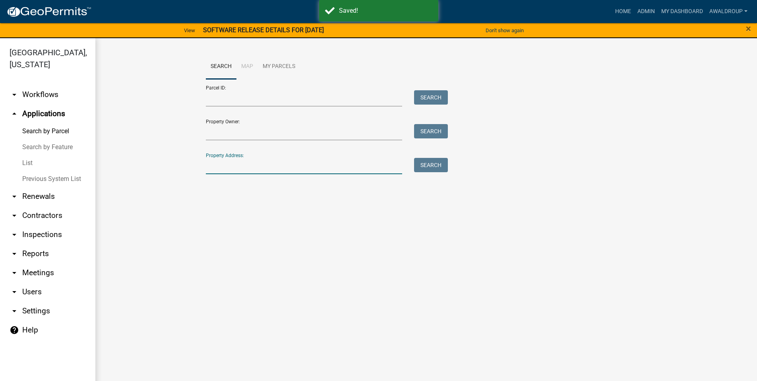
click at [265, 163] on input "Property Address:" at bounding box center [304, 166] width 197 height 16
drag, startPoint x: 158, startPoint y: 168, endPoint x: 217, endPoint y: 167, distance: 59.6
click at [163, 167] on wm-workflow-application-search-view "Search Map My Parcels Parcel ID: Search Property Owner: Search Property Address…" at bounding box center [426, 117] width 630 height 127
click at [270, 167] on input "Property Address:" at bounding box center [304, 166] width 197 height 16
type input "400 s steel bridge"
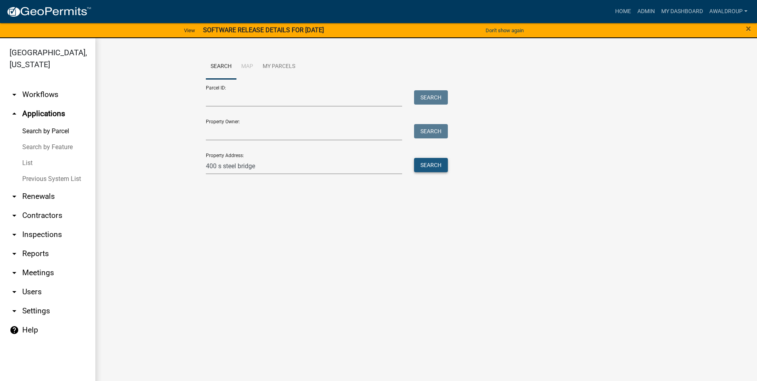
drag, startPoint x: 435, startPoint y: 168, endPoint x: 629, endPoint y: 262, distance: 216.1
click at [435, 167] on button "Search" at bounding box center [431, 165] width 34 height 14
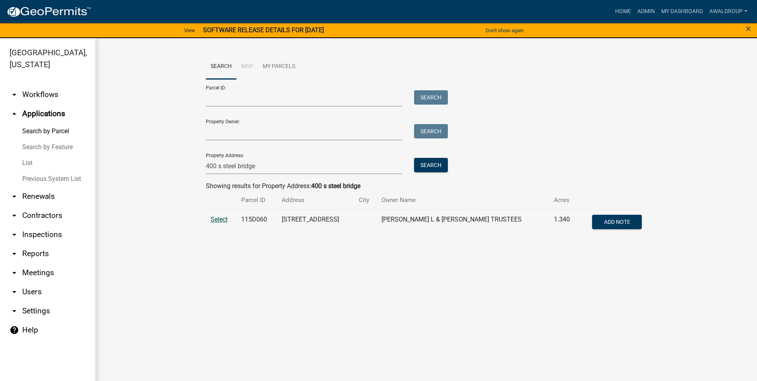
click at [219, 219] on span "Select" at bounding box center [219, 219] width 17 height 8
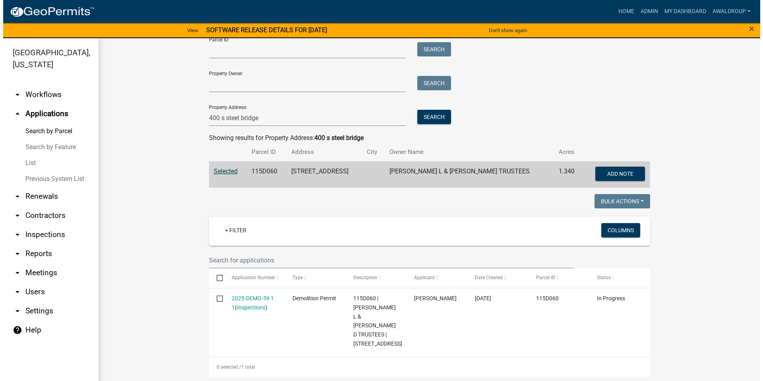
scroll to position [159, 0]
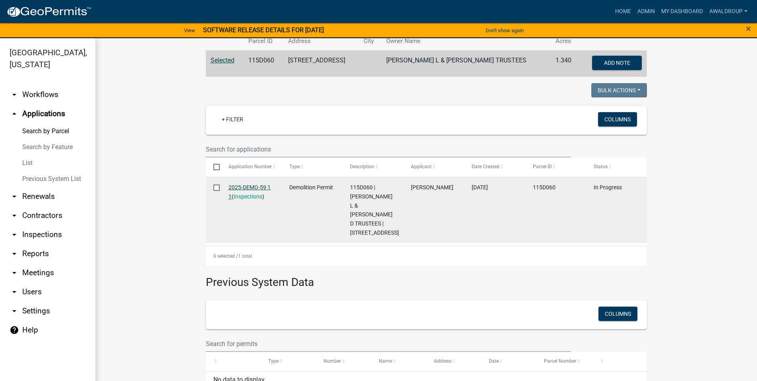
drag, startPoint x: 243, startPoint y: 188, endPoint x: 256, endPoint y: 185, distance: 14.1
click at [243, 188] on link "2025-DEMO-59 1 1" at bounding box center [250, 192] width 42 height 16
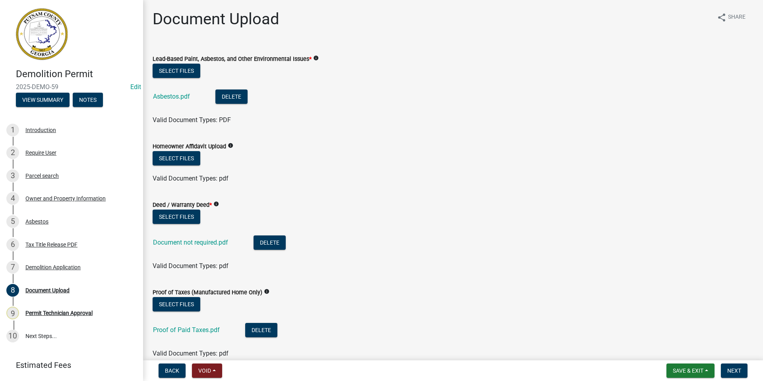
scroll to position [59, 0]
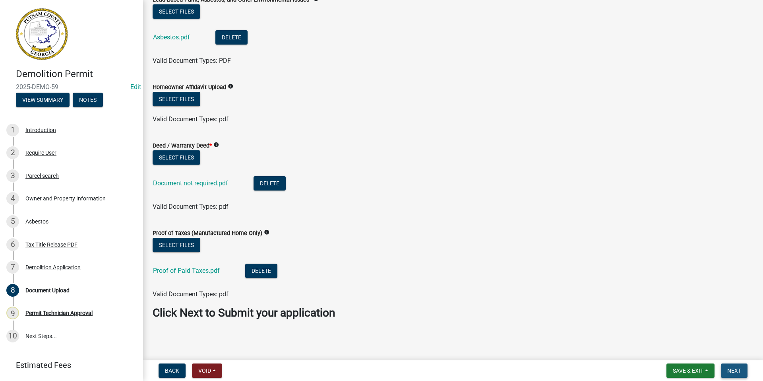
click at [730, 371] on span "Next" at bounding box center [735, 370] width 14 height 6
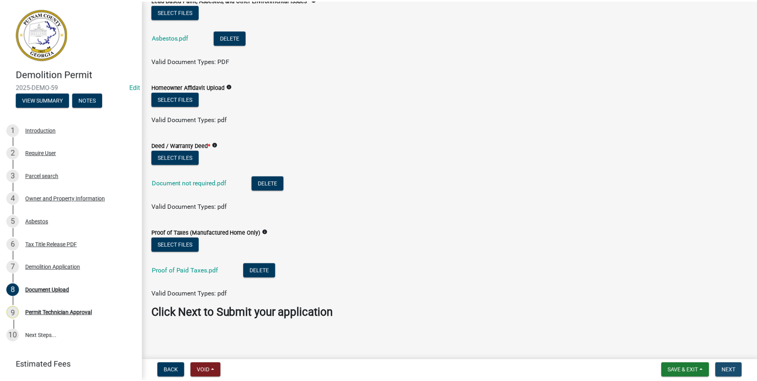
scroll to position [0, 0]
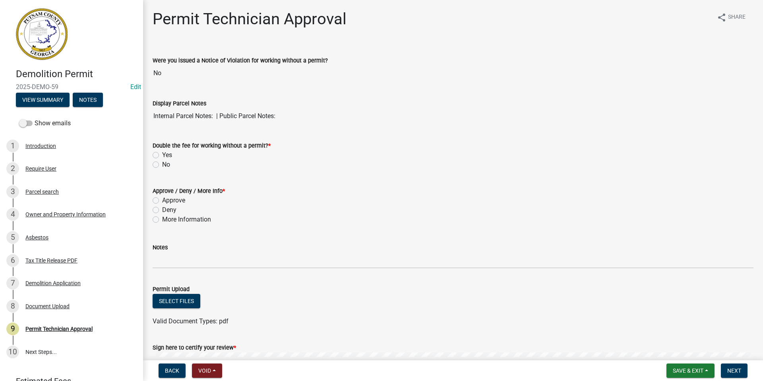
click at [162, 164] on label "No" at bounding box center [166, 165] width 8 height 10
click at [162, 164] on input "No" at bounding box center [164, 162] width 5 height 5
radio input "true"
click at [683, 370] on span "Save & Exit" at bounding box center [688, 370] width 31 height 6
click at [676, 351] on button "Save & Exit" at bounding box center [683, 349] width 64 height 19
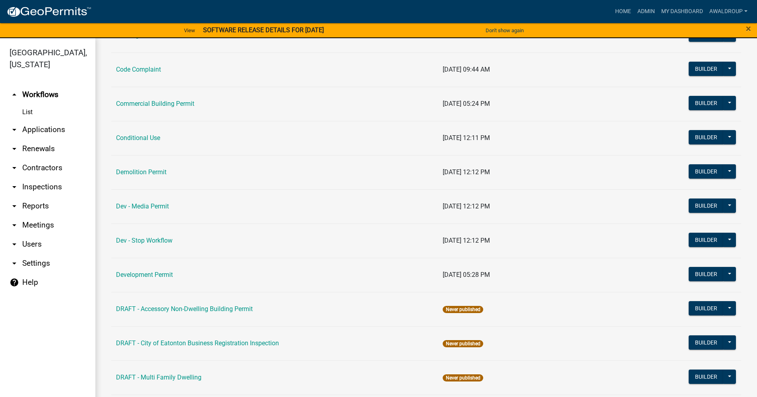
scroll to position [159, 0]
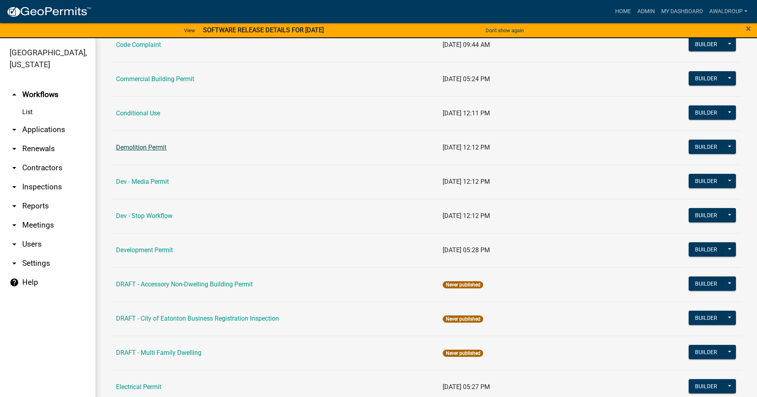
click at [139, 147] on link "Demolition Permit" at bounding box center [141, 148] width 50 height 8
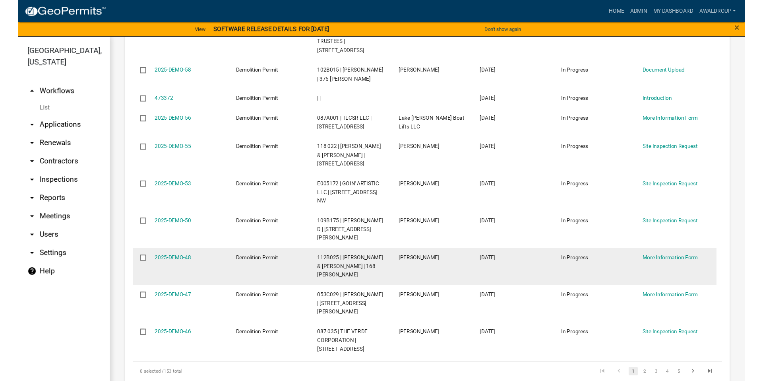
scroll to position [475, 0]
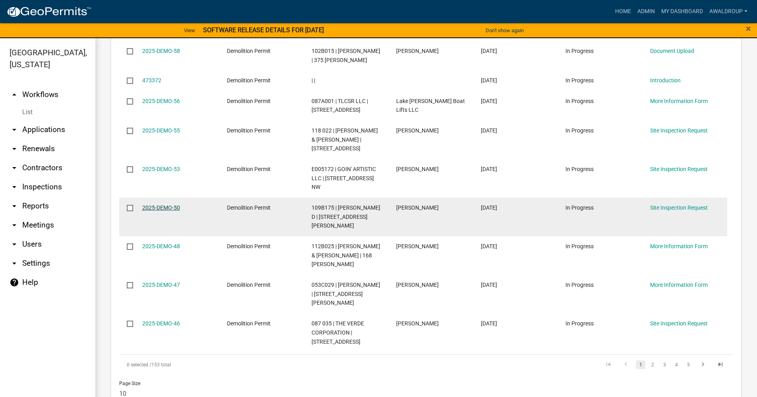
click at [161, 204] on link "2025-DEMO-50" at bounding box center [161, 207] width 38 height 6
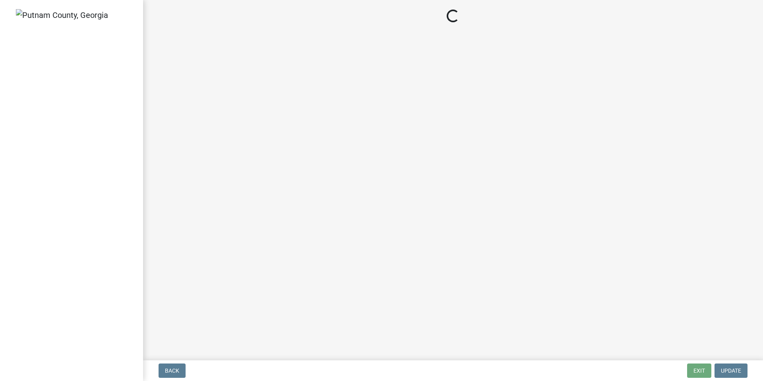
select select "9eadc7f8-5175-4261-b02c-2eb0dc3ad416"
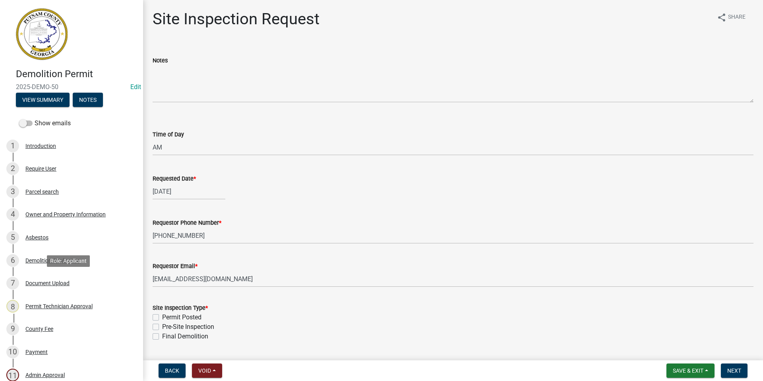
drag, startPoint x: 40, startPoint y: 281, endPoint x: 58, endPoint y: 265, distance: 24.2
click at [47, 275] on link "7 Document Upload" at bounding box center [71, 283] width 143 height 23
